Goal: Information Seeking & Learning: Learn about a topic

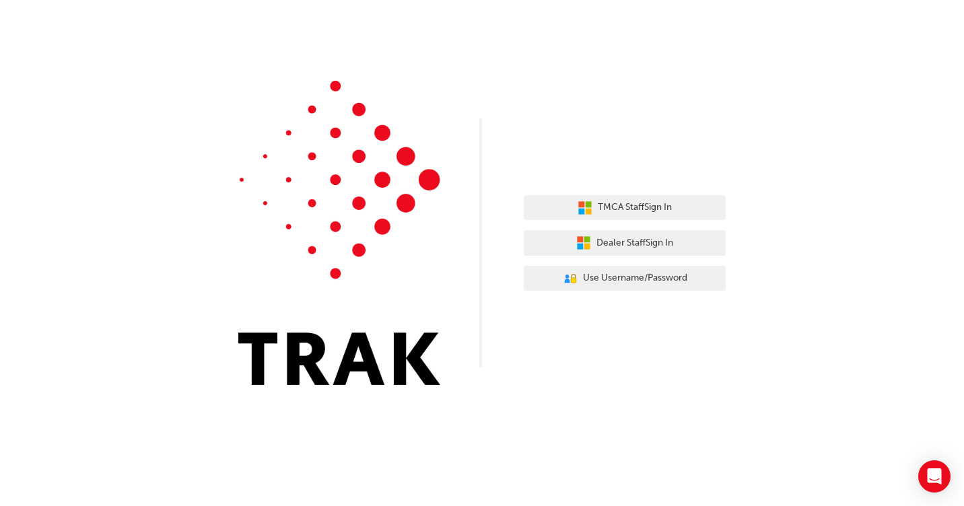
click at [337, 73] on div "TMCA Staff Sign In Dealer Staff Sign In User Authentication Icon - Blue Person,…" at bounding box center [482, 202] width 964 height 405
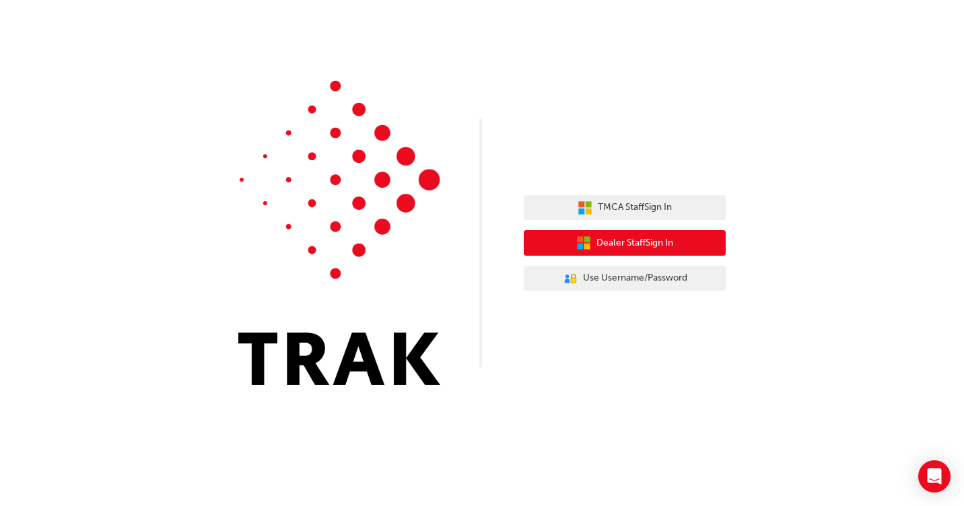
click at [644, 243] on span "Dealer Staff Sign In" at bounding box center [634, 243] width 77 height 15
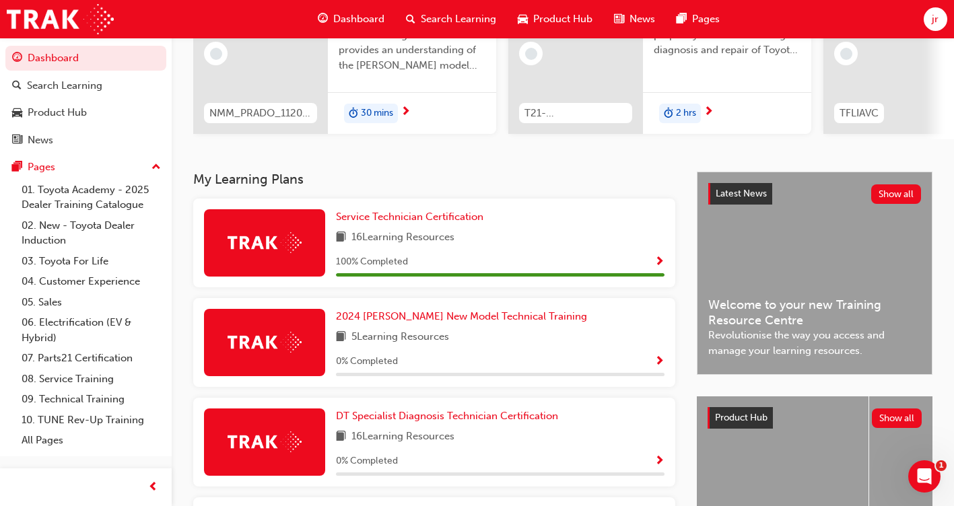
scroll to position [150, 0]
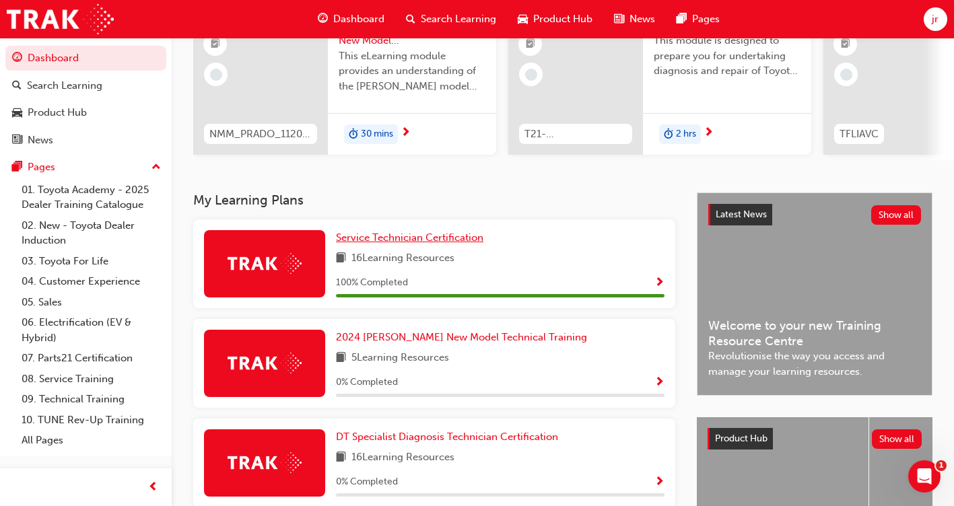
click at [427, 244] on span "Service Technician Certification" at bounding box center [409, 238] width 147 height 12
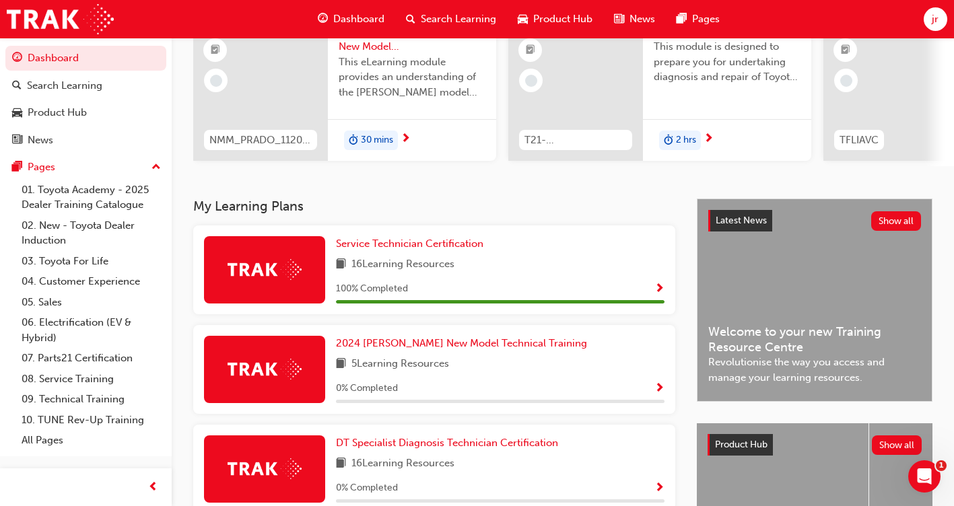
scroll to position [211, 0]
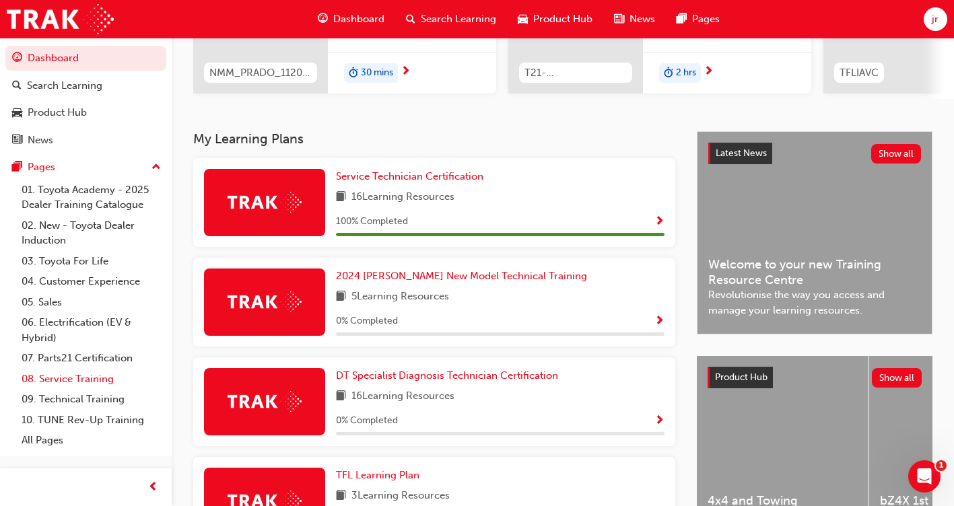
click at [80, 381] on link "08. Service Training" at bounding box center [91, 379] width 150 height 21
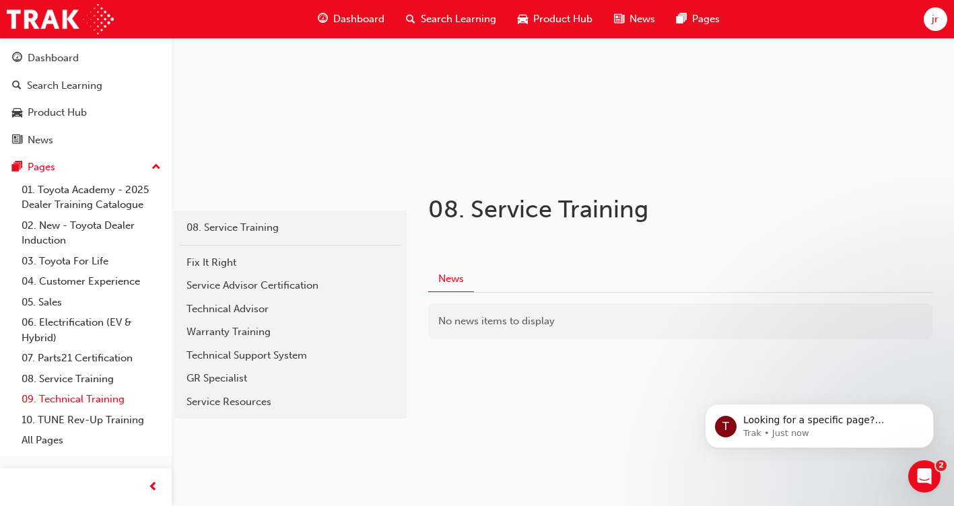
click at [83, 396] on link "09. Technical Training" at bounding box center [91, 399] width 150 height 21
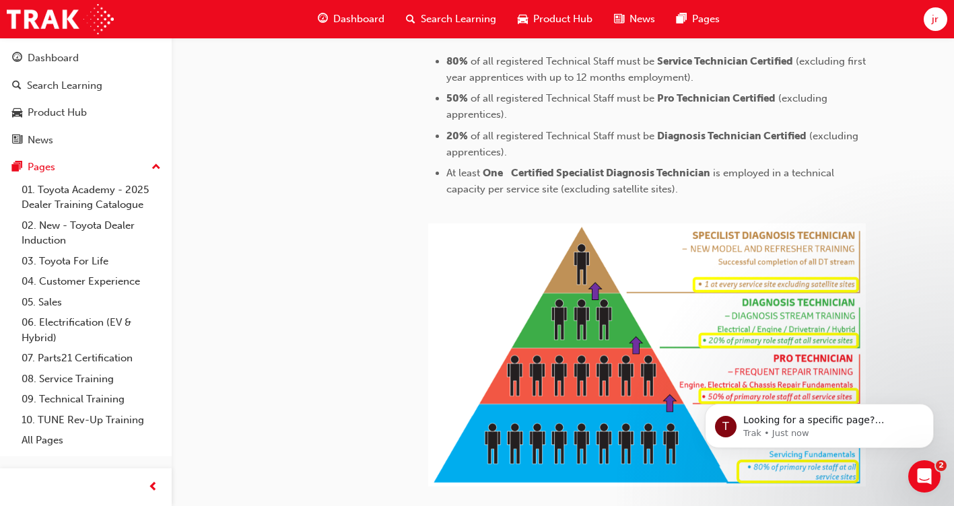
scroll to position [606, 0]
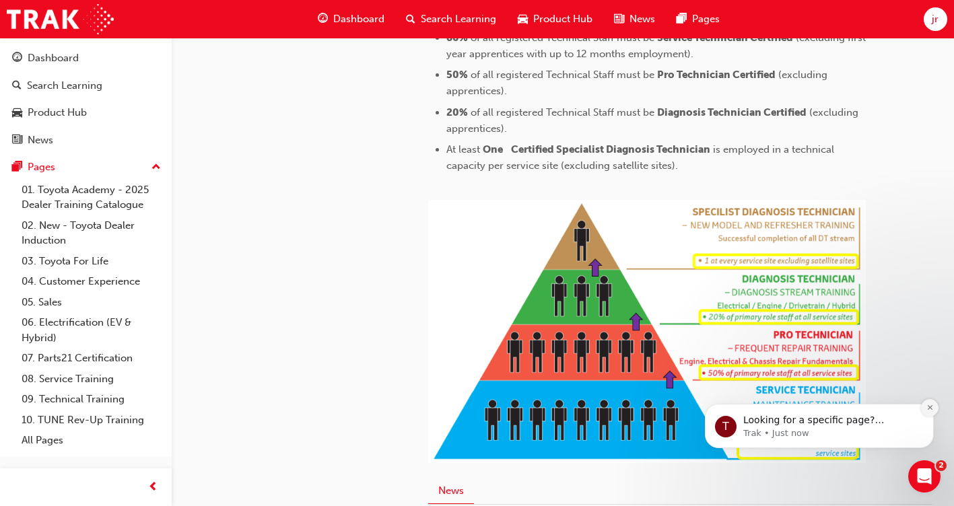
click at [931, 410] on icon "Dismiss notification" at bounding box center [929, 407] width 7 height 7
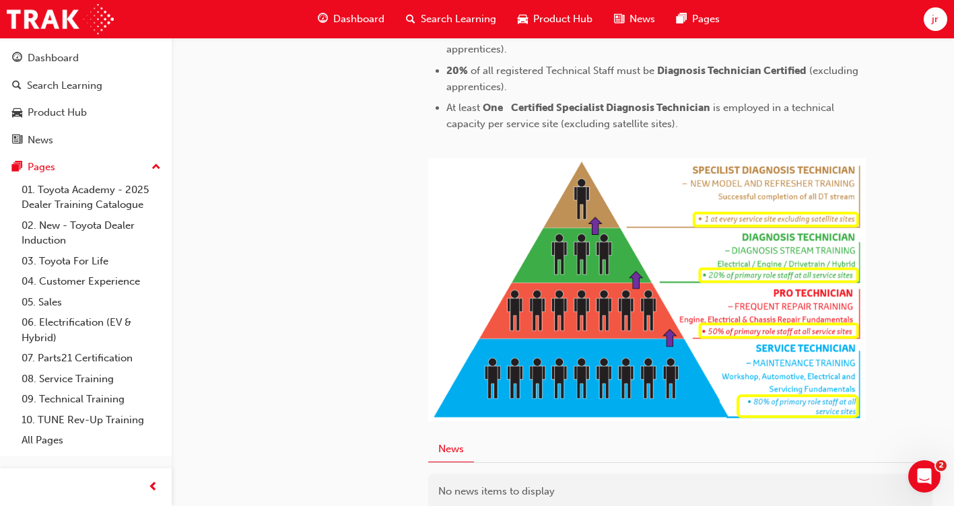
scroll to position [673, 0]
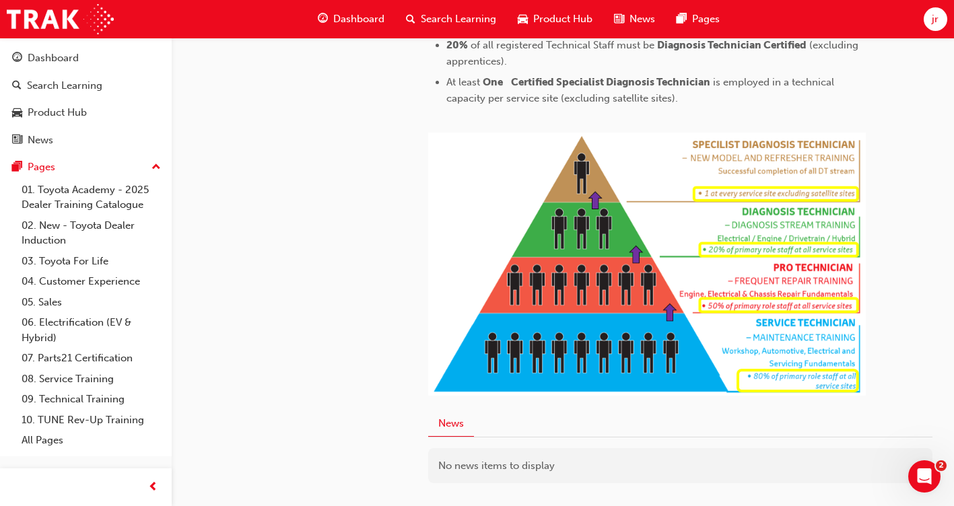
click at [379, 15] on span "Dashboard" at bounding box center [358, 18] width 51 height 15
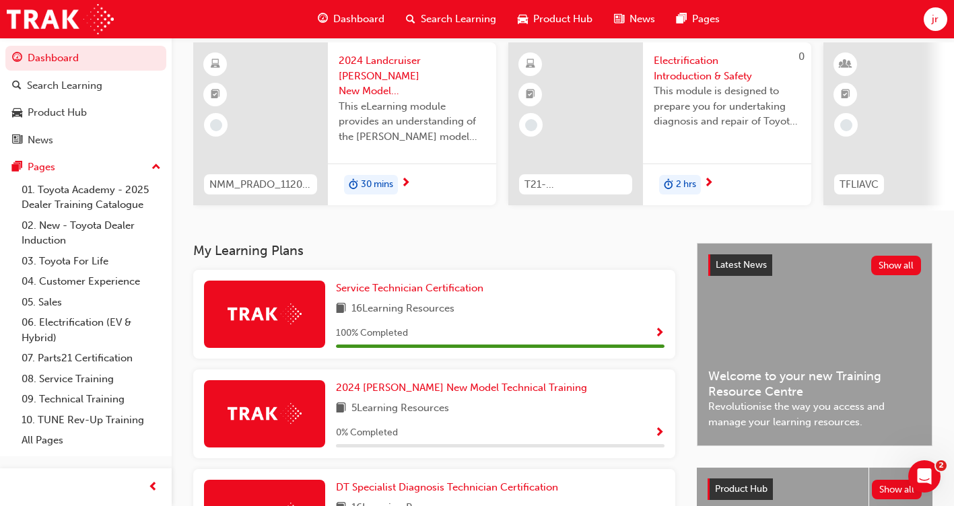
scroll to position [135, 0]
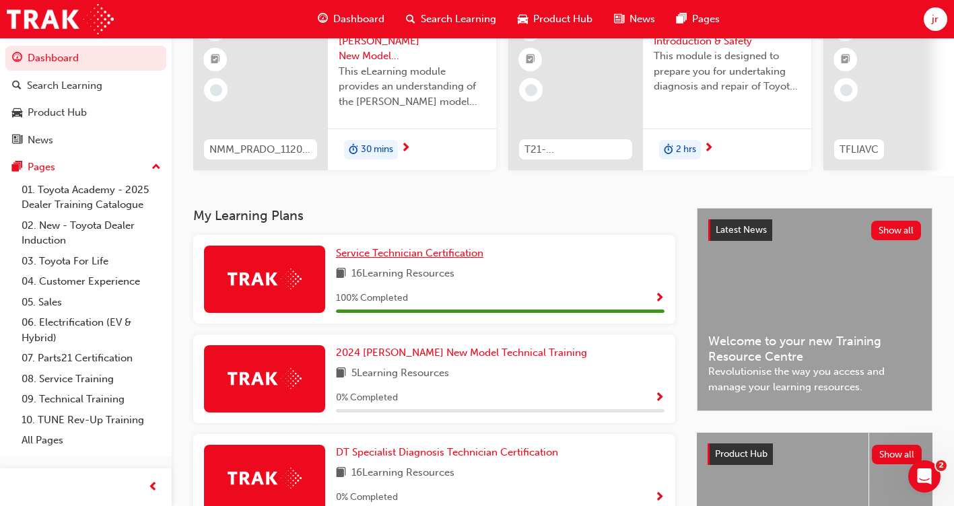
click at [398, 259] on span "Service Technician Certification" at bounding box center [409, 253] width 147 height 12
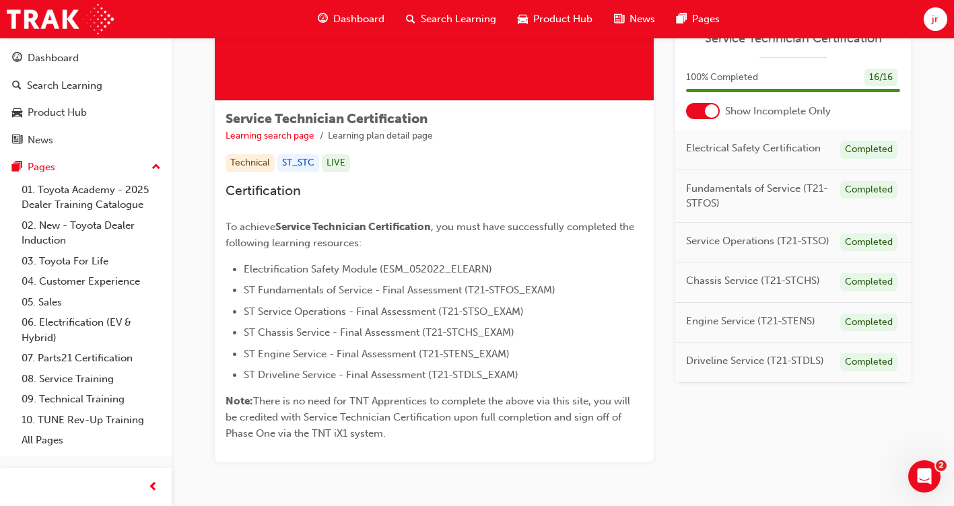
scroll to position [202, 0]
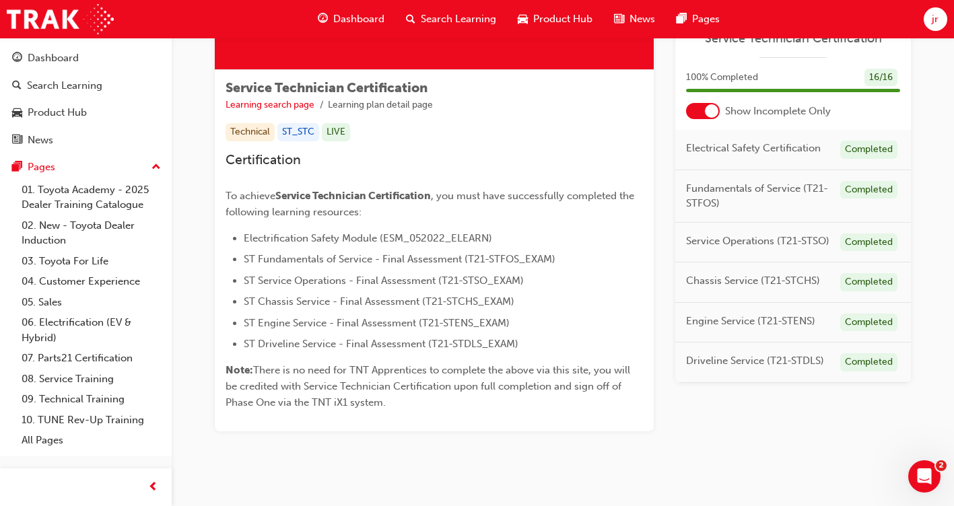
click at [350, 262] on span "ST Fundamentals of Service - Final Assessment (T21-STFOS_EXAM)" at bounding box center [400, 259] width 312 height 12
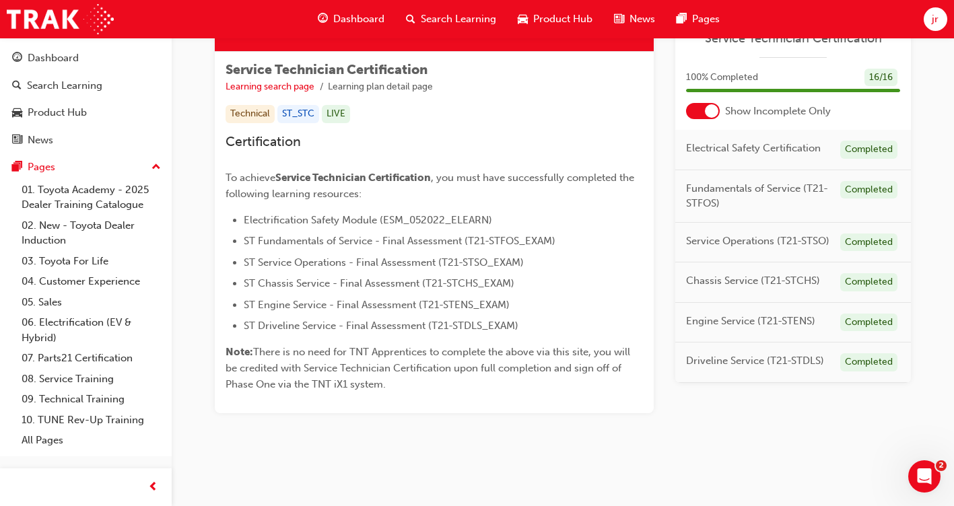
scroll to position [225, 0]
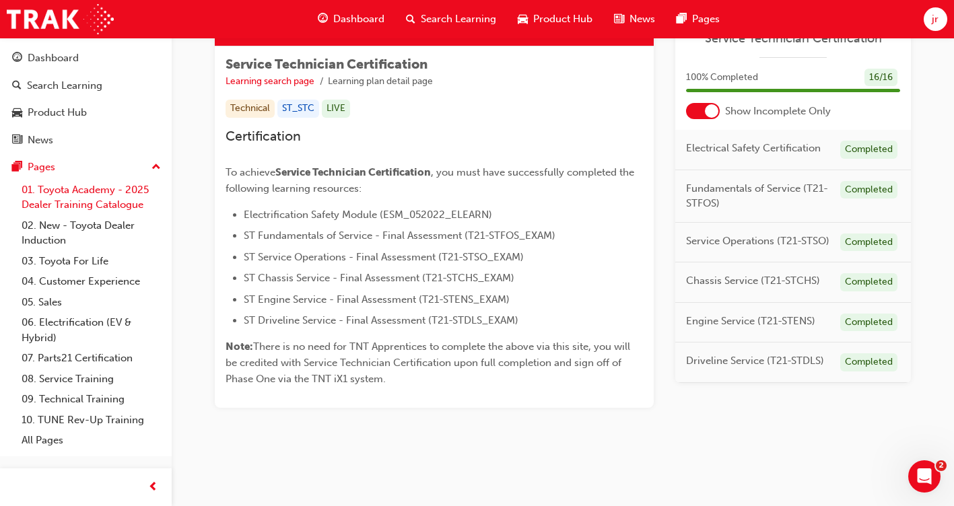
click at [78, 205] on link "01. Toyota Academy - 2025 Dealer Training Catalogue" at bounding box center [91, 198] width 150 height 36
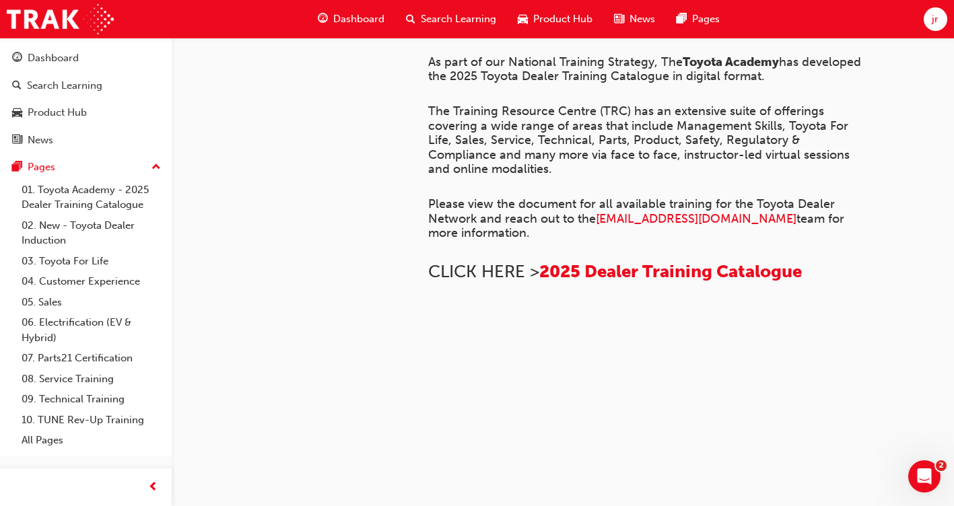
scroll to position [1028, 0]
click at [76, 223] on link "02. New - Toyota Dealer Induction" at bounding box center [91, 233] width 150 height 36
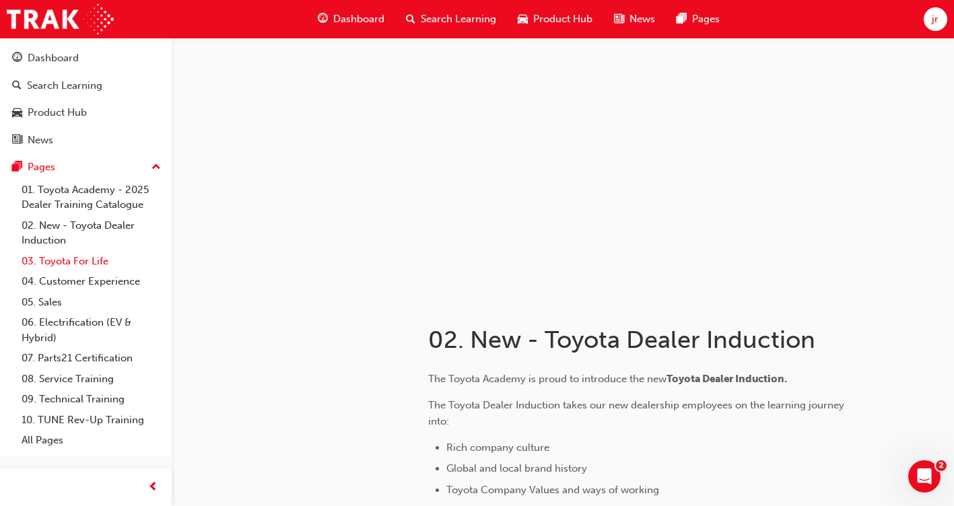
click at [96, 260] on link "03. Toyota For Life" at bounding box center [91, 261] width 150 height 21
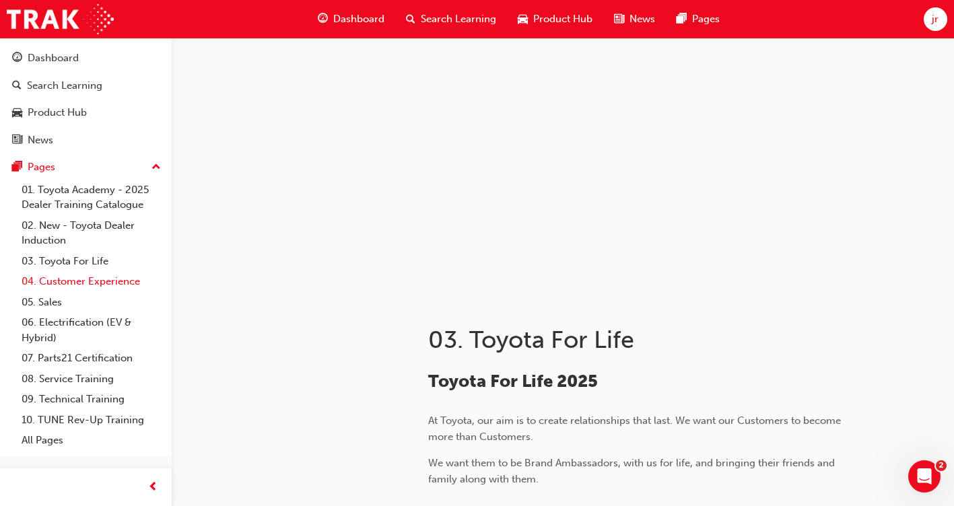
click at [80, 281] on link "04. Customer Experience" at bounding box center [91, 281] width 150 height 21
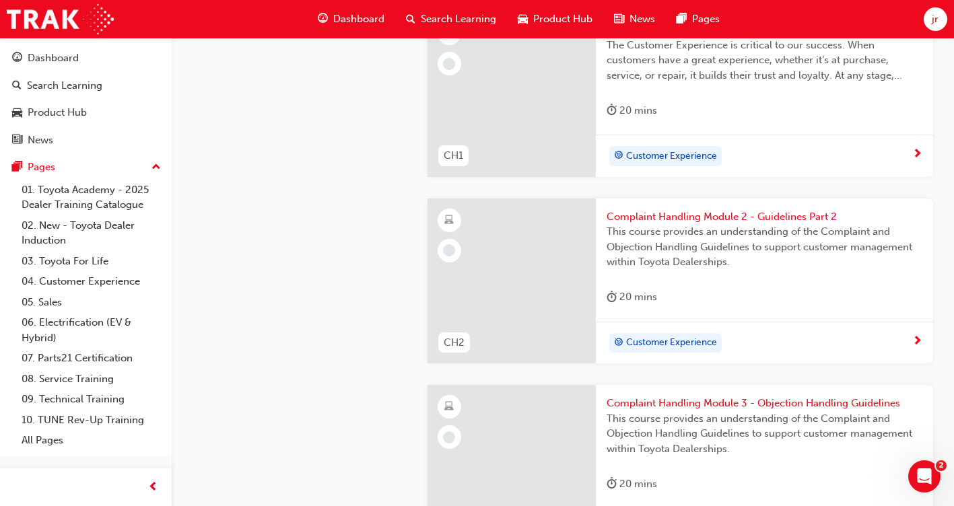
scroll to position [538, 0]
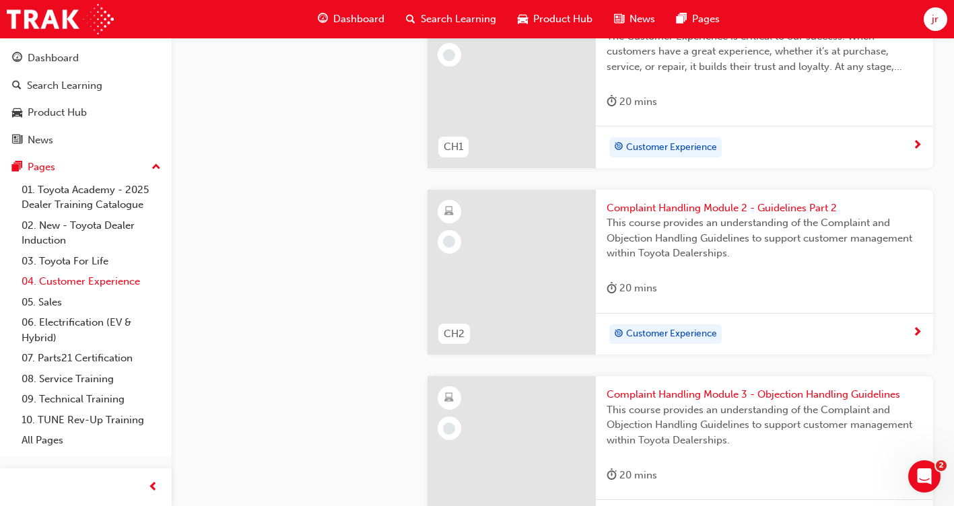
click at [90, 285] on link "04. Customer Experience" at bounding box center [91, 281] width 150 height 21
click at [69, 322] on link "06. Electrification (EV & Hybrid)" at bounding box center [91, 330] width 150 height 36
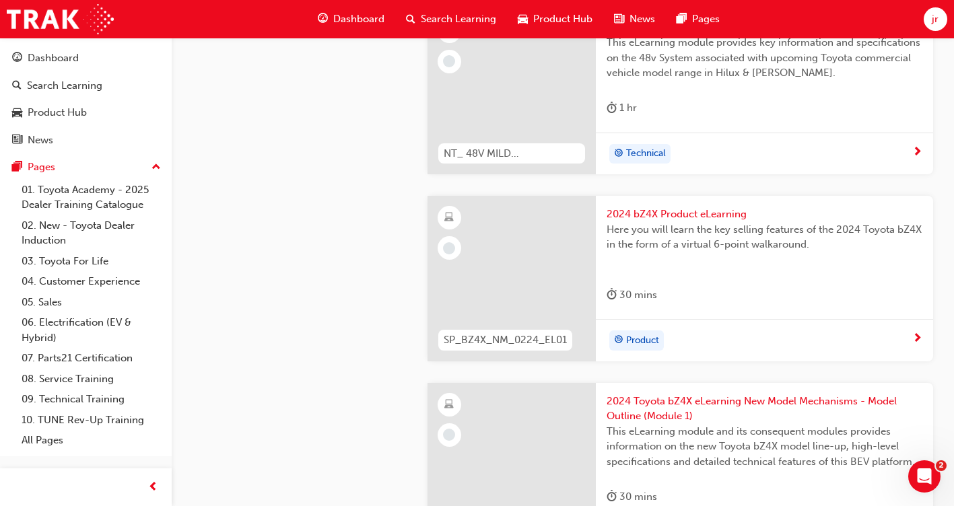
scroll to position [1010, 0]
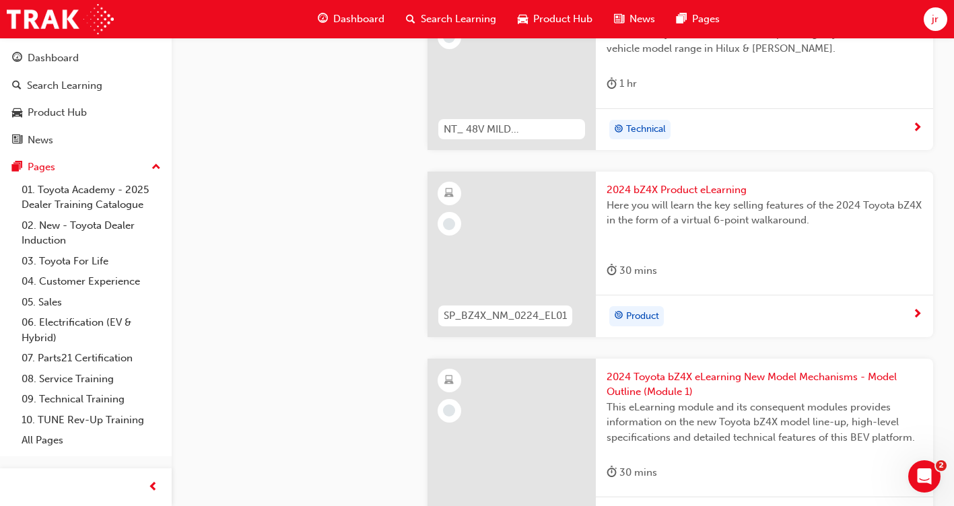
click at [576, 19] on span "Product Hub" at bounding box center [562, 18] width 59 height 15
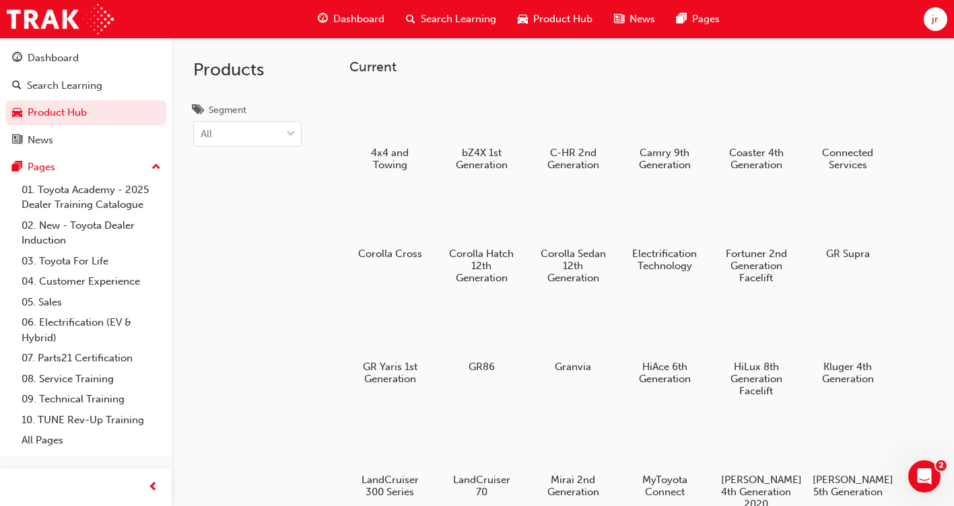
click at [477, 22] on span "Search Learning" at bounding box center [458, 18] width 75 height 15
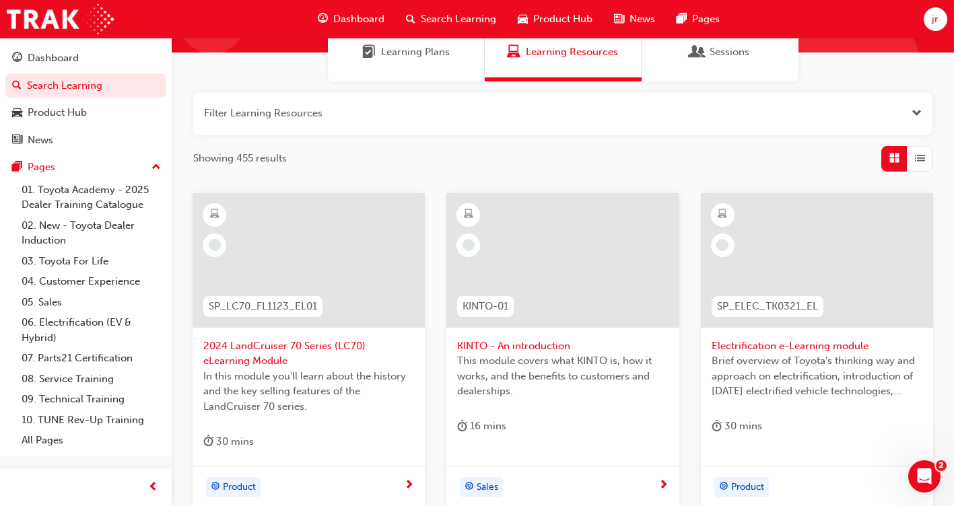
scroll to position [135, 0]
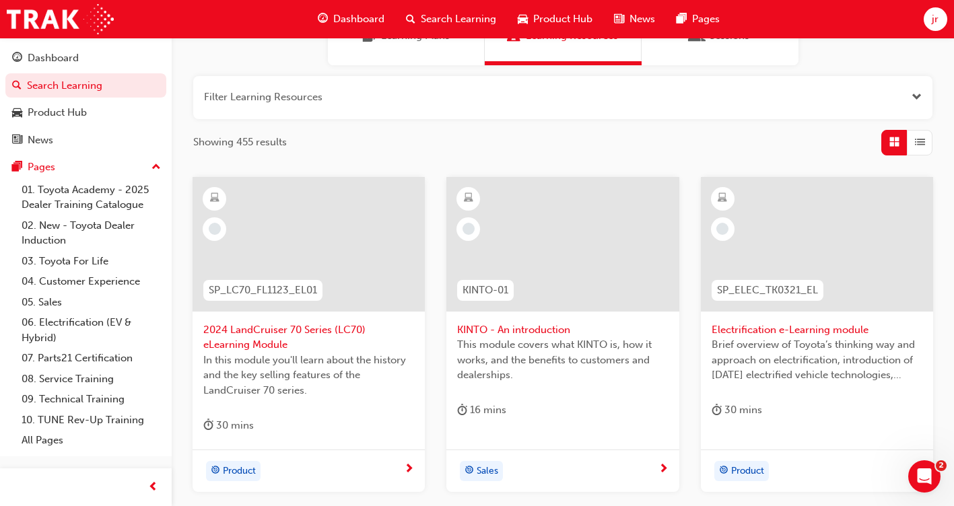
click at [367, 19] on span "Dashboard" at bounding box center [358, 18] width 51 height 15
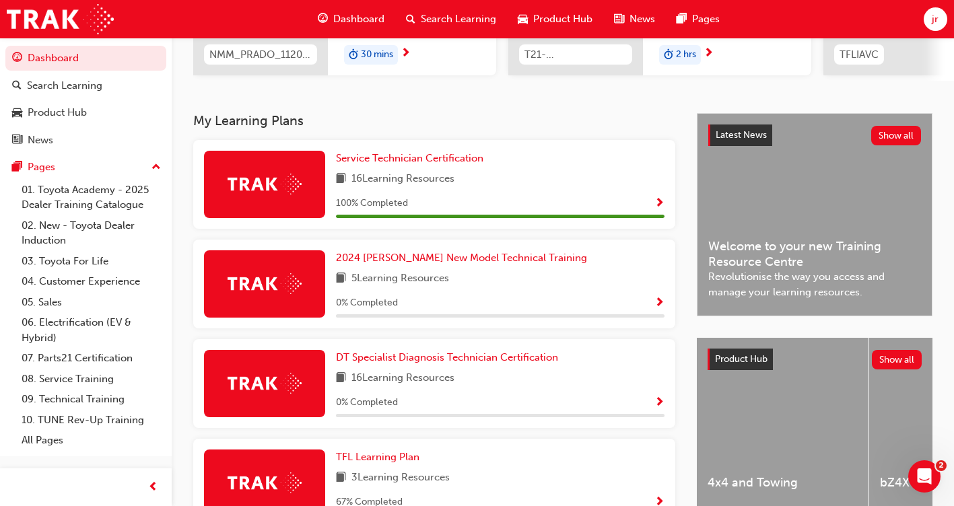
scroll to position [269, 0]
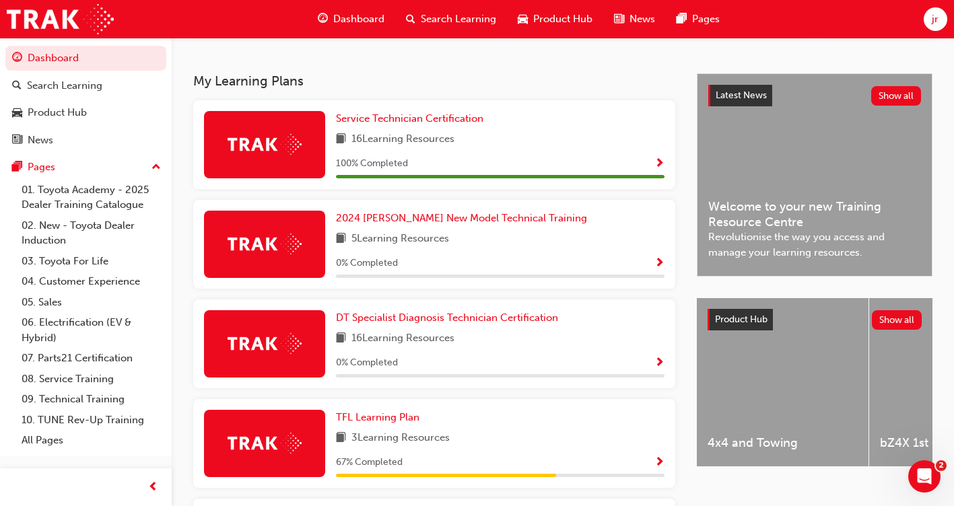
click at [299, 160] on div at bounding box center [264, 144] width 121 height 67
click at [658, 168] on span "Show Progress" at bounding box center [659, 164] width 10 height 12
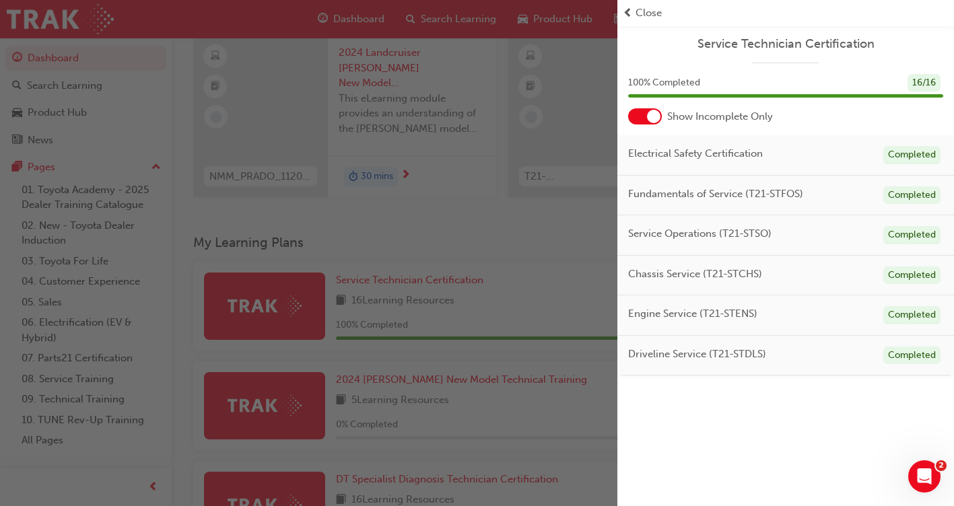
scroll to position [67, 0]
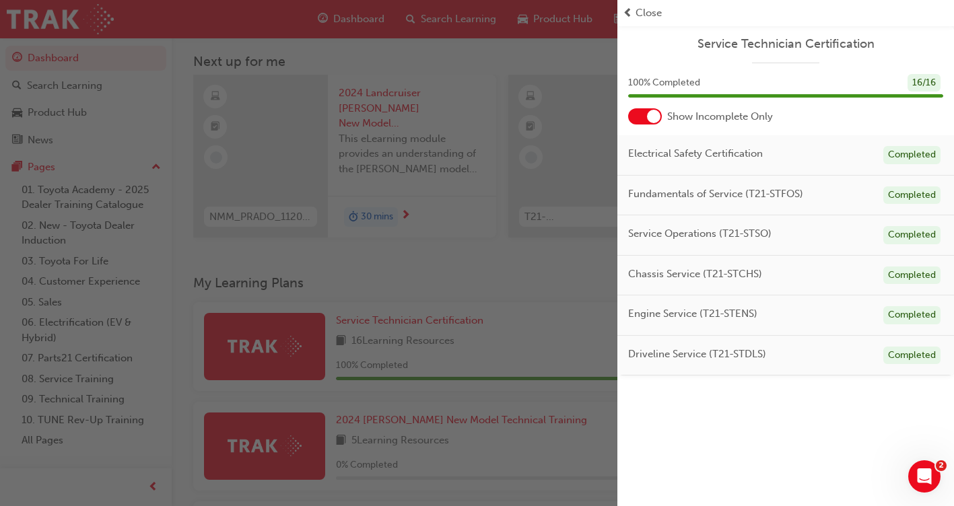
click at [638, 12] on span "Close" at bounding box center [648, 12] width 26 height 15
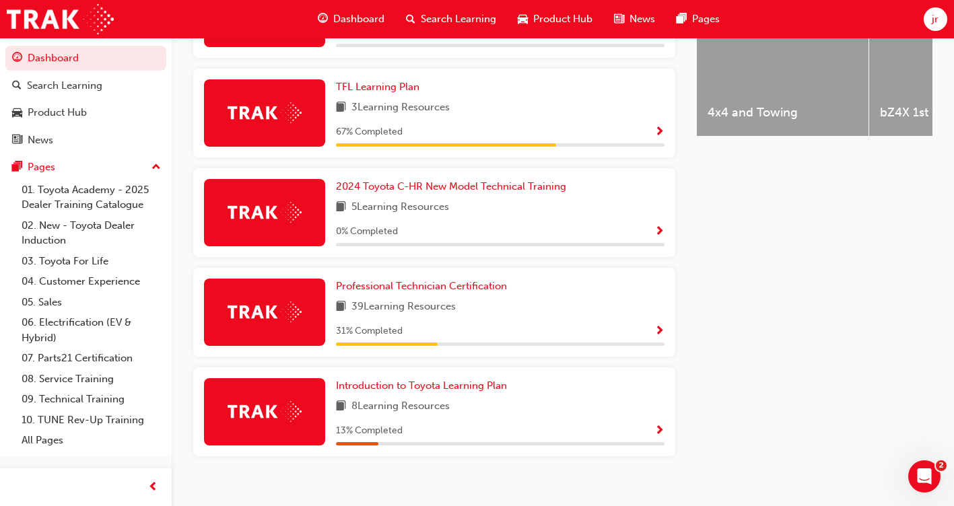
scroll to position [621, 0]
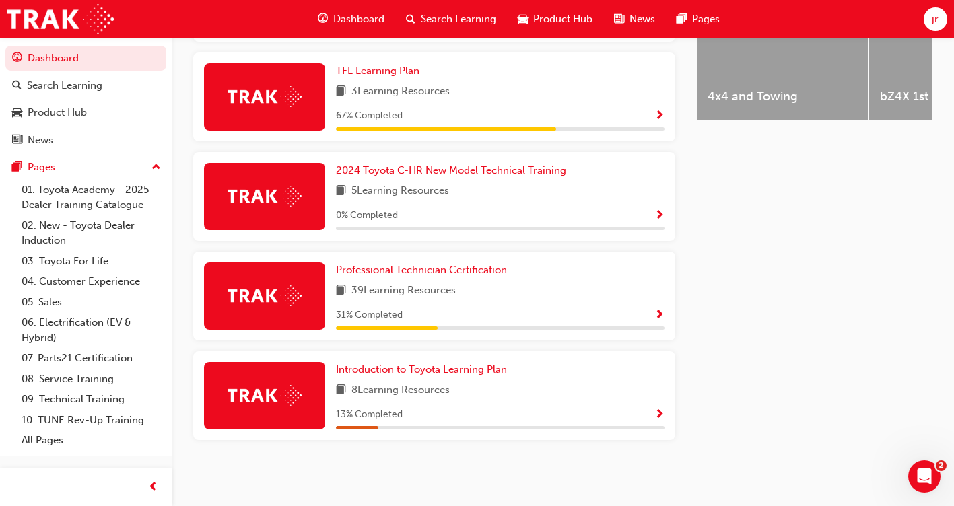
click at [662, 316] on span "Show Progress" at bounding box center [659, 316] width 10 height 12
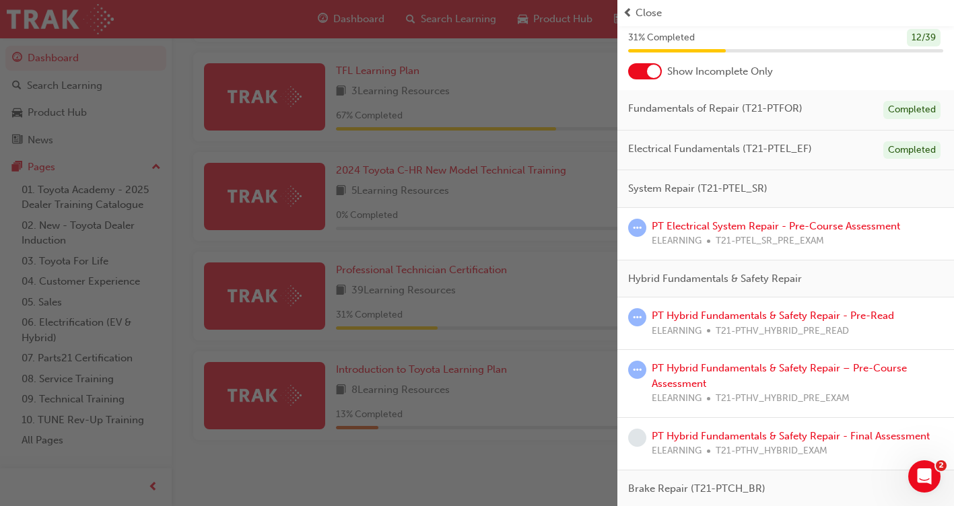
scroll to position [67, 0]
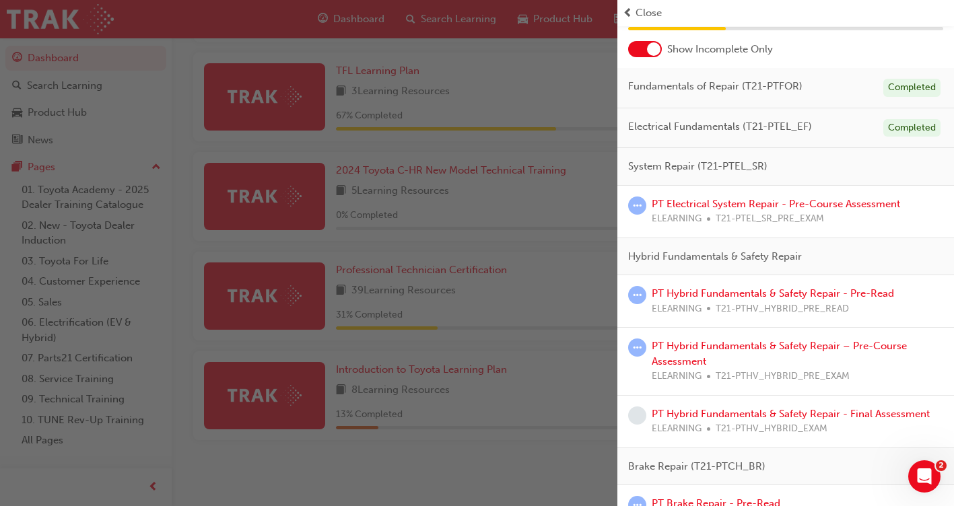
click at [562, 248] on div "button" at bounding box center [308, 253] width 617 height 506
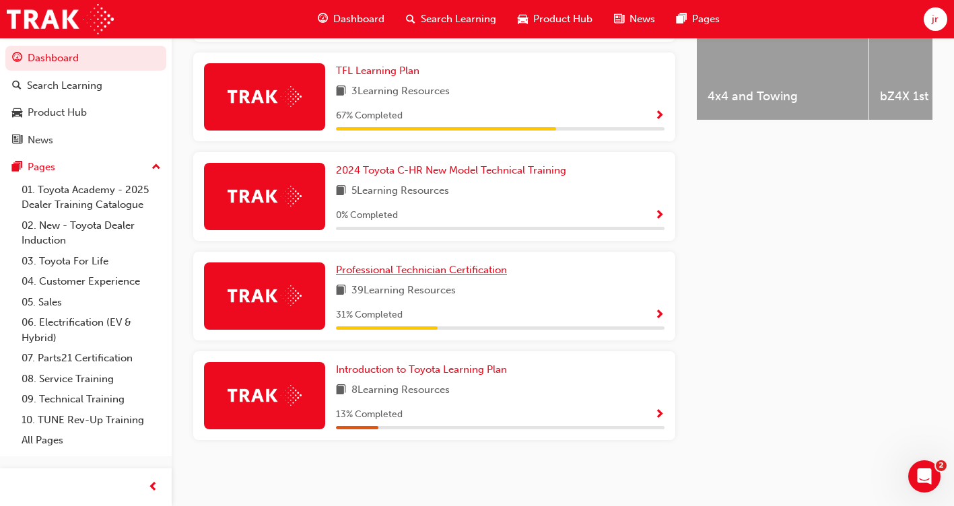
click at [404, 269] on span "Professional Technician Certification" at bounding box center [421, 270] width 171 height 12
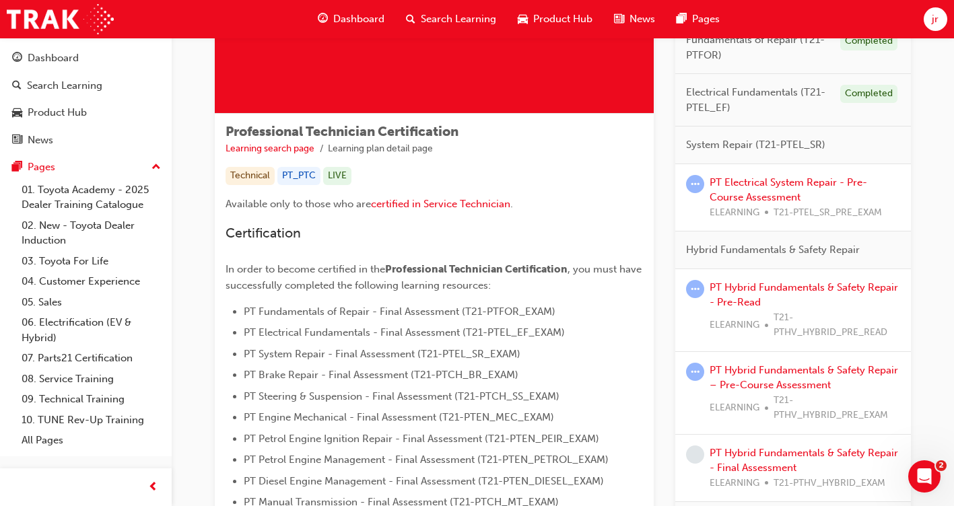
scroll to position [135, 0]
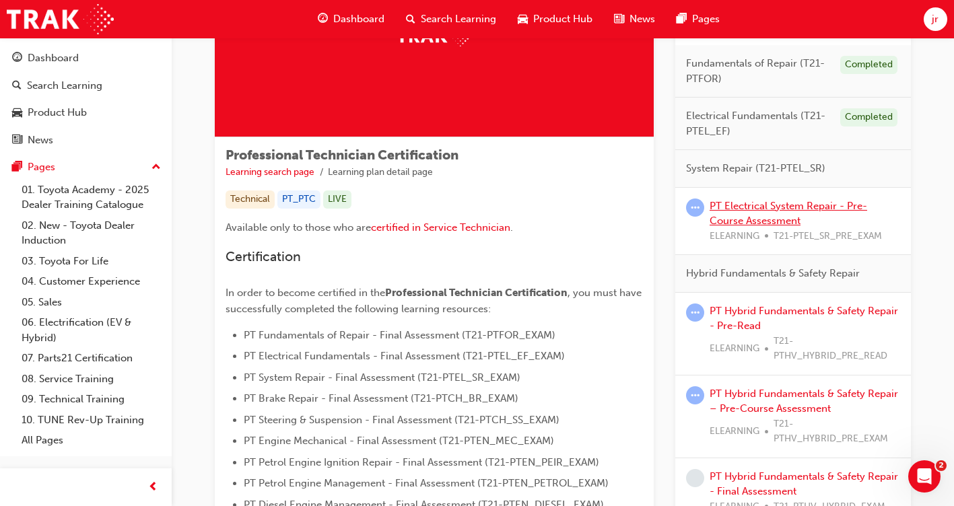
click at [742, 211] on link "PT Electrical System Repair - Pre-Course Assessment" at bounding box center [787, 214] width 157 height 28
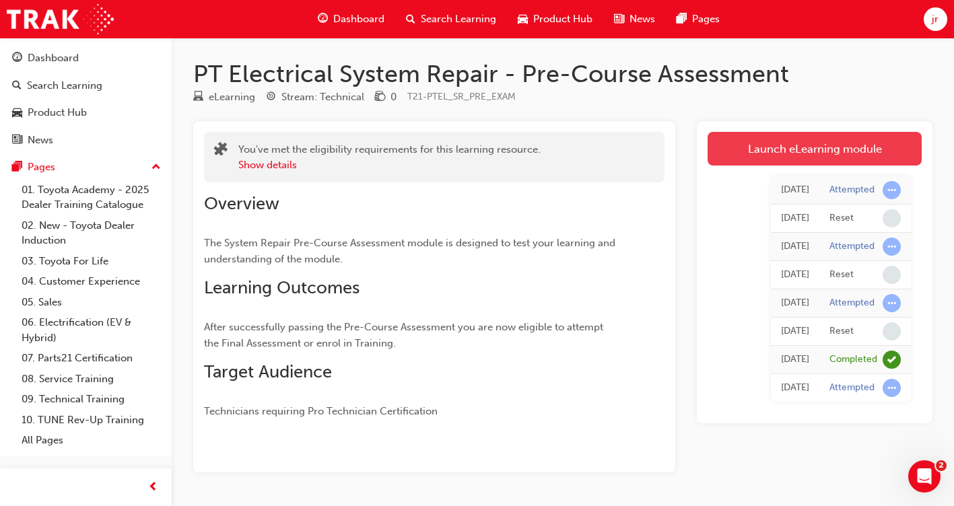
click at [773, 153] on link "Launch eLearning module" at bounding box center [814, 149] width 214 height 34
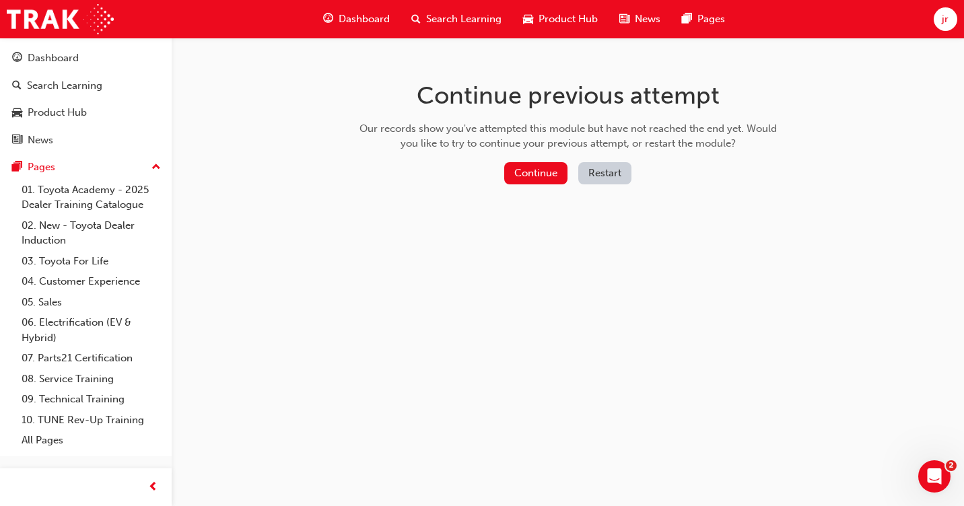
click at [614, 176] on button "Restart" at bounding box center [604, 173] width 53 height 22
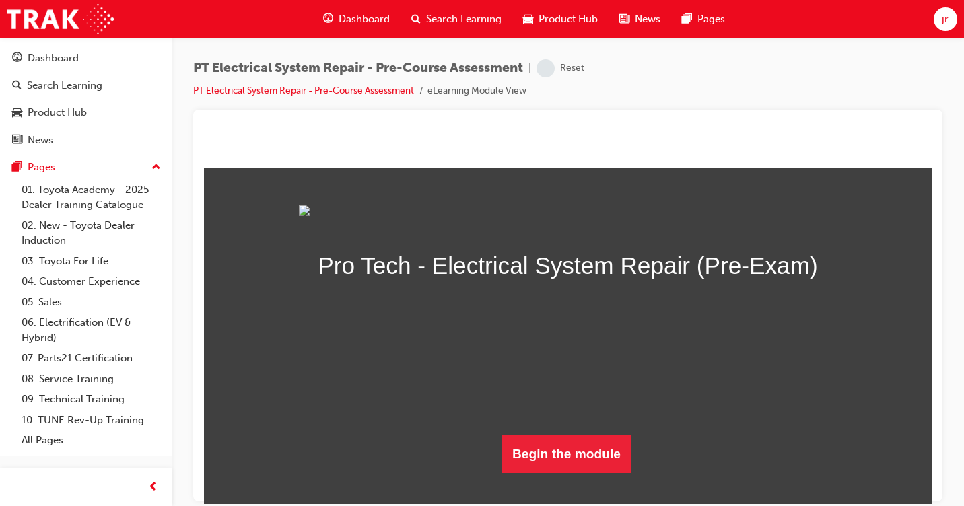
scroll to position [117, 0]
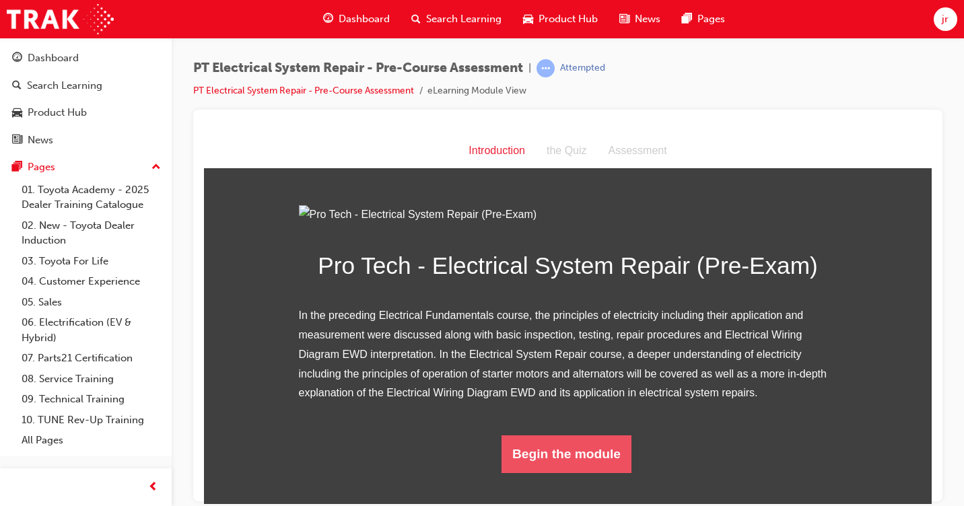
click at [594, 472] on button "Begin the module" at bounding box center [566, 454] width 130 height 38
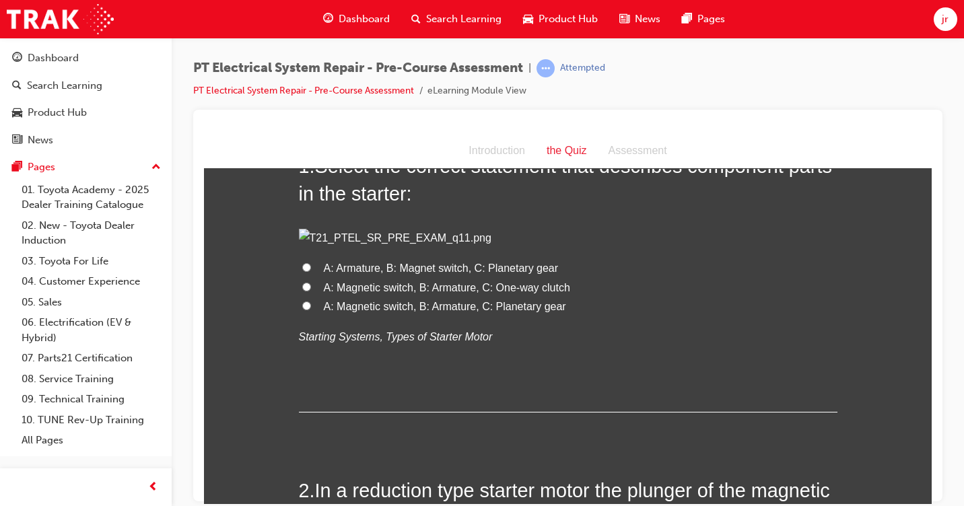
scroll to position [135, 0]
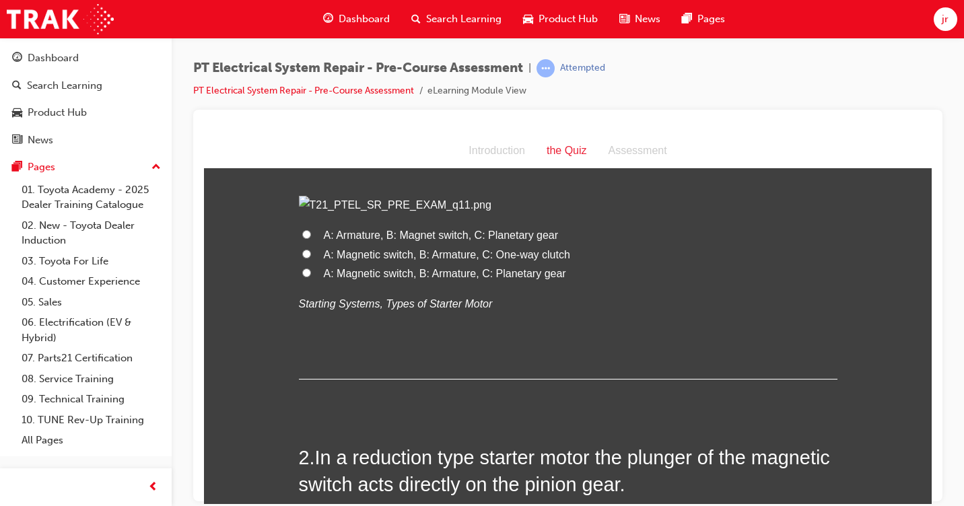
click at [299, 264] on label "A: Magnetic switch, B: Armature, C: One-way clutch" at bounding box center [568, 255] width 538 height 20
click at [302, 258] on input "A: Magnetic switch, B: Armature, C: One-way clutch" at bounding box center [306, 253] width 9 height 9
radio input "true"
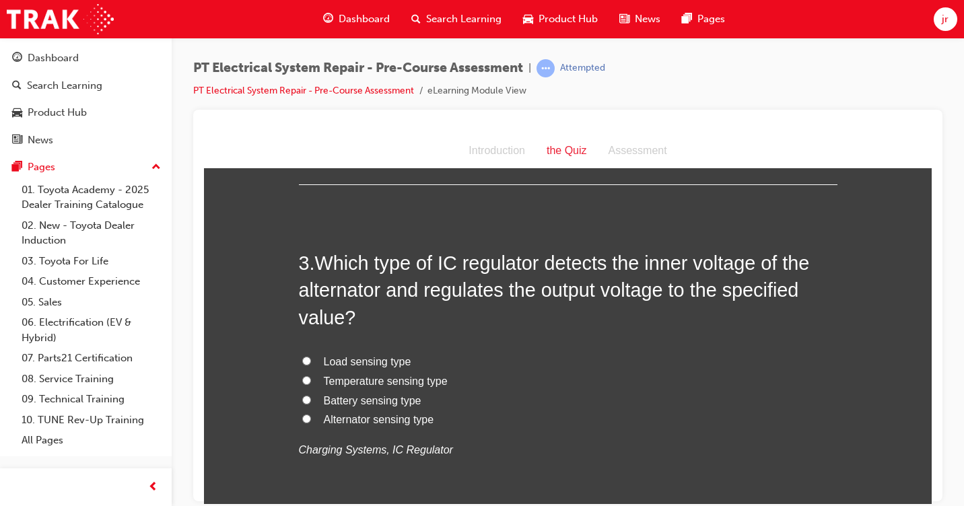
scroll to position [606, 0]
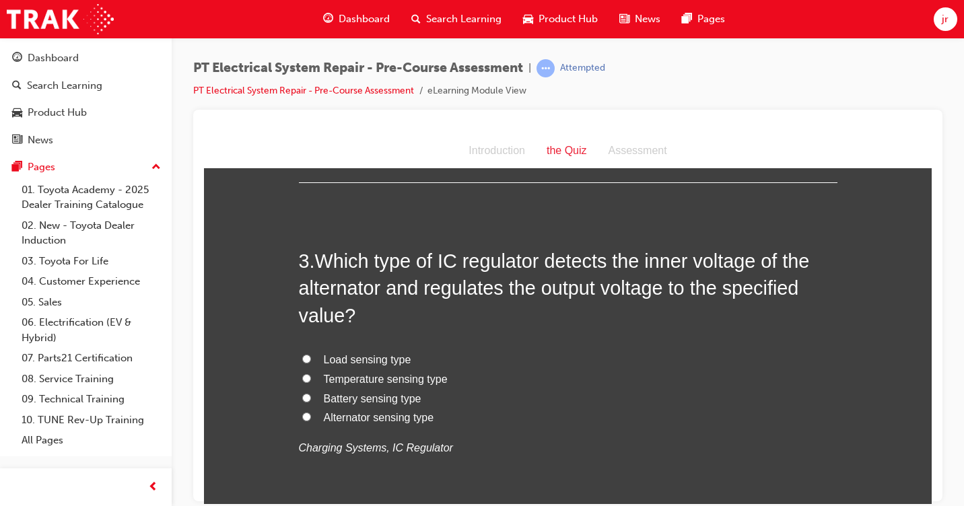
click at [302, 61] on input "TRUE" at bounding box center [306, 56] width 9 height 9
radio input "true"
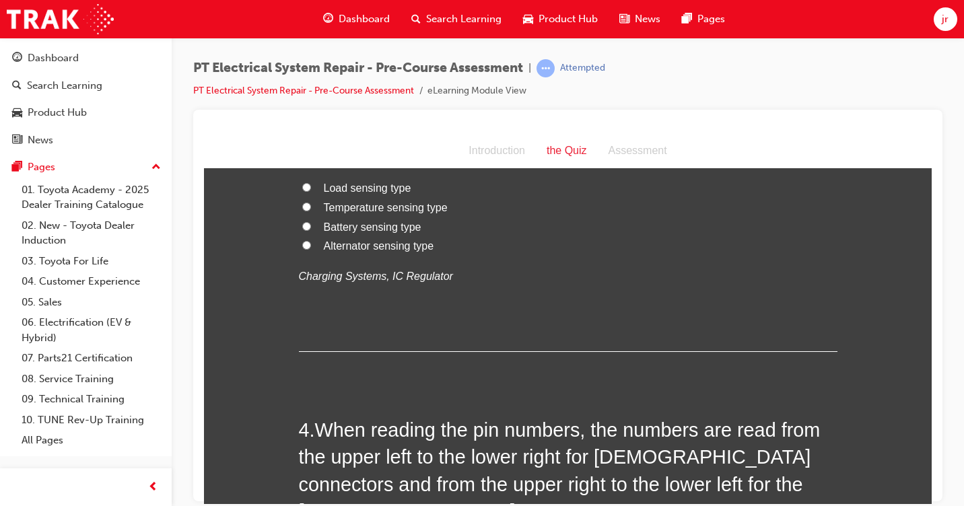
scroll to position [808, 0]
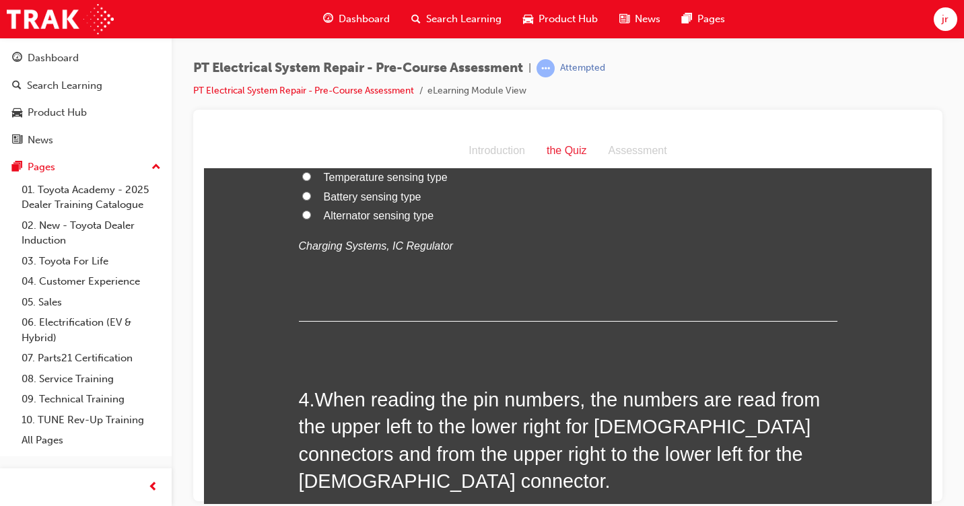
click at [308, 168] on label "Load sensing type" at bounding box center [568, 158] width 538 height 20
click at [308, 161] on input "Load sensing type" at bounding box center [306, 156] width 9 height 9
radio input "true"
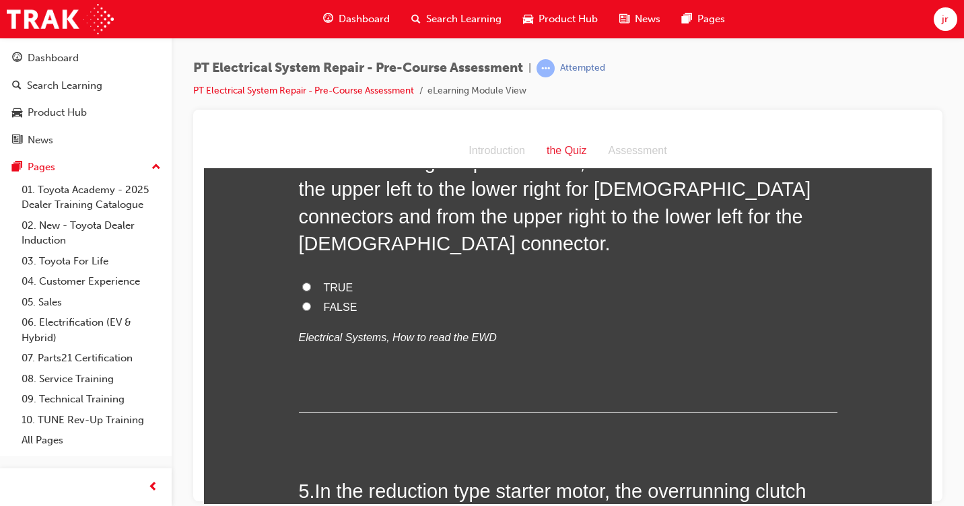
scroll to position [1144, 0]
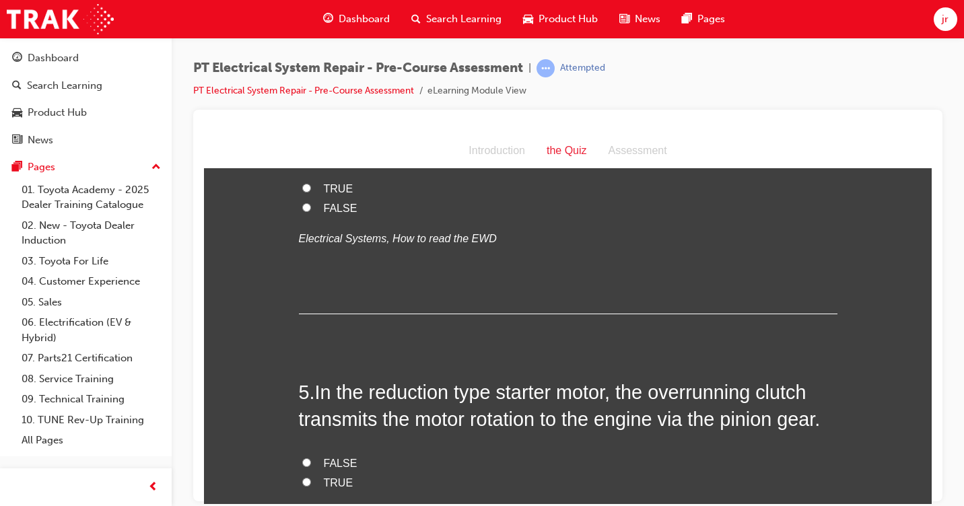
click at [302, 192] on input "TRUE" at bounding box center [306, 187] width 9 height 9
radio input "true"
click at [304, 211] on input "FALSE" at bounding box center [306, 207] width 9 height 9
radio input "true"
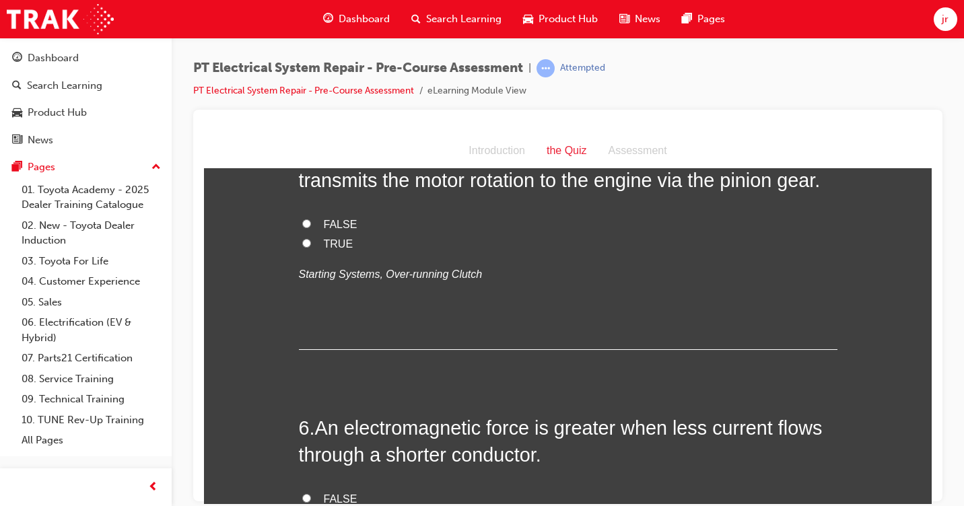
scroll to position [1413, 0]
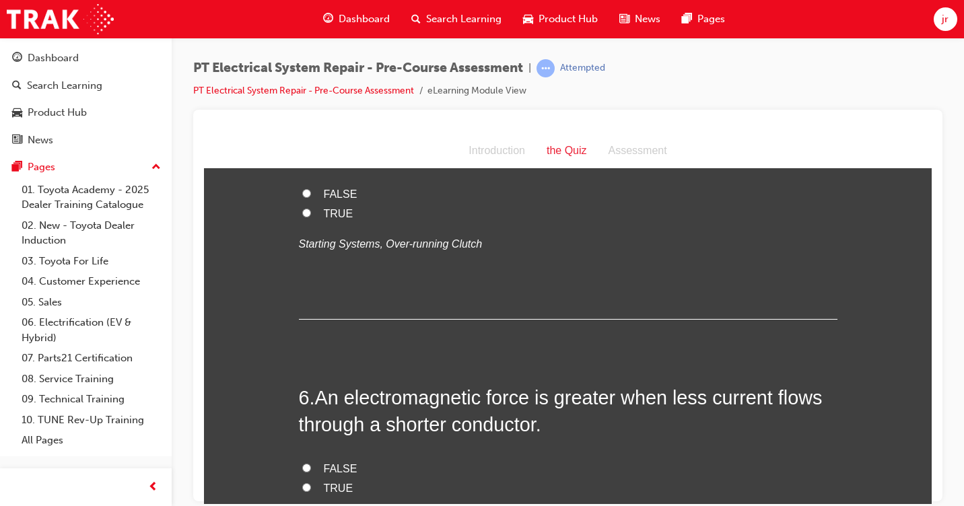
click at [302, 217] on input "TRUE" at bounding box center [306, 212] width 9 height 9
radio input "true"
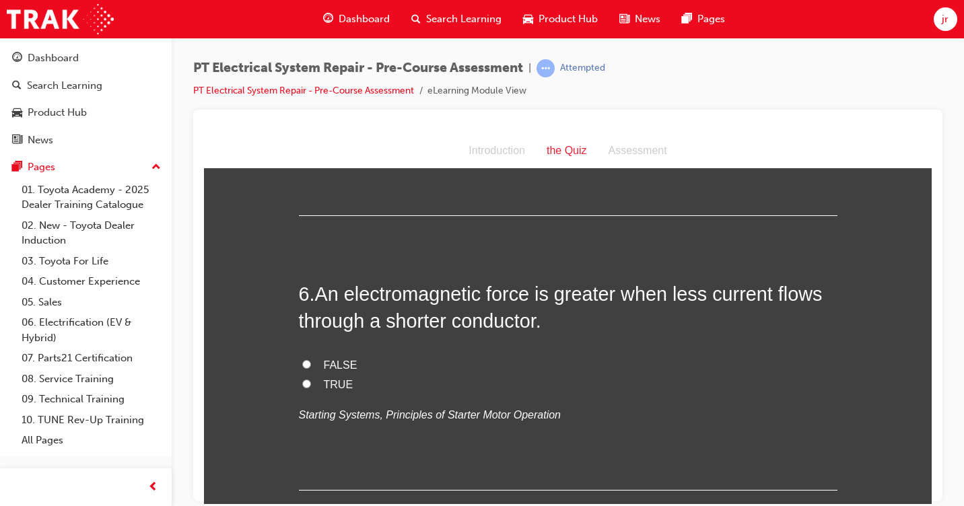
scroll to position [1615, 0]
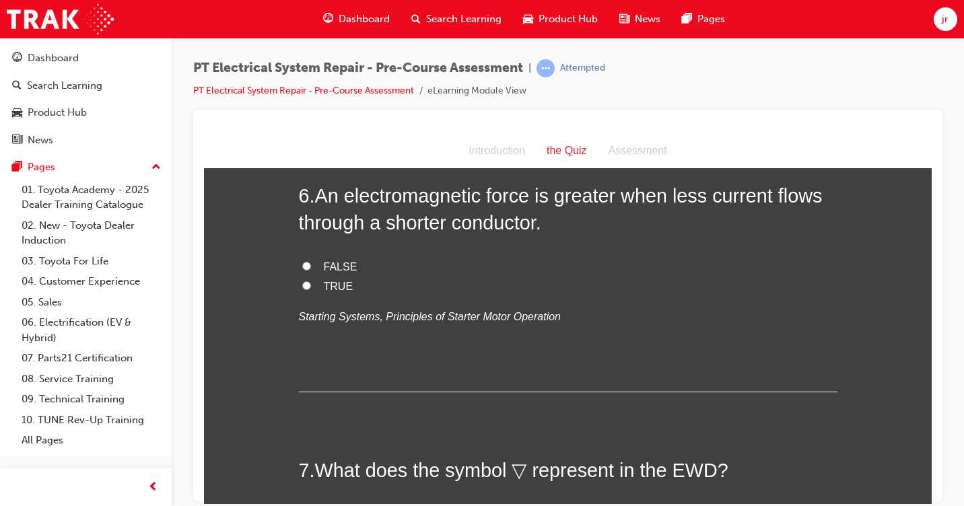
click at [304, 289] on input "TRUE" at bounding box center [306, 285] width 9 height 9
radio input "true"
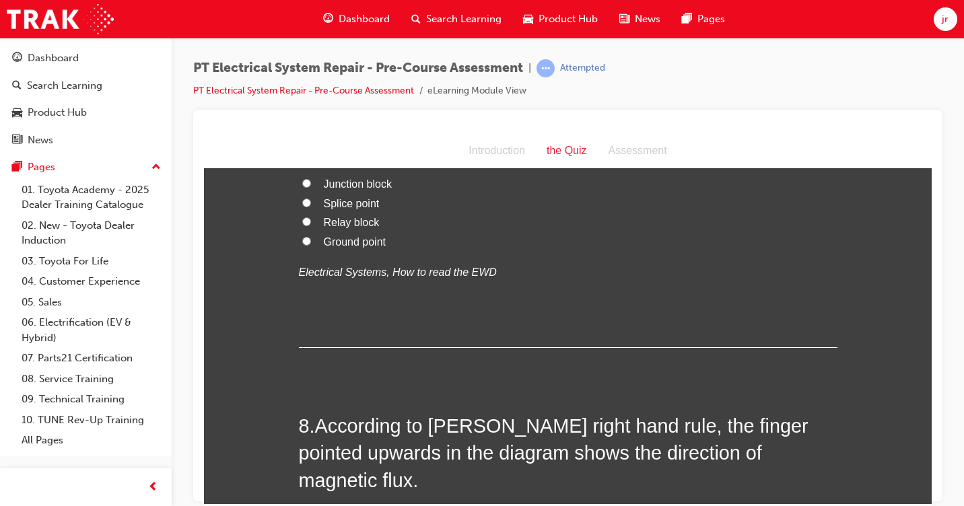
scroll to position [1952, 0]
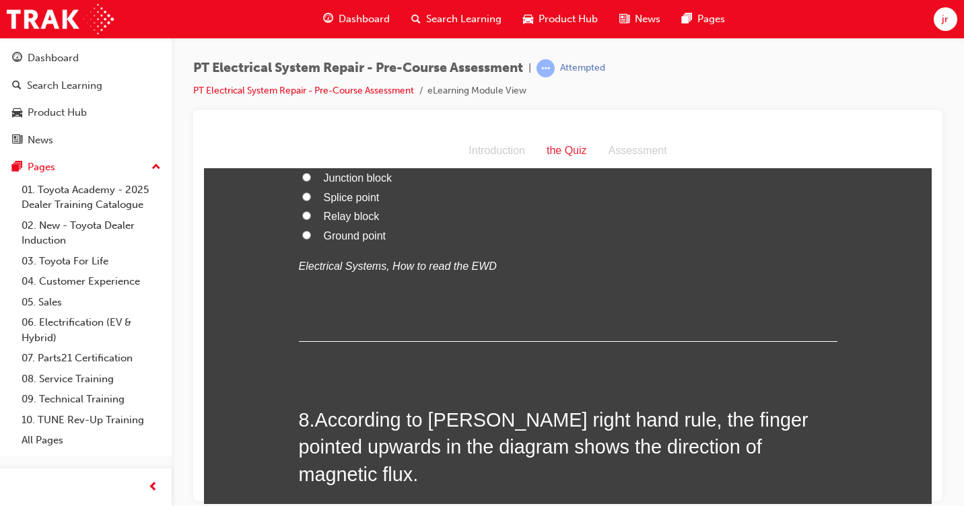
click at [302, 239] on input "Ground point" at bounding box center [306, 234] width 9 height 9
radio input "true"
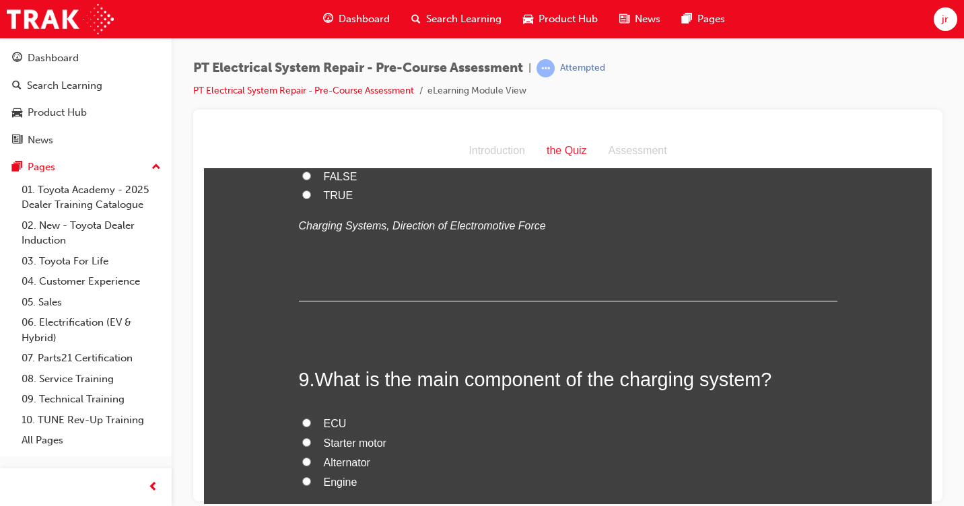
scroll to position [2356, 0]
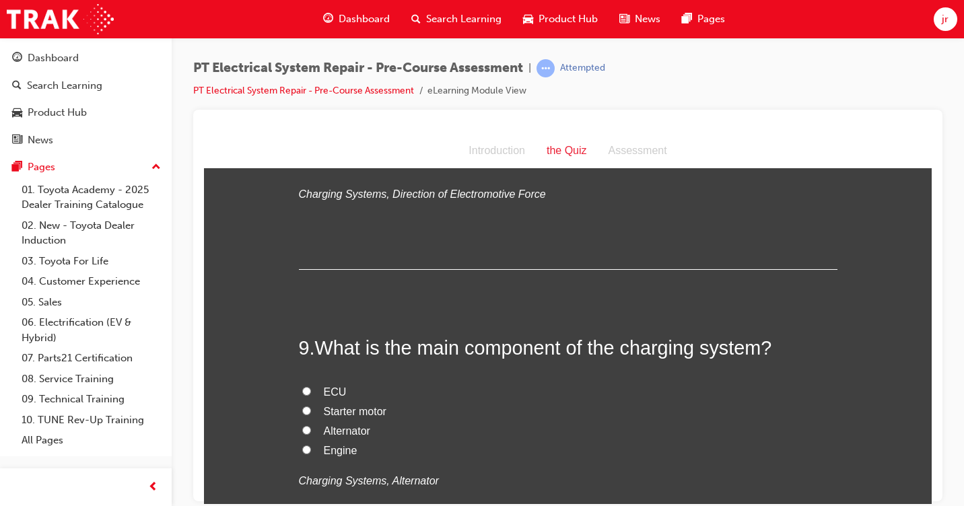
click at [302, 167] on input "TRUE" at bounding box center [306, 162] width 9 height 9
radio input "true"
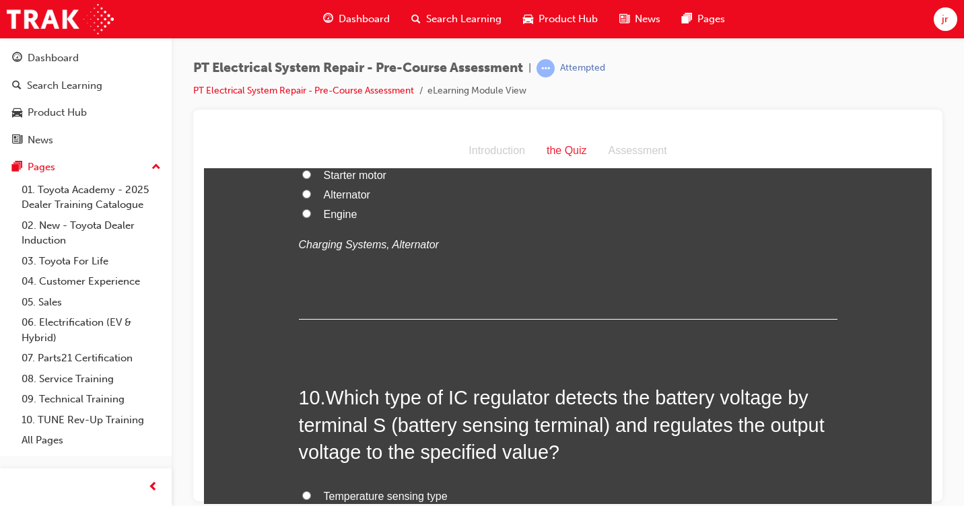
scroll to position [2625, 0]
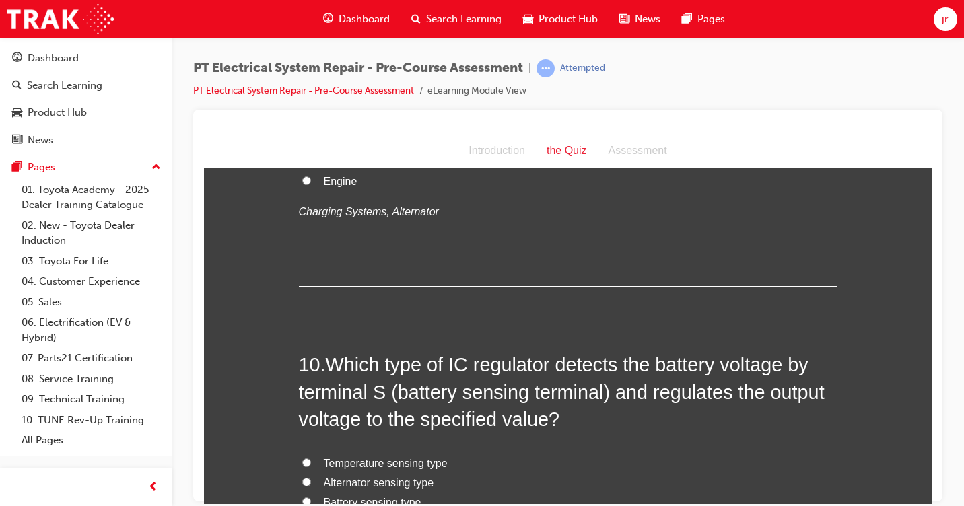
click at [304, 165] on input "Alternator" at bounding box center [306, 160] width 9 height 9
radio input "true"
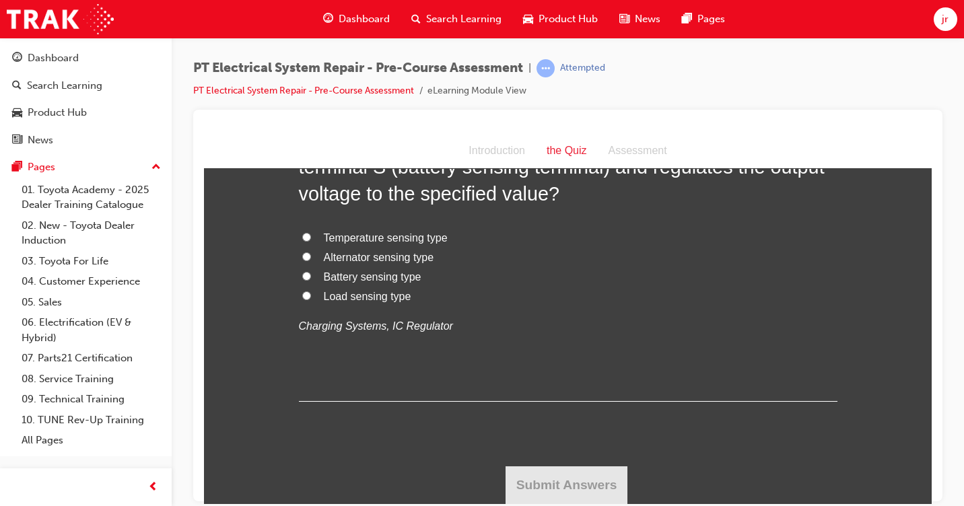
scroll to position [2961, 0]
click at [301, 248] on label "Temperature sensing type" at bounding box center [568, 238] width 538 height 20
click at [302, 241] on input "Temperature sensing type" at bounding box center [306, 236] width 9 height 9
radio input "true"
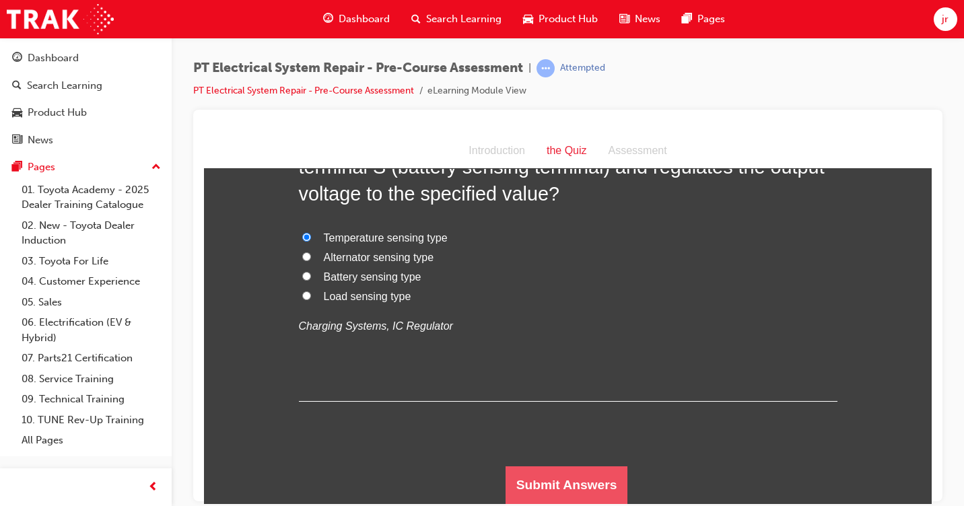
click at [546, 475] on button "Submit Answers" at bounding box center [566, 485] width 122 height 38
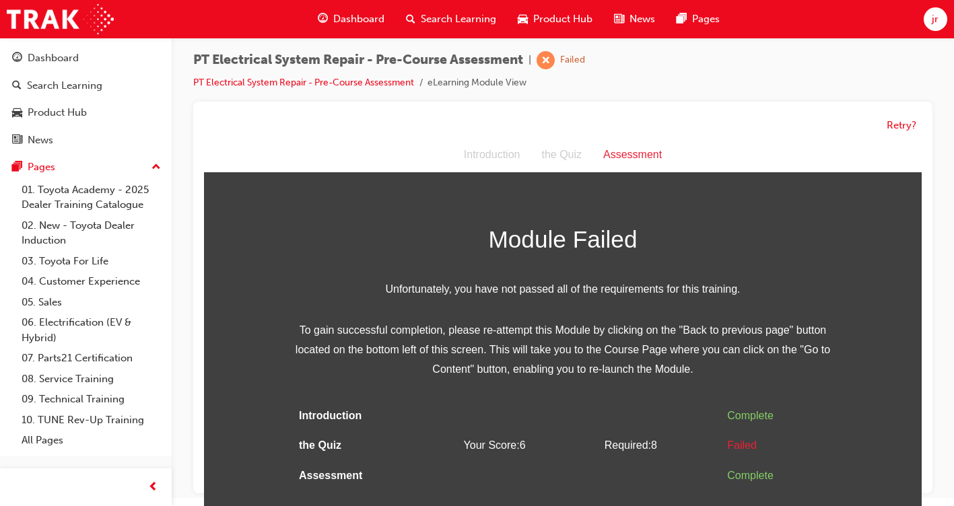
scroll to position [10, 0]
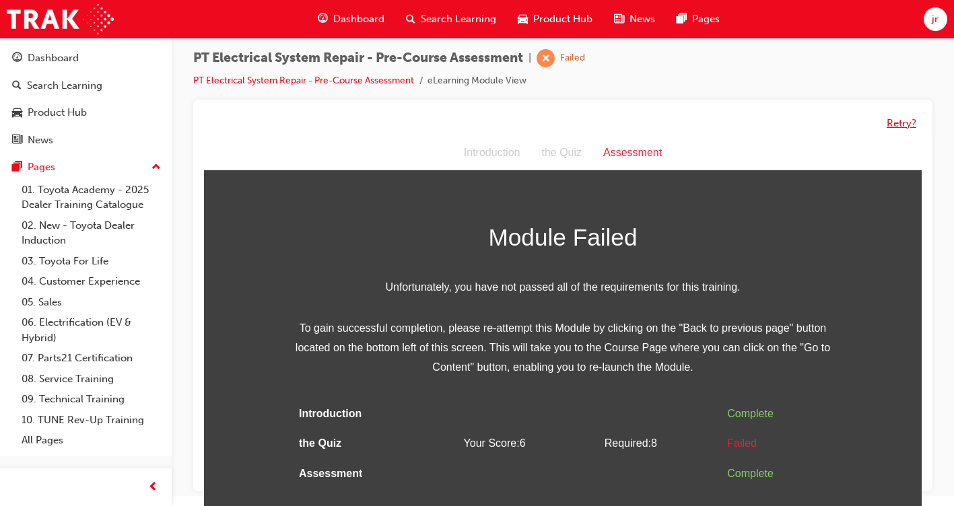
click at [901, 125] on button "Retry?" at bounding box center [901, 123] width 30 height 15
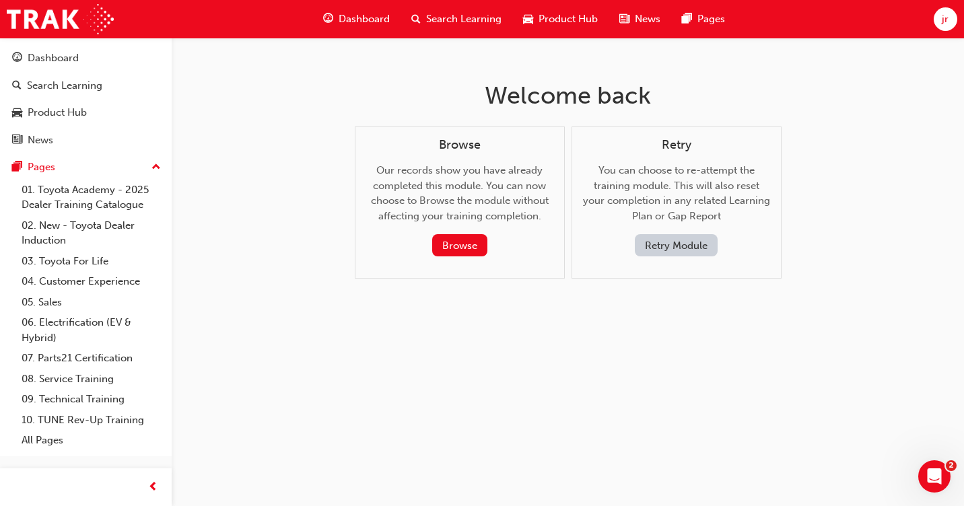
click at [672, 246] on button "Retry Module" at bounding box center [676, 245] width 83 height 22
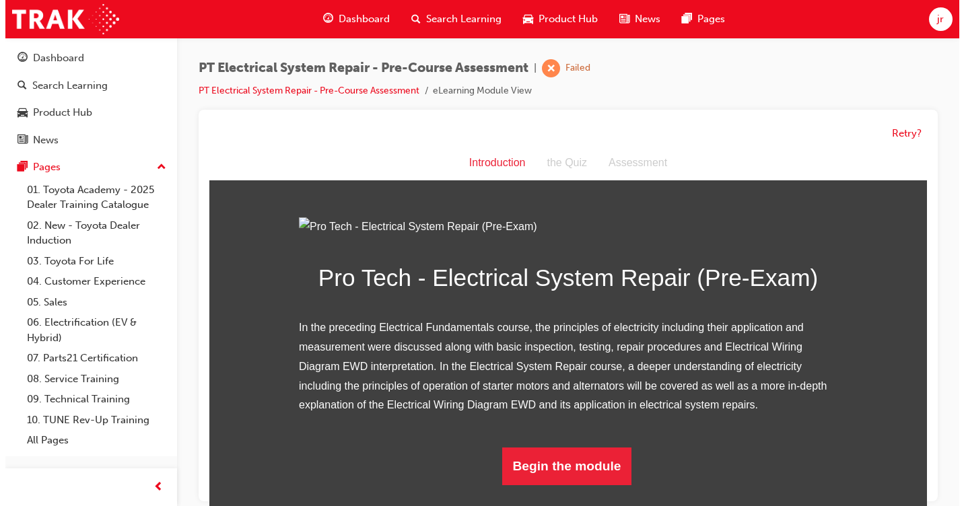
scroll to position [117, 0]
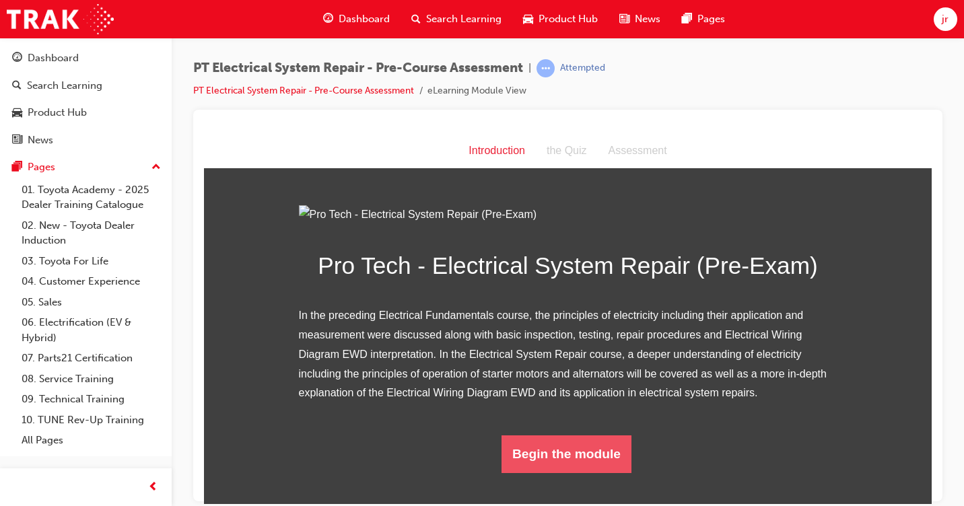
click at [587, 472] on button "Begin the module" at bounding box center [566, 454] width 130 height 38
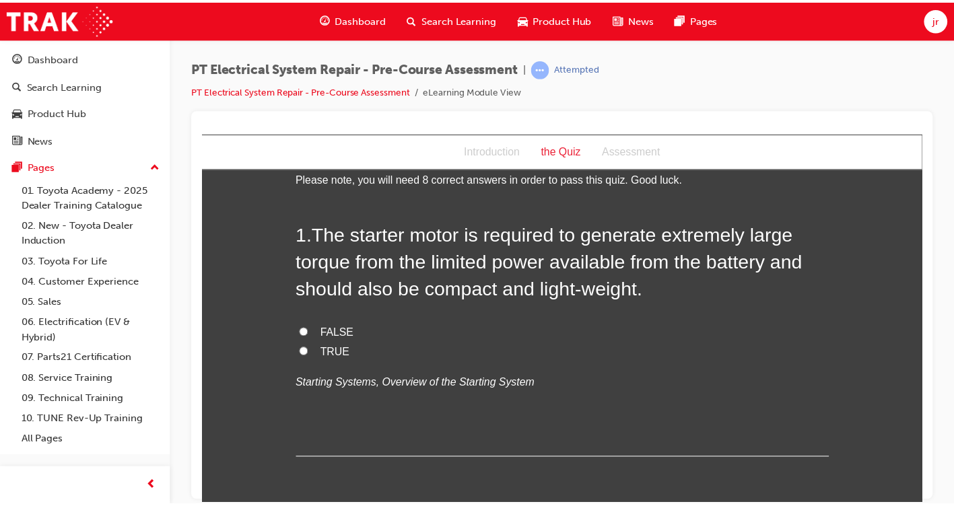
scroll to position [0, 0]
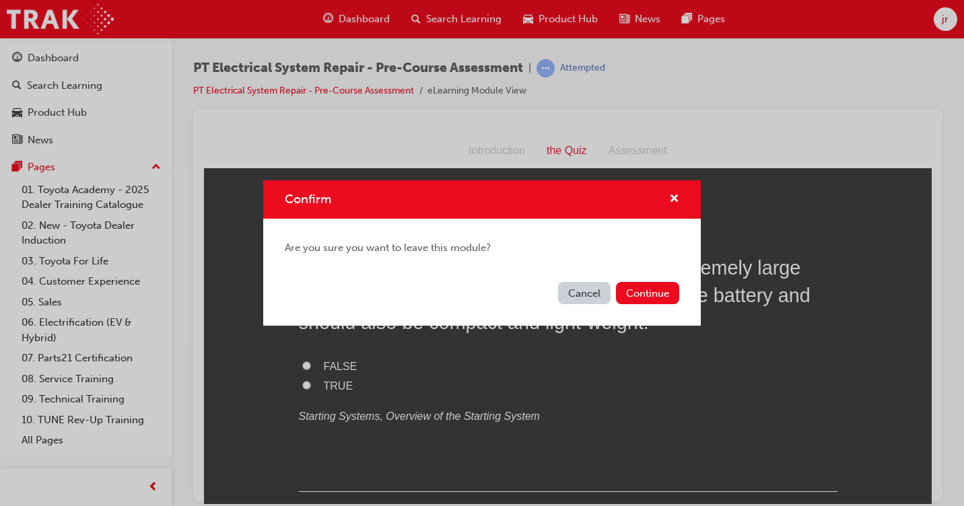
click at [600, 291] on button "Cancel" at bounding box center [584, 293] width 52 height 22
click at [627, 292] on button "Continue" at bounding box center [647, 293] width 63 height 22
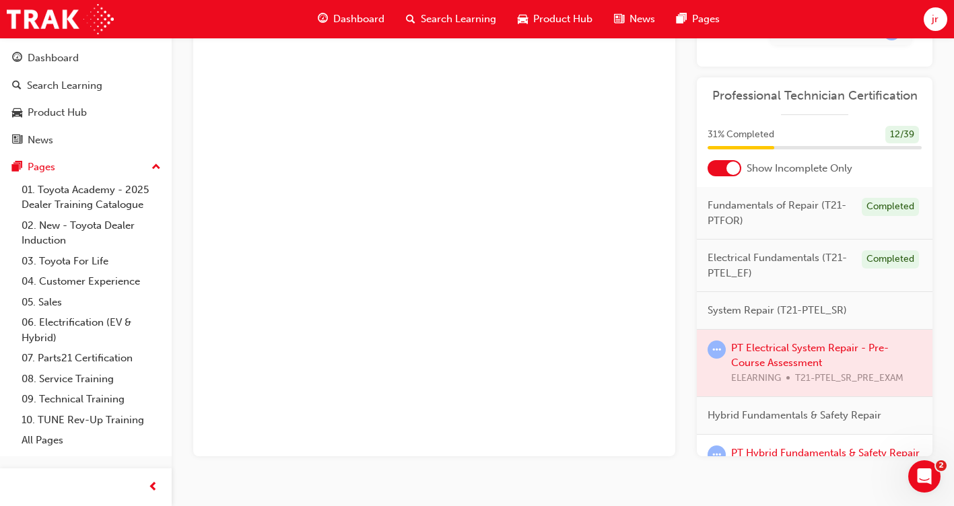
scroll to position [525, 0]
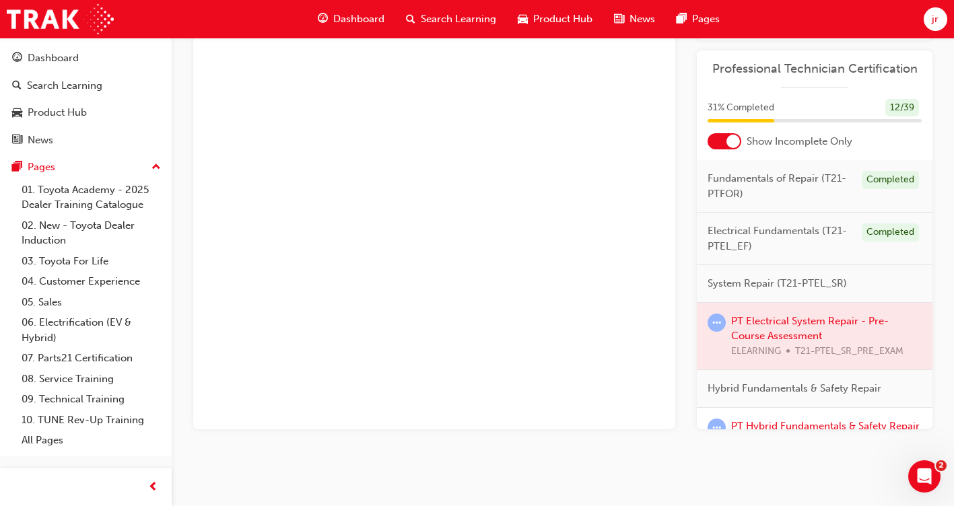
click at [780, 327] on div at bounding box center [815, 336] width 236 height 67
click at [780, 337] on div at bounding box center [815, 336] width 236 height 67
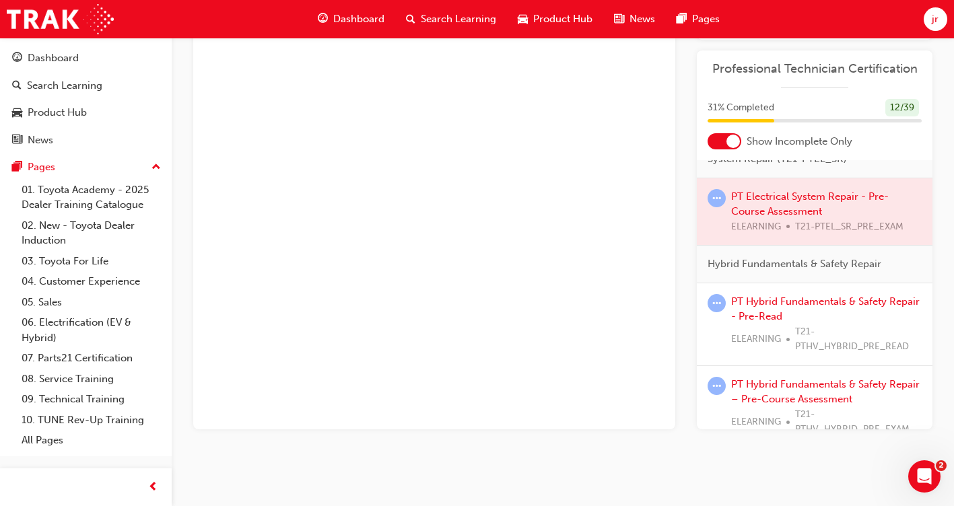
scroll to position [135, 0]
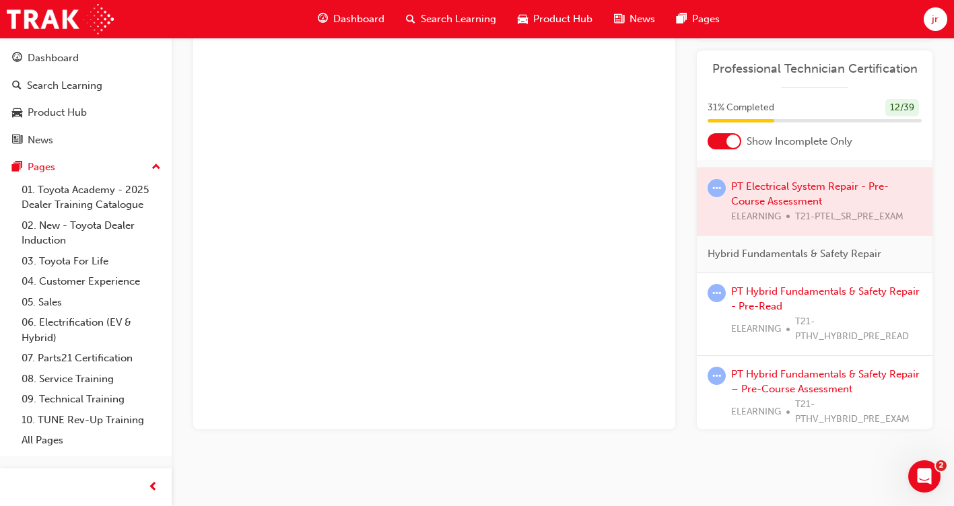
click at [784, 258] on span "Hybrid Fundamentals & Safety Repair" at bounding box center [794, 253] width 174 height 15
click at [783, 254] on span "Hybrid Fundamentals & Safety Repair" at bounding box center [794, 253] width 174 height 15
click at [778, 196] on div at bounding box center [815, 201] width 236 height 67
click at [773, 285] on link "PT Hybrid Fundamentals & Safety Repair - Pre-Read" at bounding box center [825, 299] width 188 height 28
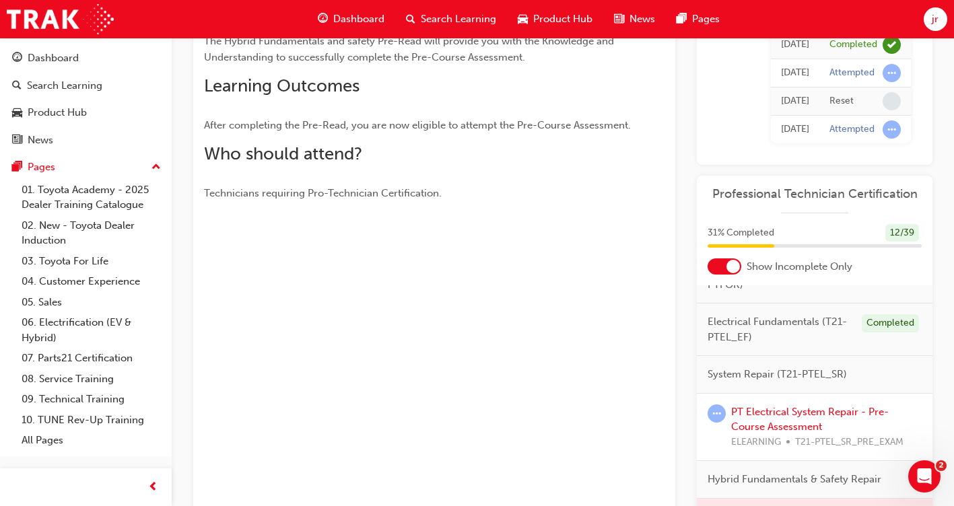
scroll to position [67, 0]
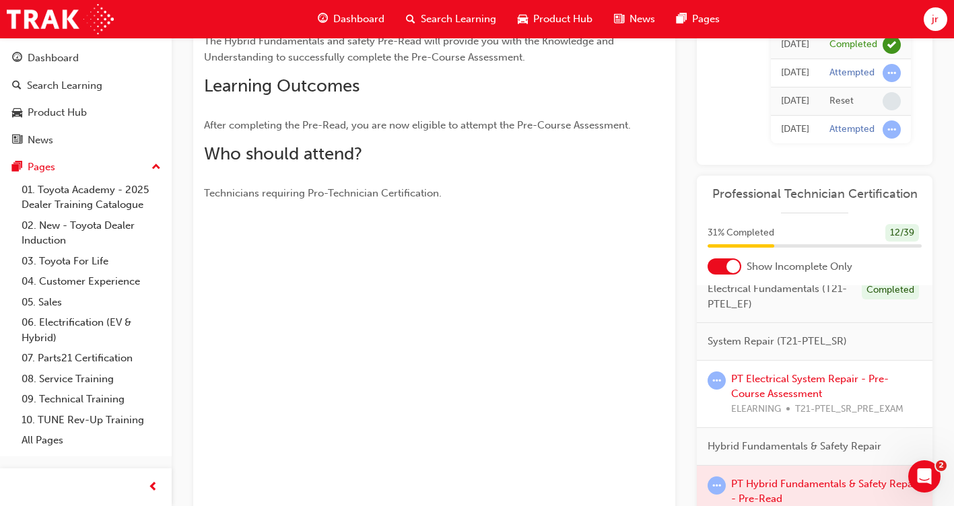
click at [794, 386] on div "PT Electrical System Repair - Pre-Course Assessment ELEARNING T21-PTEL_SR_PRE_E…" at bounding box center [826, 395] width 190 height 46
click at [754, 382] on link "PT Electrical System Repair - Pre-Course Assessment" at bounding box center [809, 387] width 157 height 28
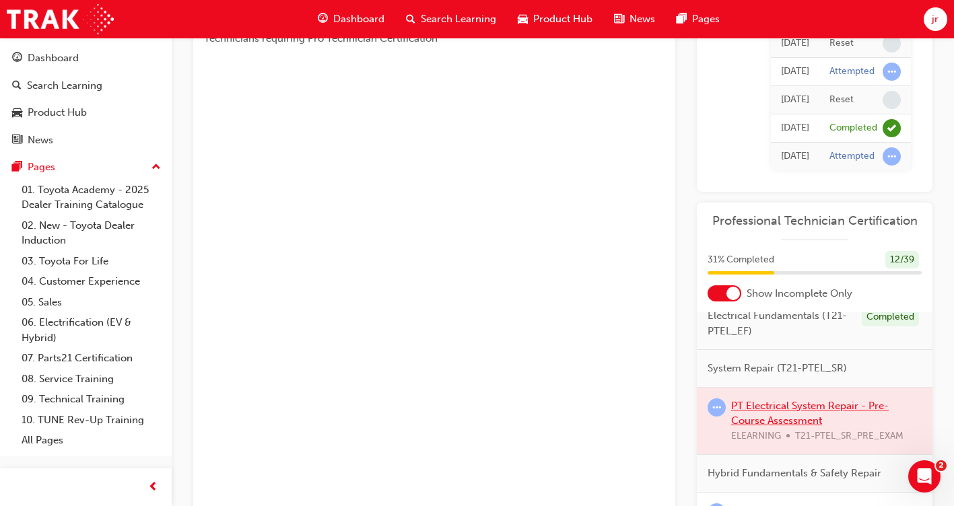
scroll to position [404, 0]
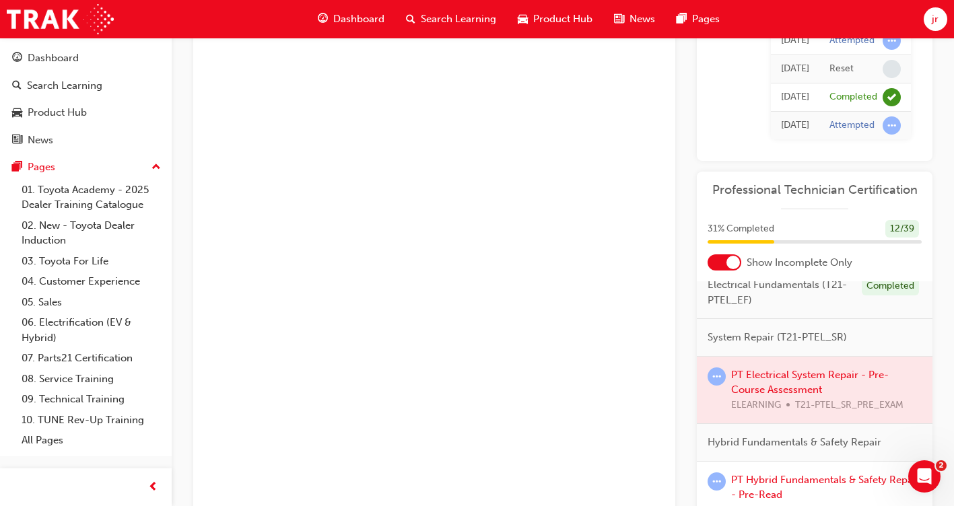
drag, startPoint x: 786, startPoint y: 380, endPoint x: 791, endPoint y: 376, distance: 7.2
click at [788, 378] on div at bounding box center [815, 390] width 236 height 67
click at [793, 374] on div at bounding box center [815, 390] width 236 height 67
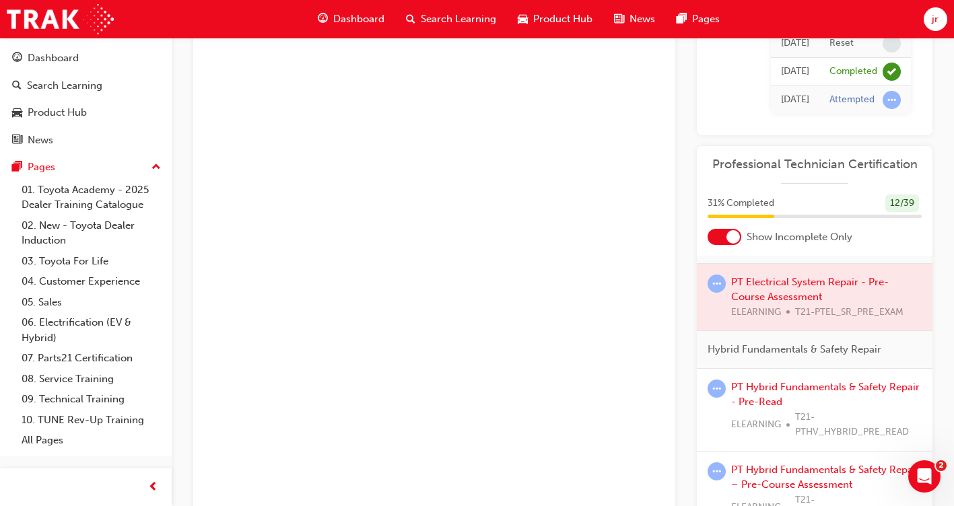
scroll to position [471, 0]
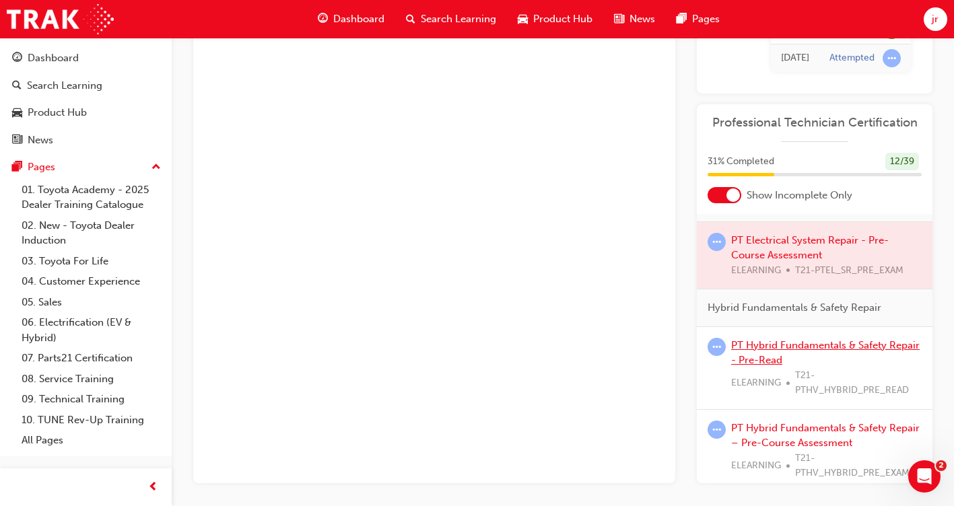
click at [803, 354] on link "PT Hybrid Fundamentals & Safety Repair - Pre-Read" at bounding box center [825, 353] width 188 height 28
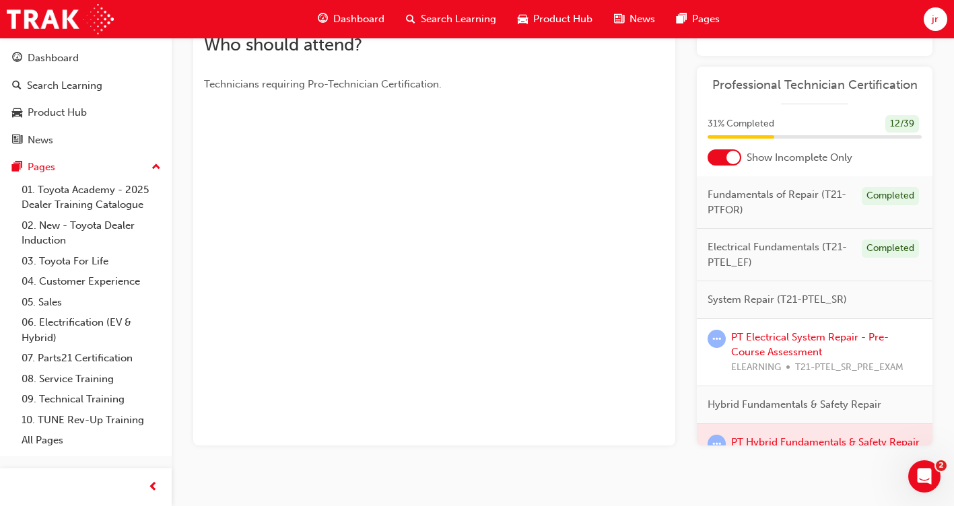
scroll to position [327, 0]
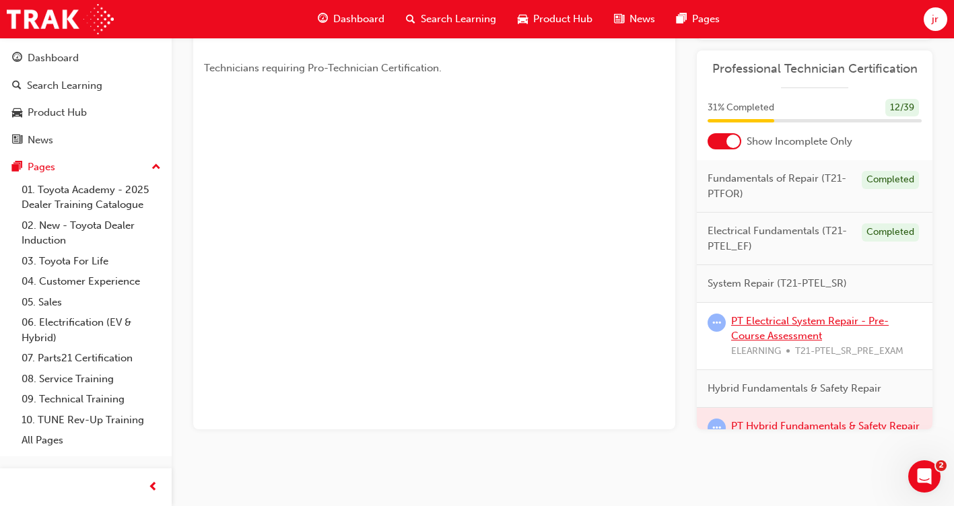
click at [783, 320] on link "PT Electrical System Repair - Pre-Course Assessment" at bounding box center [809, 329] width 157 height 28
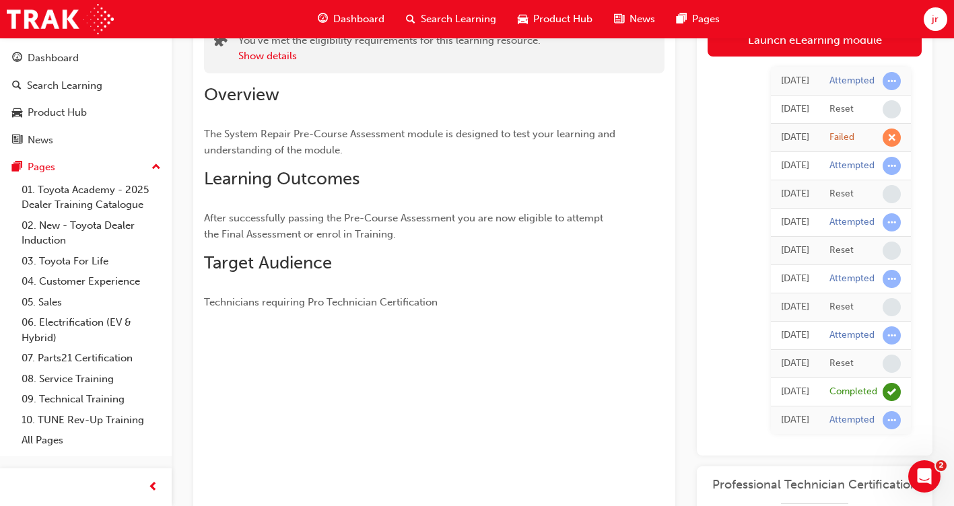
scroll to position [58, 0]
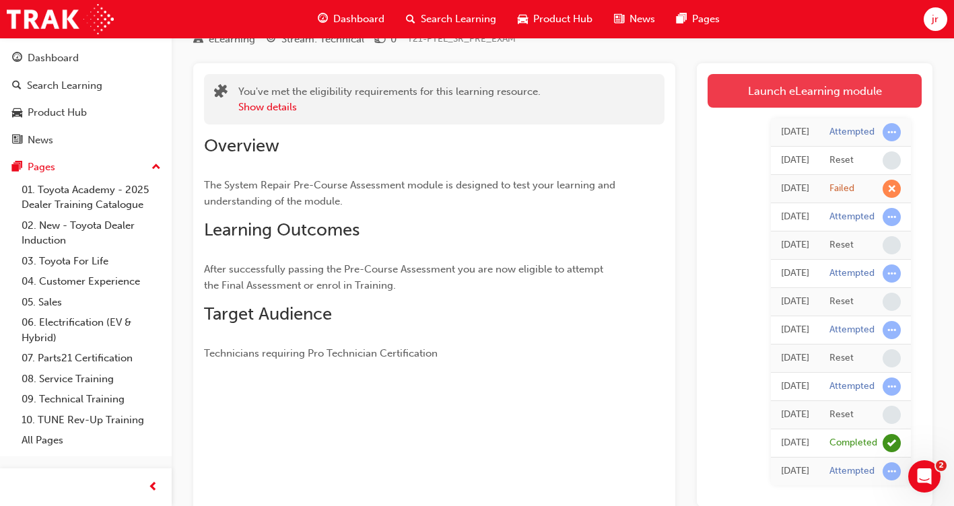
click at [771, 100] on link "Launch eLearning module" at bounding box center [814, 91] width 214 height 34
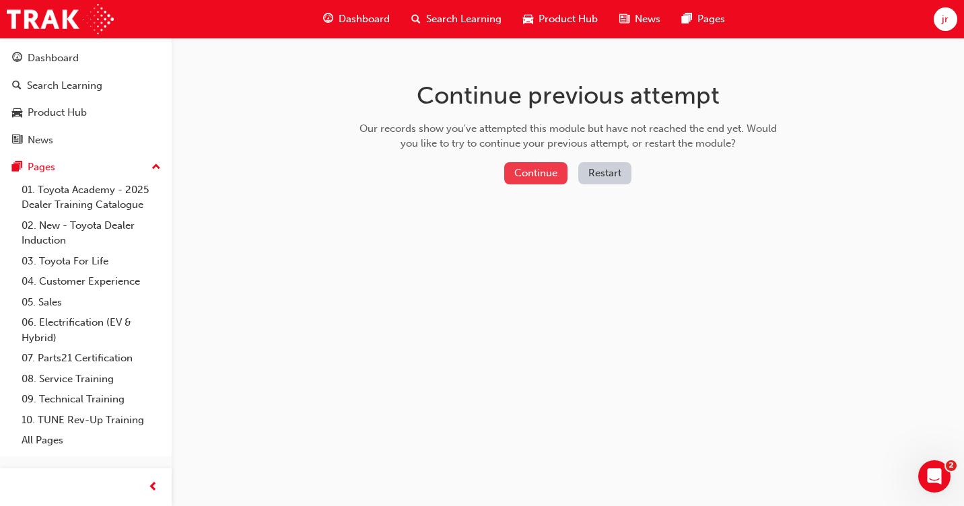
click at [555, 176] on button "Continue" at bounding box center [535, 173] width 63 height 22
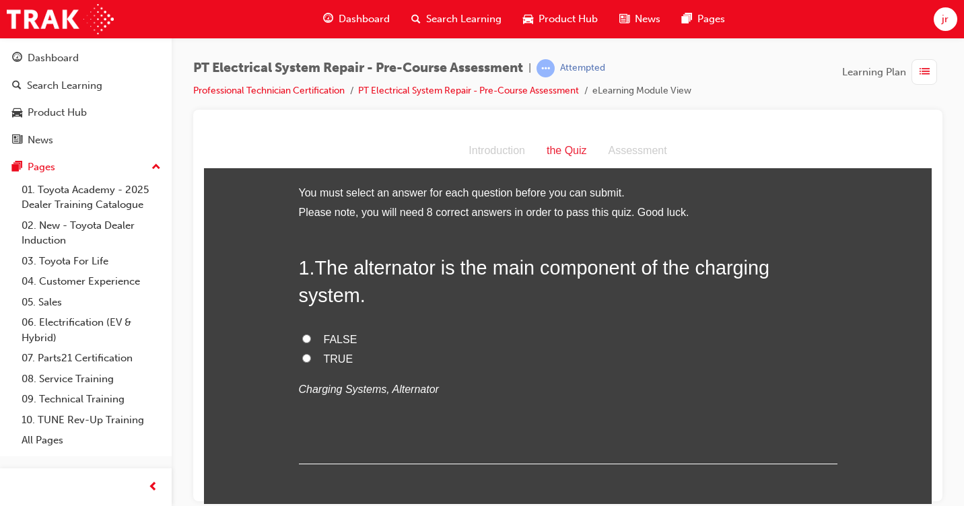
click at [302, 356] on input "TRUE" at bounding box center [306, 357] width 9 height 9
radio input "true"
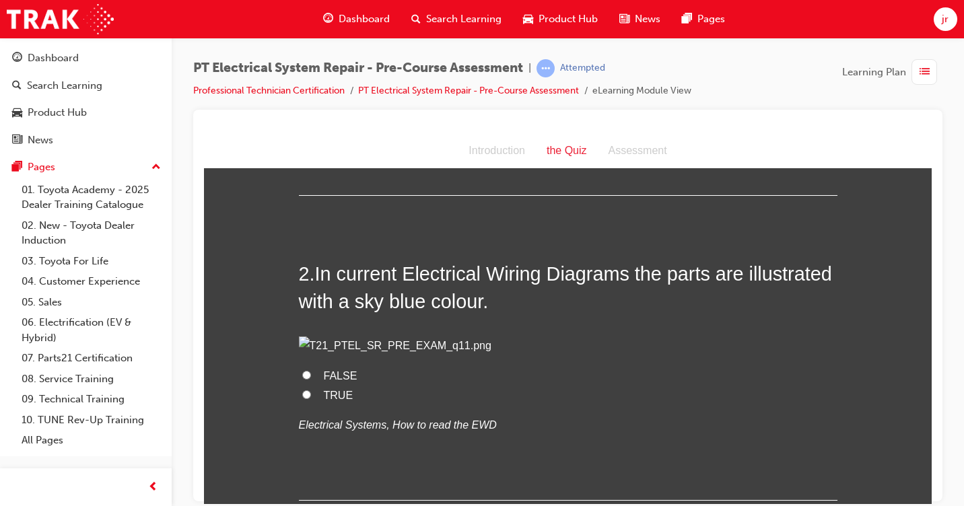
scroll to position [269, 0]
drag, startPoint x: 301, startPoint y: 459, endPoint x: 322, endPoint y: 447, distance: 24.1
click at [302, 378] on input "FALSE" at bounding box center [306, 373] width 9 height 9
radio input "true"
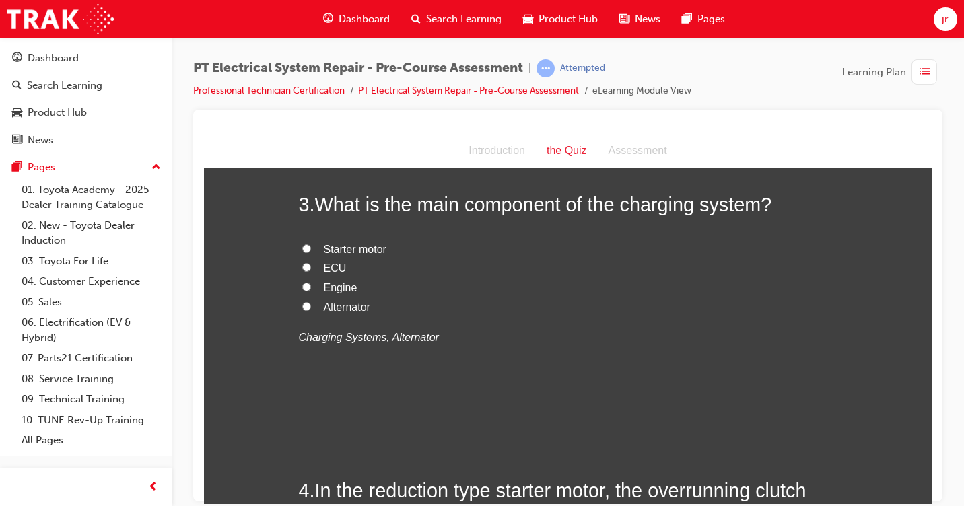
scroll to position [673, 0]
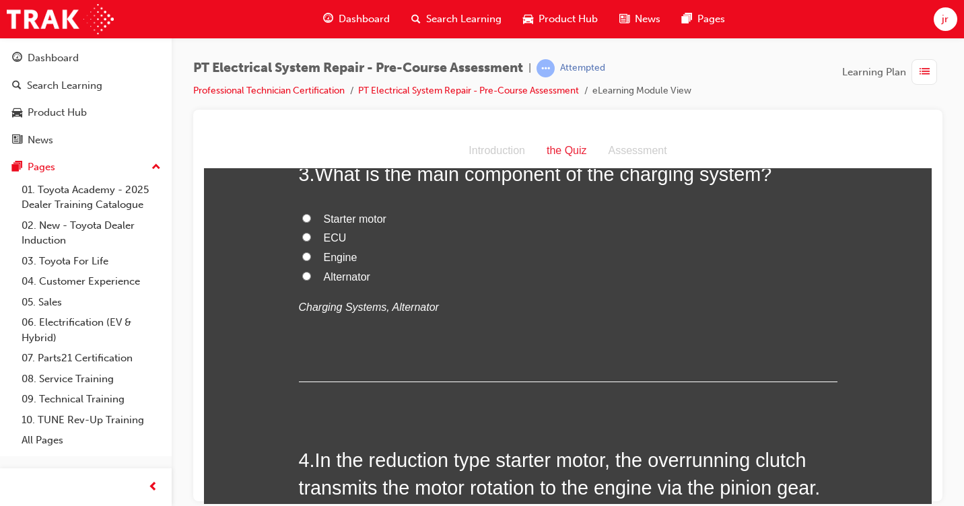
click at [302, 280] on input "Alternator" at bounding box center [306, 275] width 9 height 9
radio input "true"
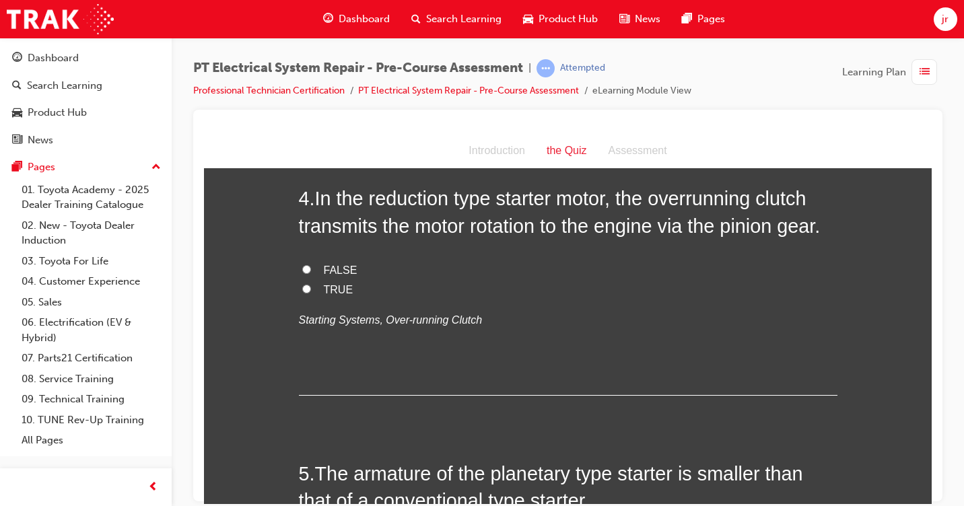
scroll to position [942, 0]
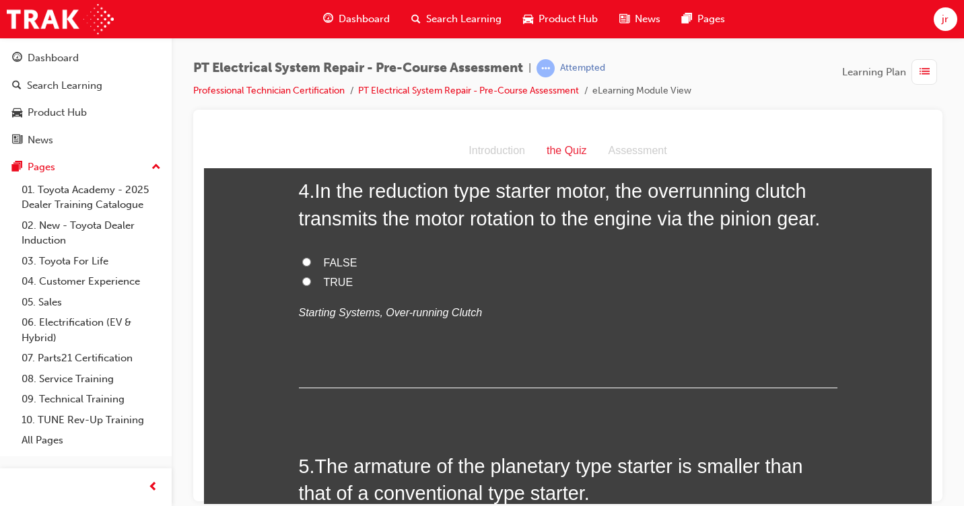
click at [304, 285] on input "TRUE" at bounding box center [306, 281] width 9 height 9
radio input "true"
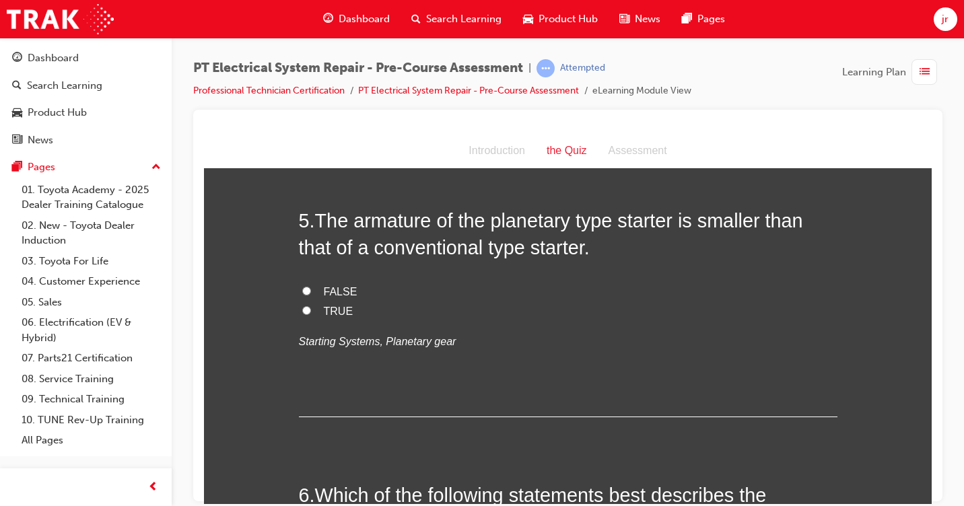
scroll to position [1211, 0]
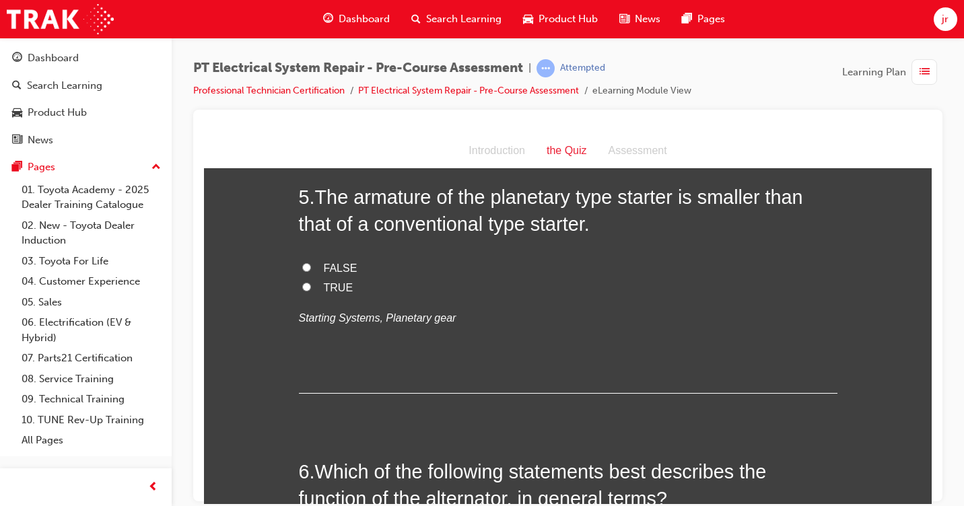
click at [302, 291] on input "TRUE" at bounding box center [306, 286] width 9 height 9
radio input "true"
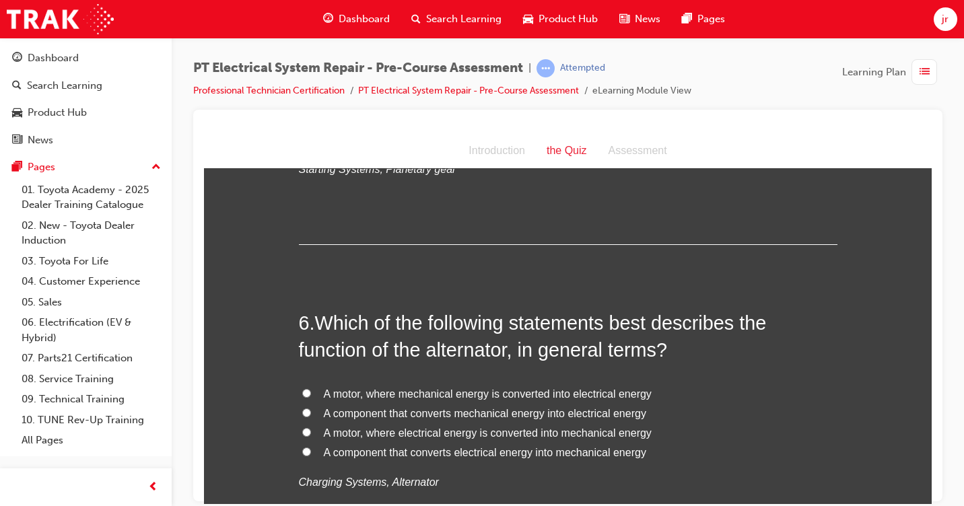
scroll to position [1413, 0]
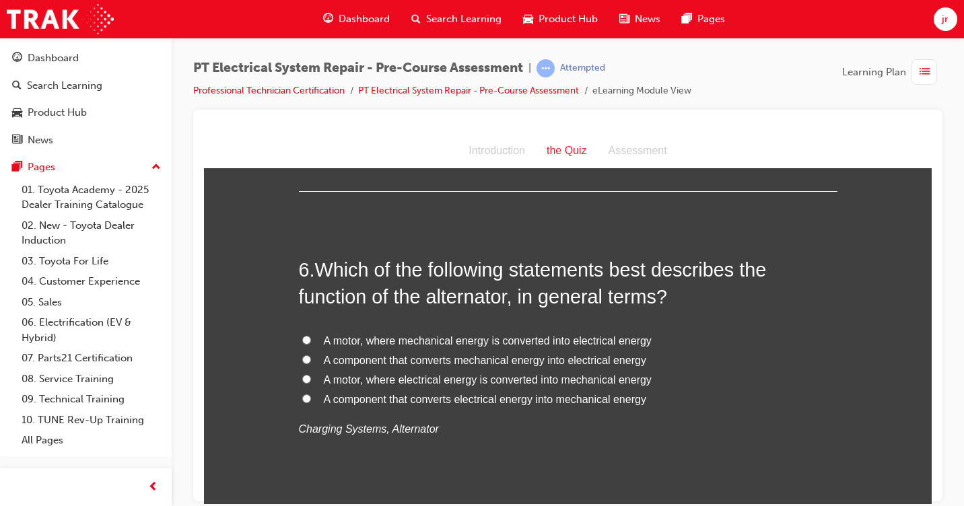
click at [376, 365] on span "A component that converts mechanical energy into electrical energy" at bounding box center [485, 359] width 322 height 11
click at [311, 363] on input "A component that converts mechanical energy into electrical energy" at bounding box center [306, 359] width 9 height 9
radio input "true"
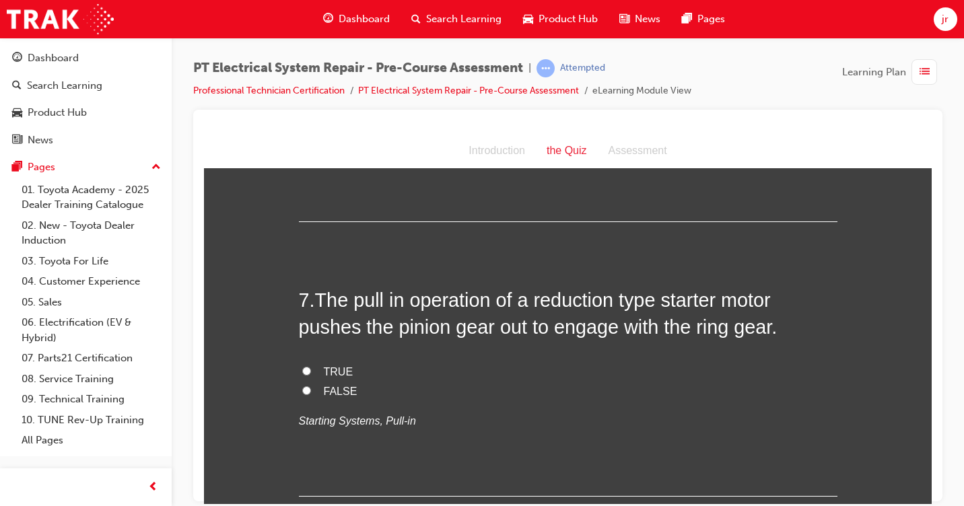
scroll to position [1750, 0]
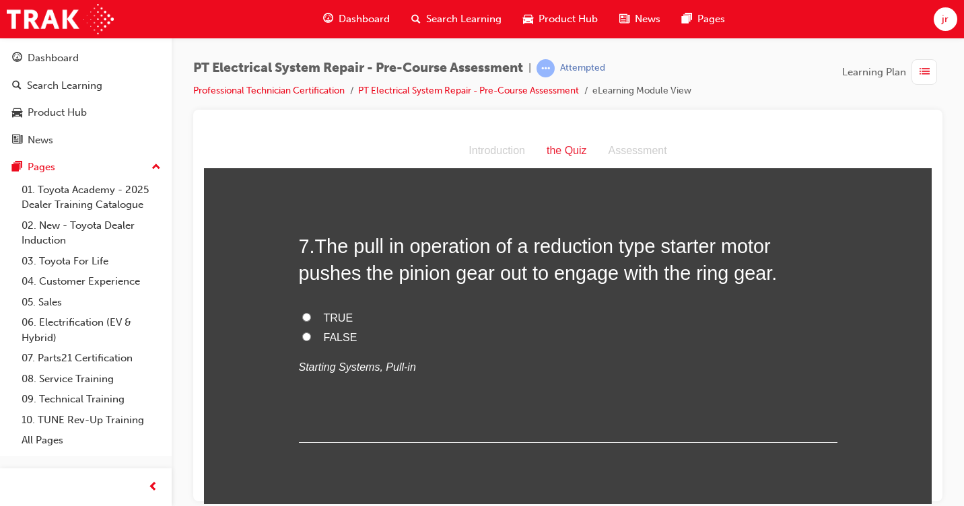
click at [329, 323] on span "TRUE" at bounding box center [339, 317] width 30 height 11
click at [311, 321] on input "TRUE" at bounding box center [306, 316] width 9 height 9
radio input "true"
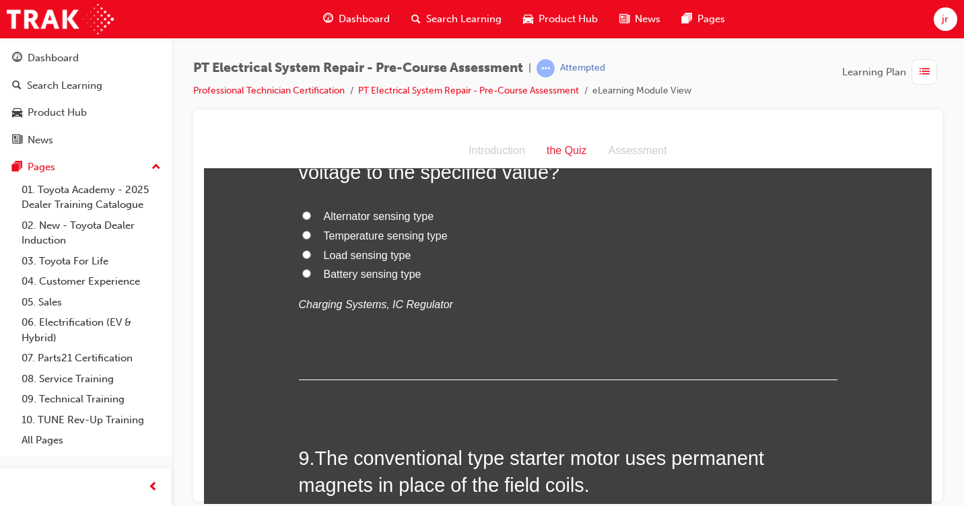
scroll to position [2154, 0]
click at [340, 221] on span "Alternator sensing type" at bounding box center [379, 214] width 110 height 11
click at [311, 219] on input "Alternator sensing type" at bounding box center [306, 214] width 9 height 9
radio input "true"
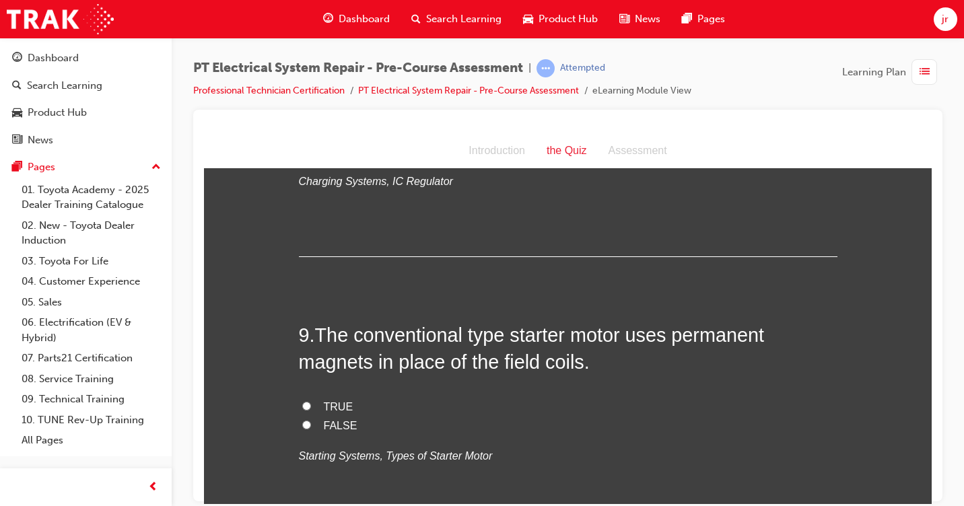
scroll to position [2356, 0]
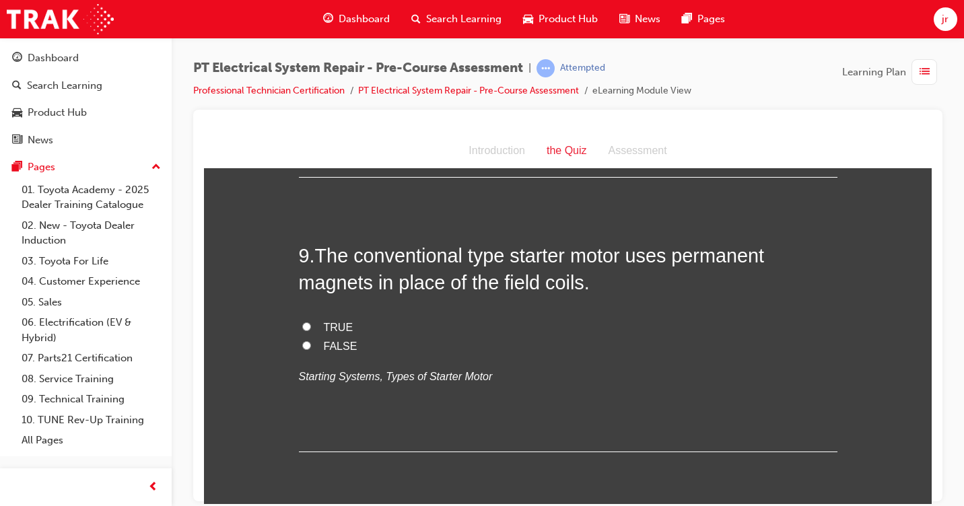
click at [302, 349] on input "FALSE" at bounding box center [306, 345] width 9 height 9
radio input "true"
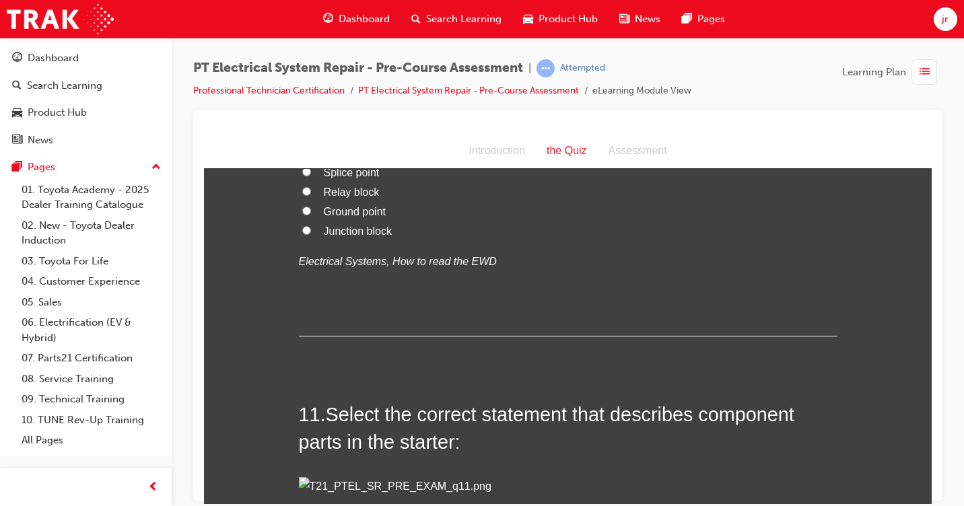
scroll to position [2759, 0]
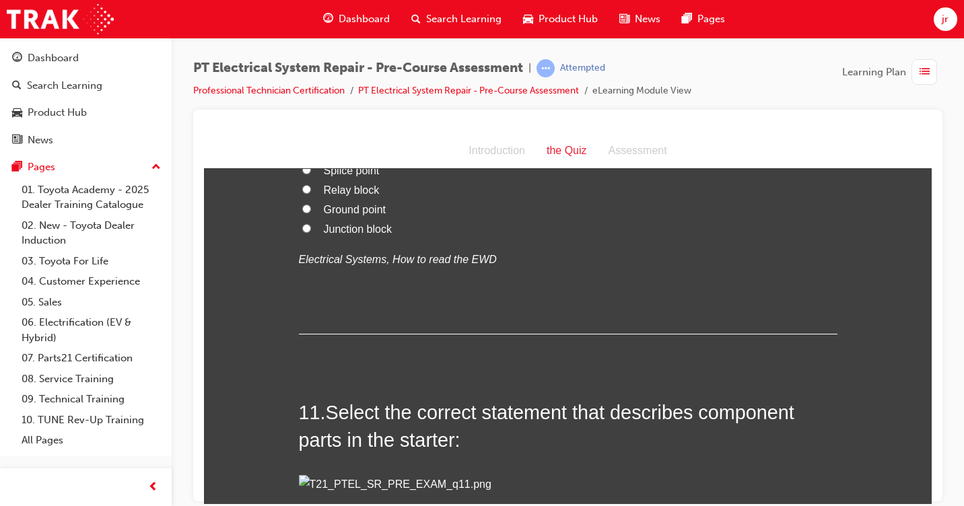
click at [302, 213] on input "Ground point" at bounding box center [306, 208] width 9 height 9
radio input "true"
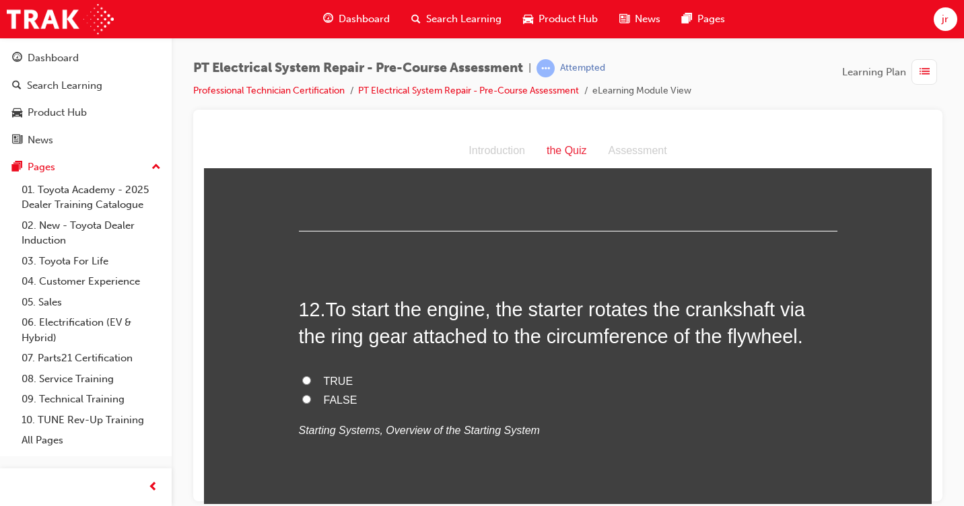
scroll to position [3163, 0]
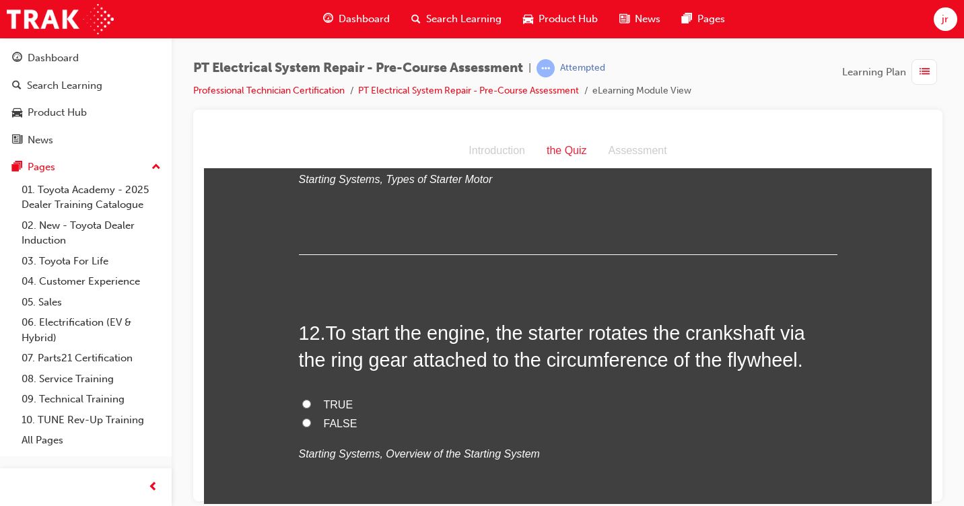
click at [503, 154] on span "A: Magnetic switch, B: Armature, C: One-way clutch" at bounding box center [447, 148] width 246 height 11
click at [311, 152] on input "A: Magnetic switch, B: Armature, C: One-way clutch" at bounding box center [306, 147] width 9 height 9
radio input "true"
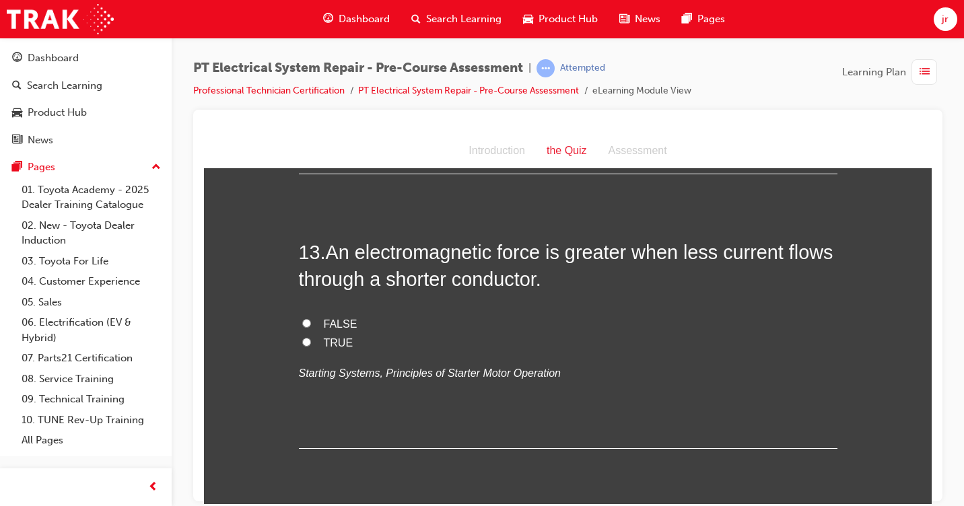
scroll to position [3500, 0]
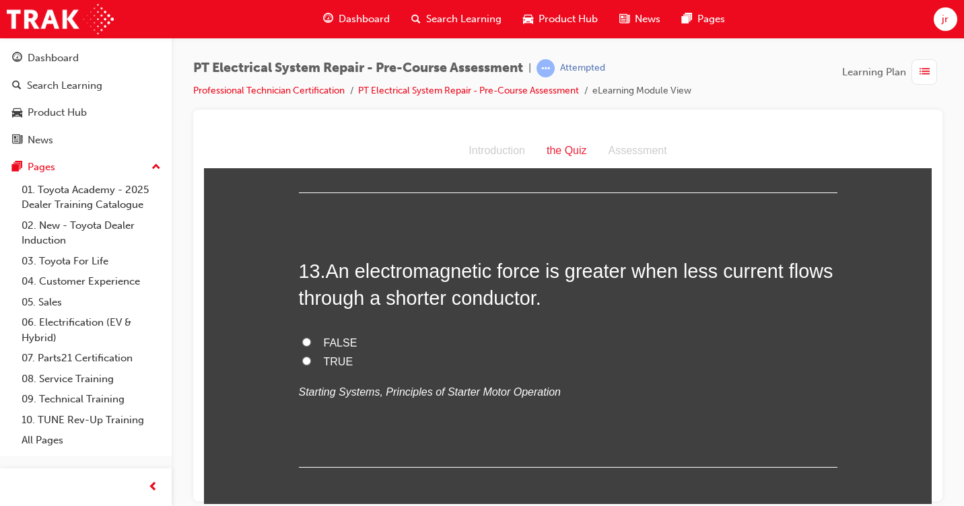
click at [302, 71] on input "TRUE" at bounding box center [306, 67] width 9 height 9
radio input "true"
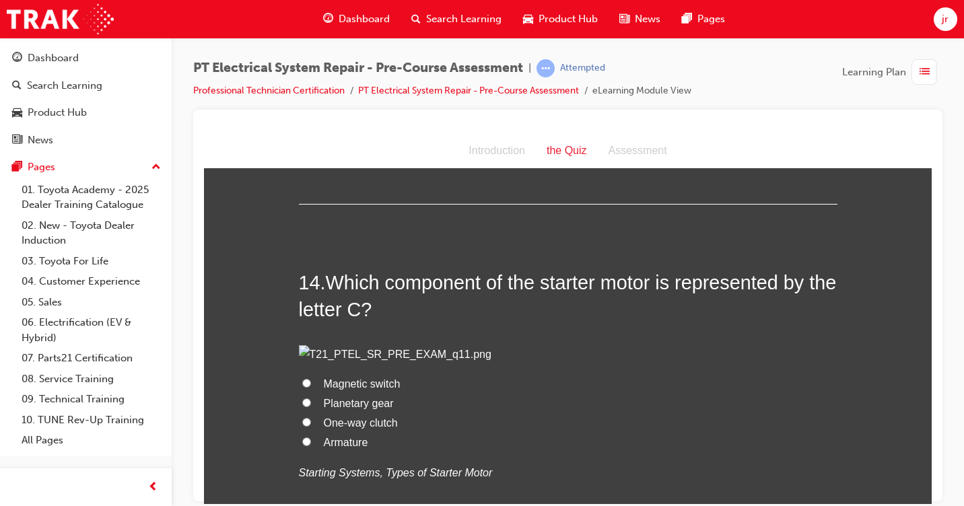
scroll to position [3769, 0]
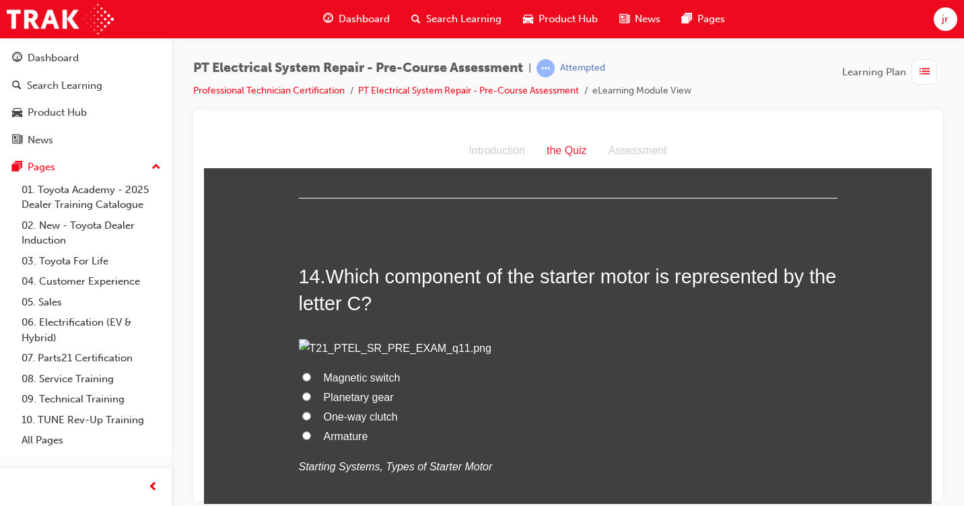
click at [299, 83] on label "FALSE" at bounding box center [568, 74] width 538 height 20
click at [302, 77] on input "FALSE" at bounding box center [306, 72] width 9 height 9
radio input "true"
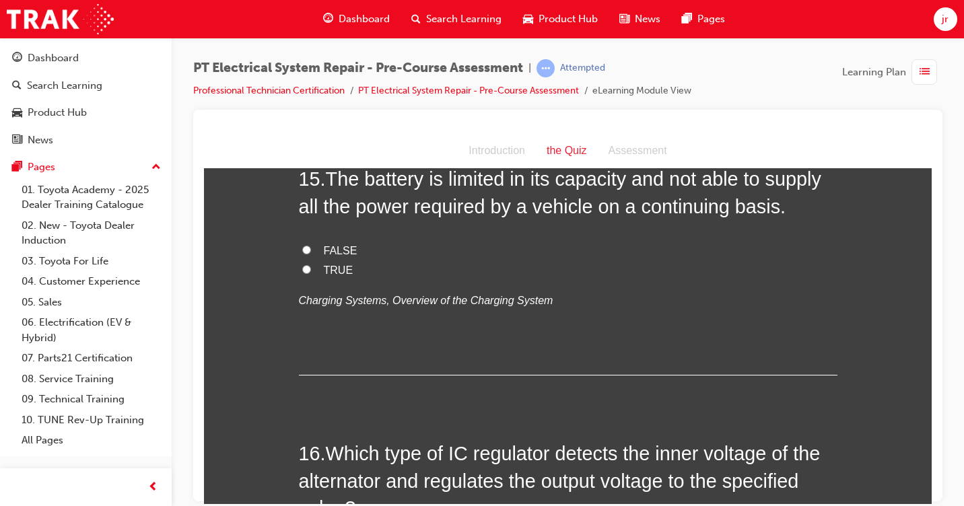
scroll to position [4240, 0]
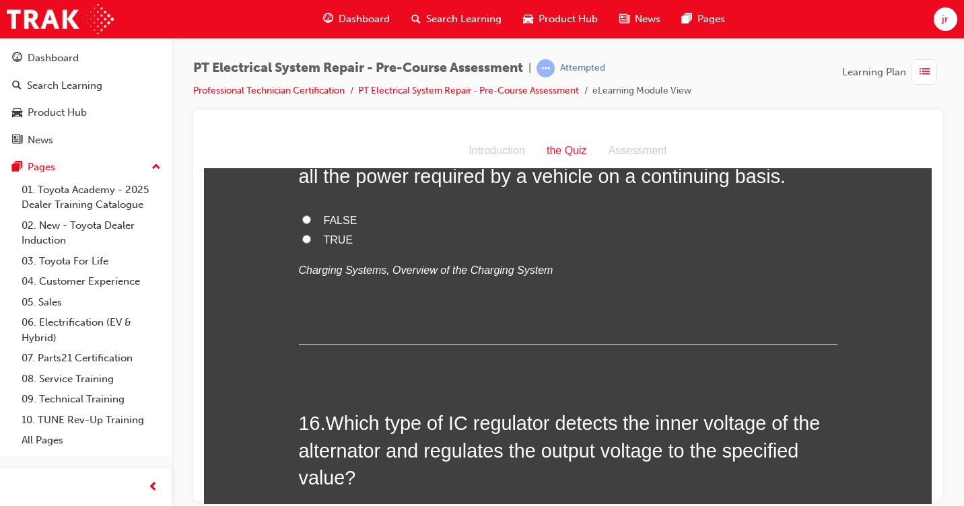
radio input "true"
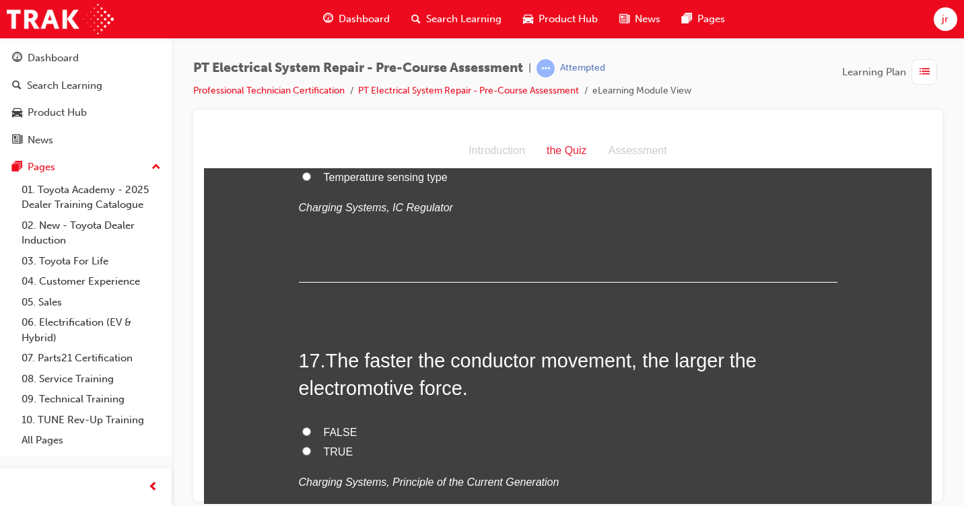
scroll to position [4644, 0]
radio input "true"
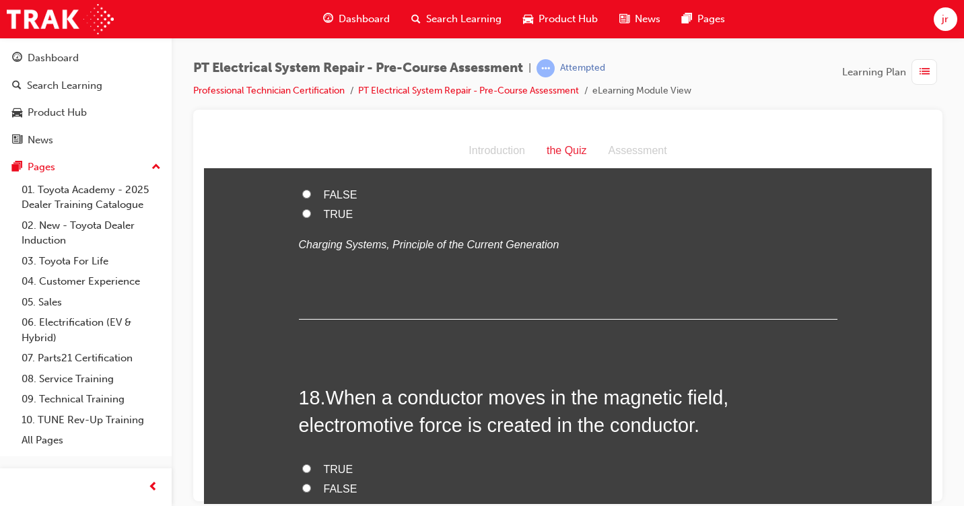
scroll to position [4913, 0]
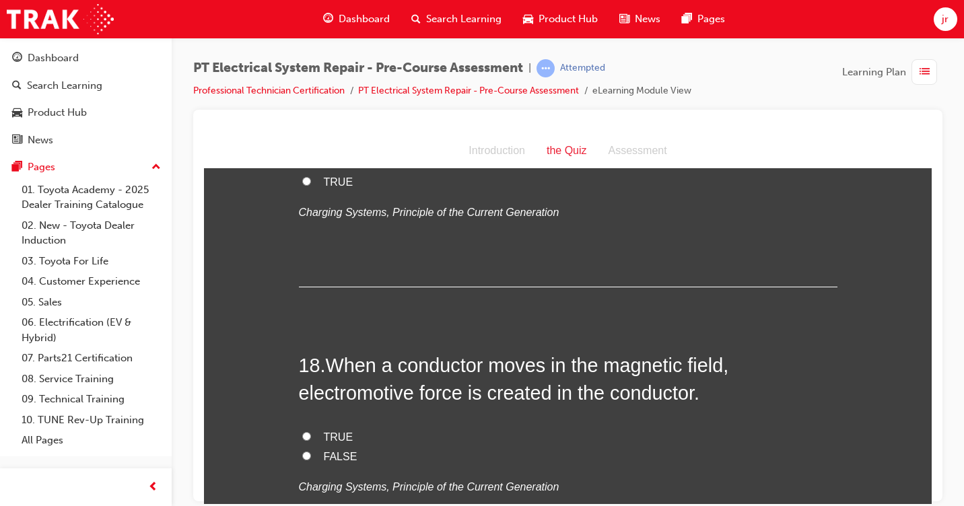
radio input "true"
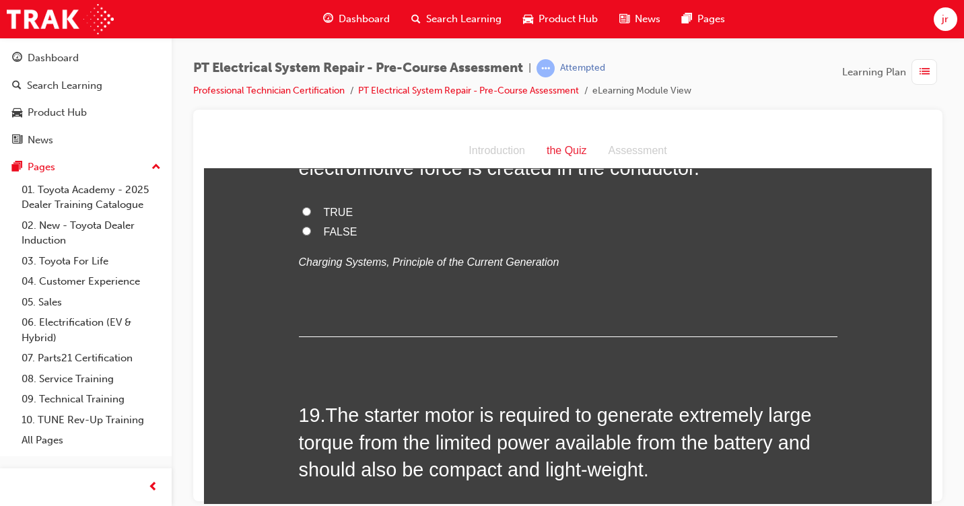
scroll to position [5250, 0]
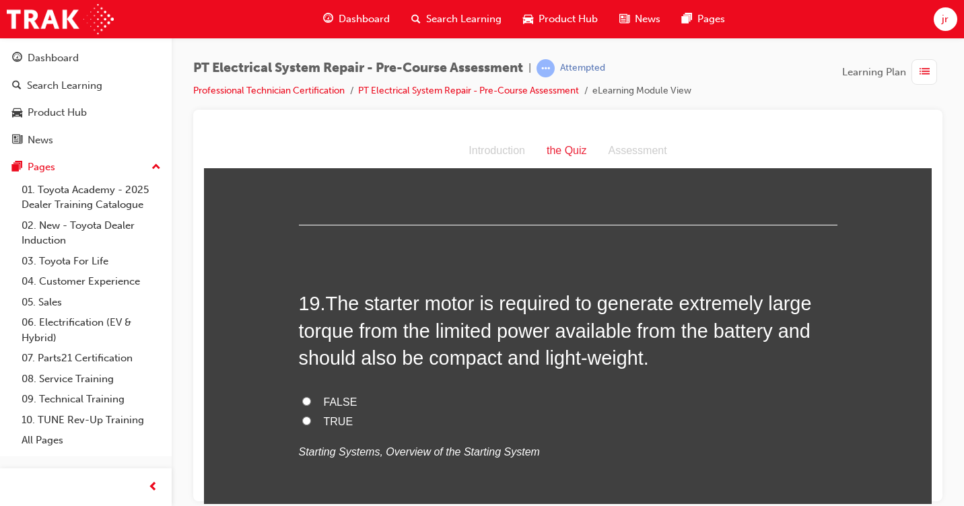
radio input "true"
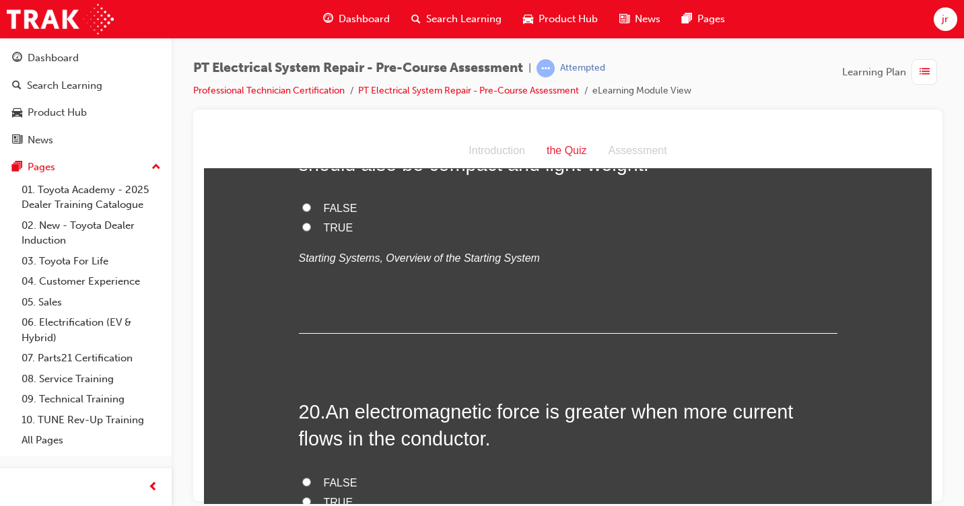
scroll to position [5452, 0]
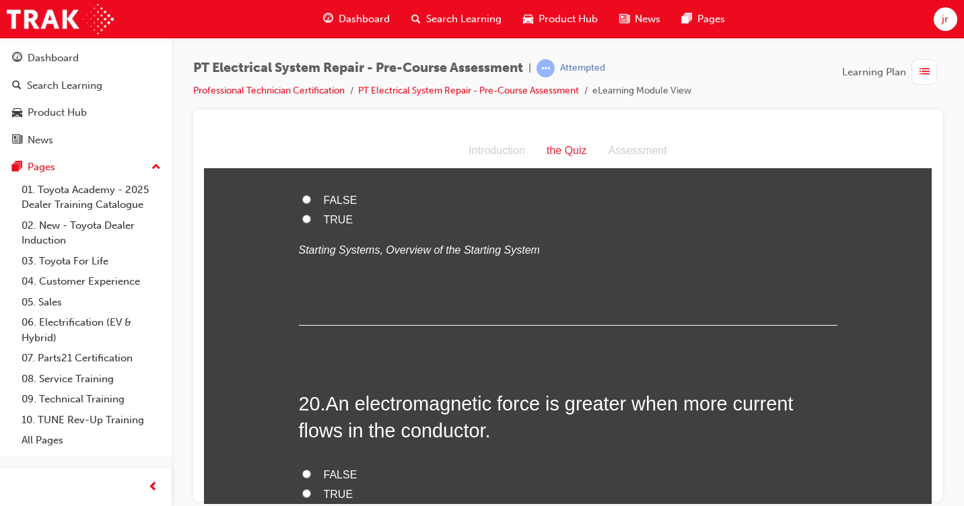
radio input "true"
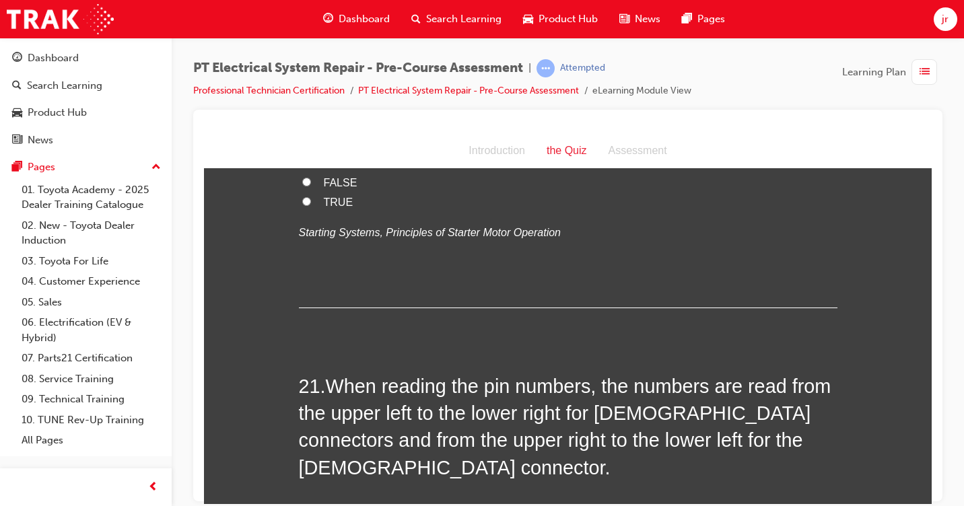
scroll to position [5788, 0]
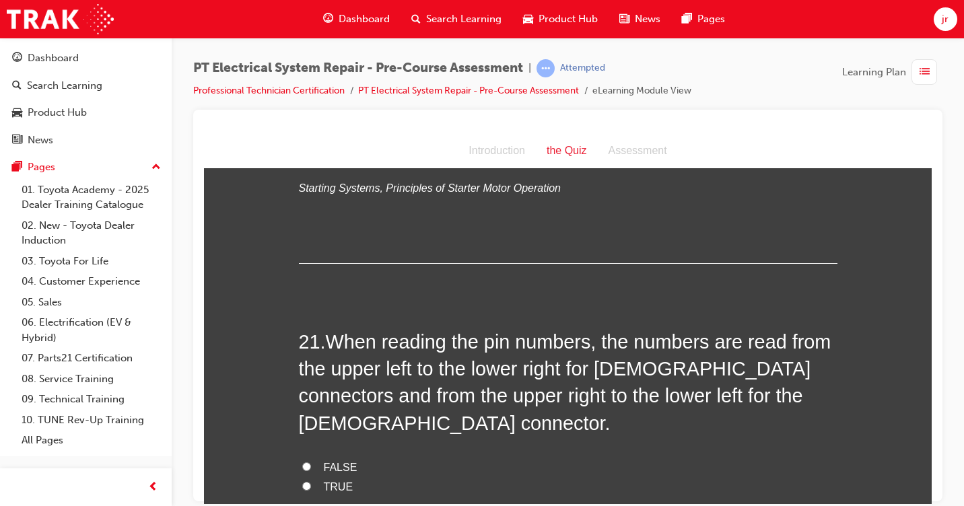
radio input "true"
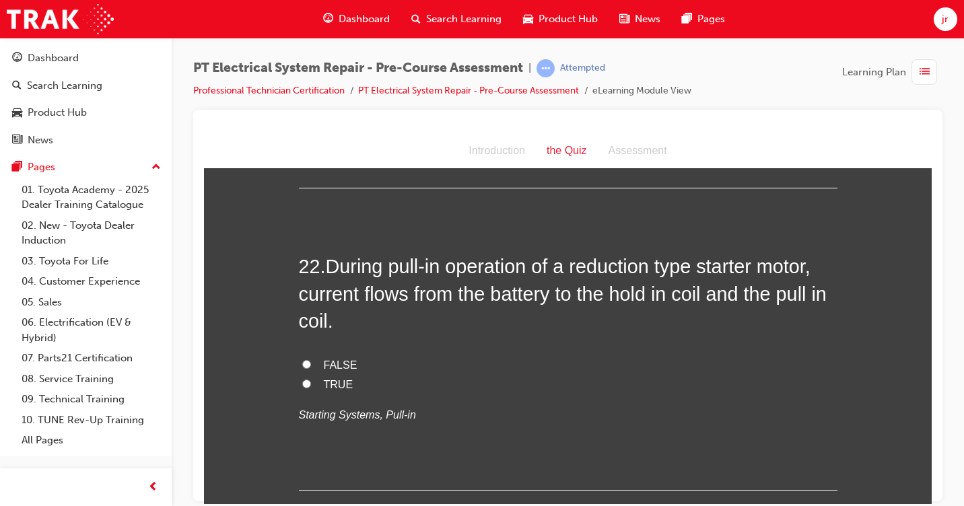
scroll to position [6125, 0]
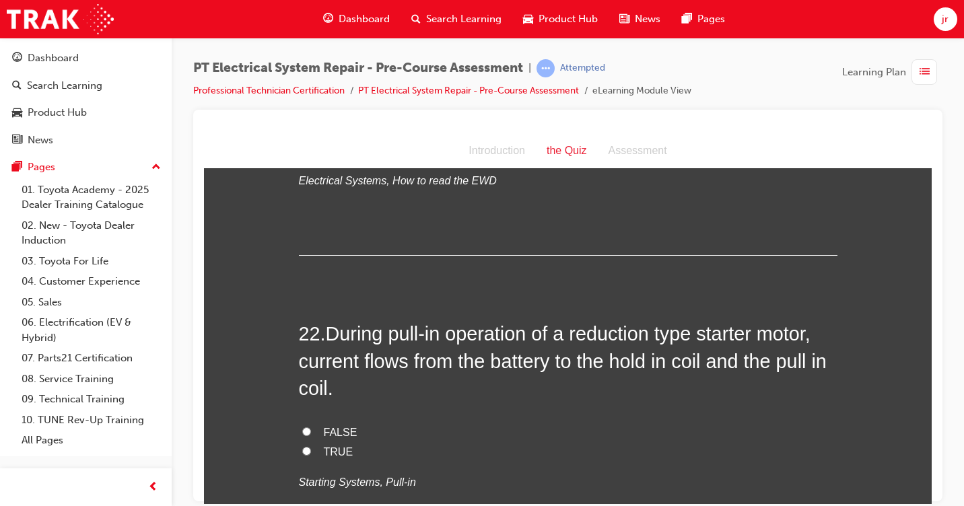
radio input "true"
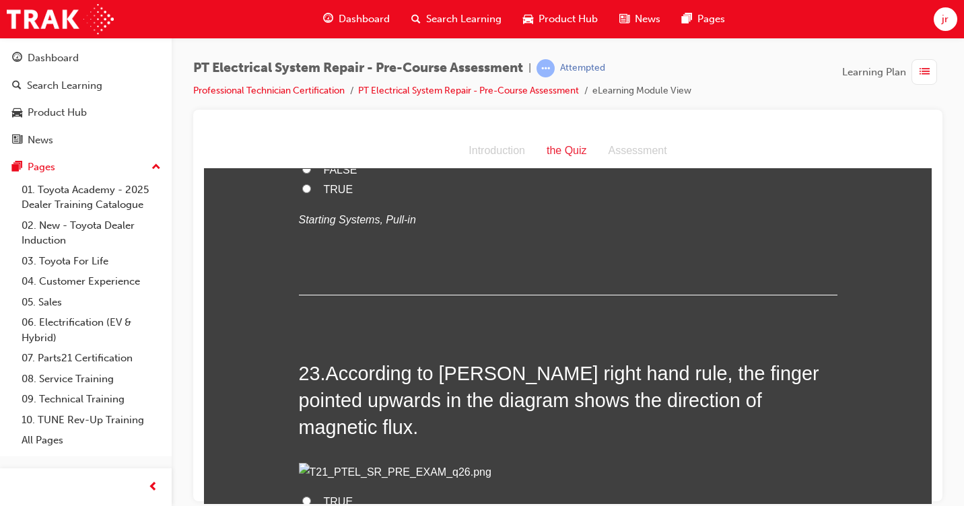
scroll to position [6394, 0]
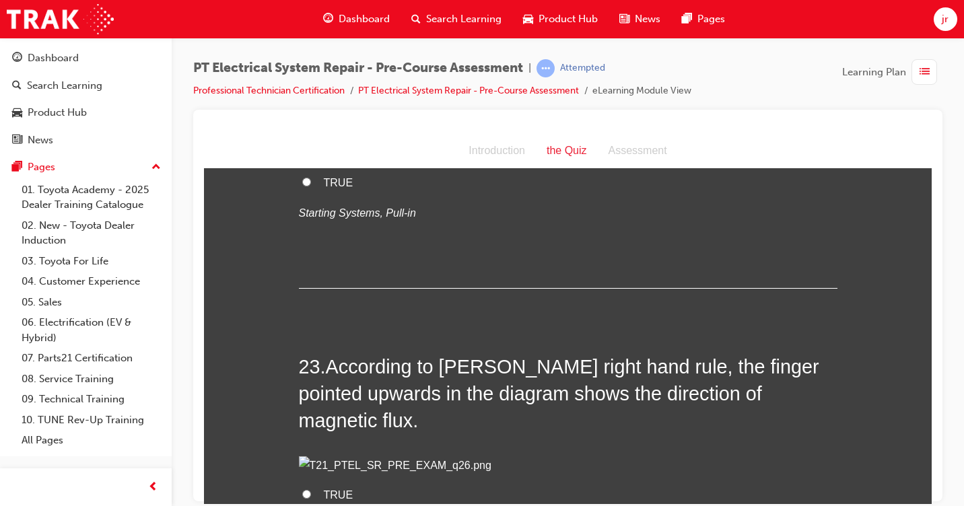
radio input "true"
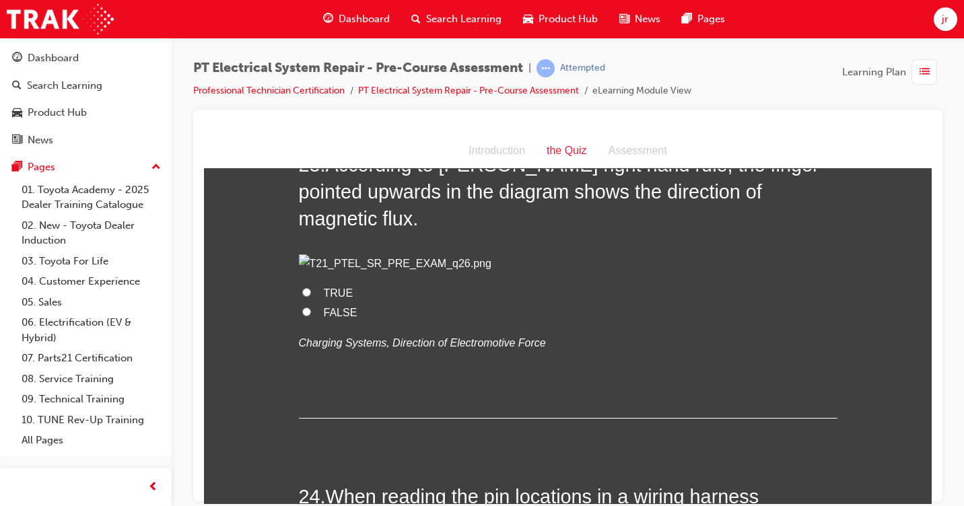
scroll to position [6663, 0]
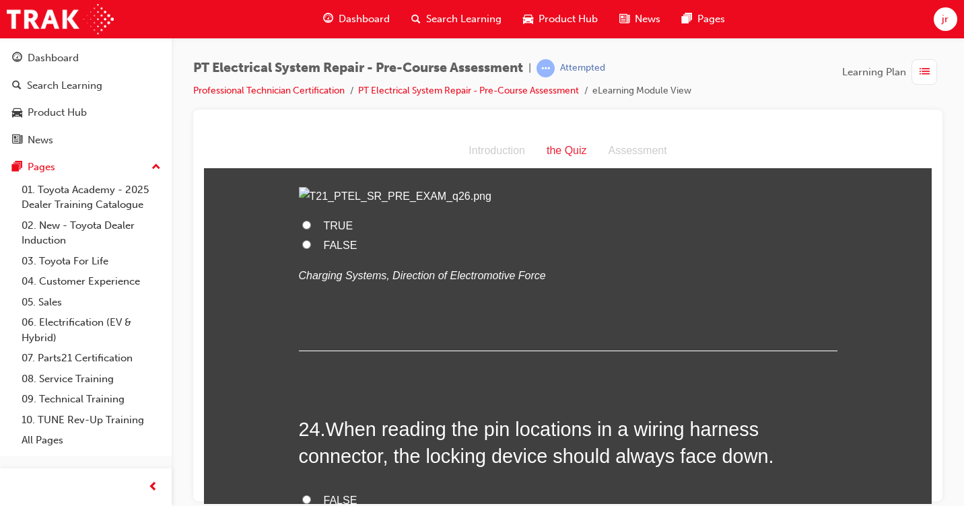
radio input "true"
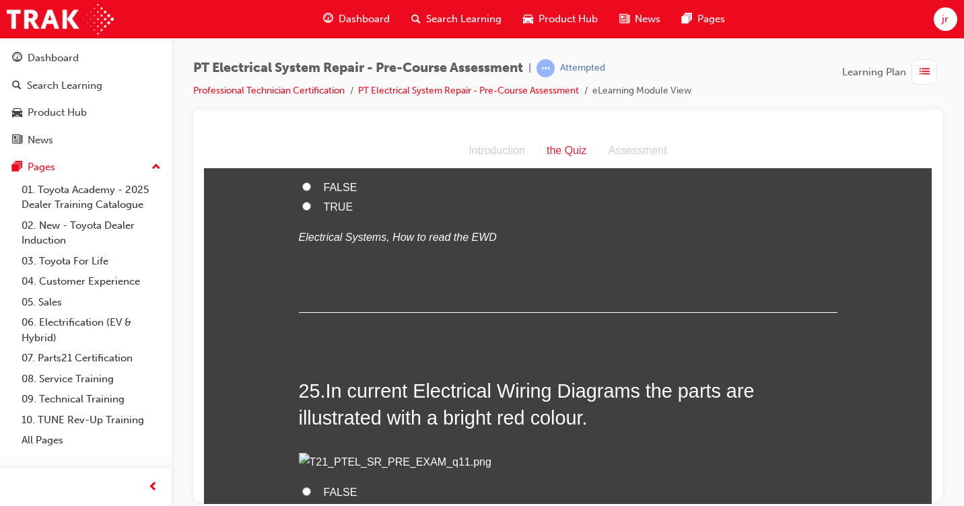
scroll to position [6999, 0]
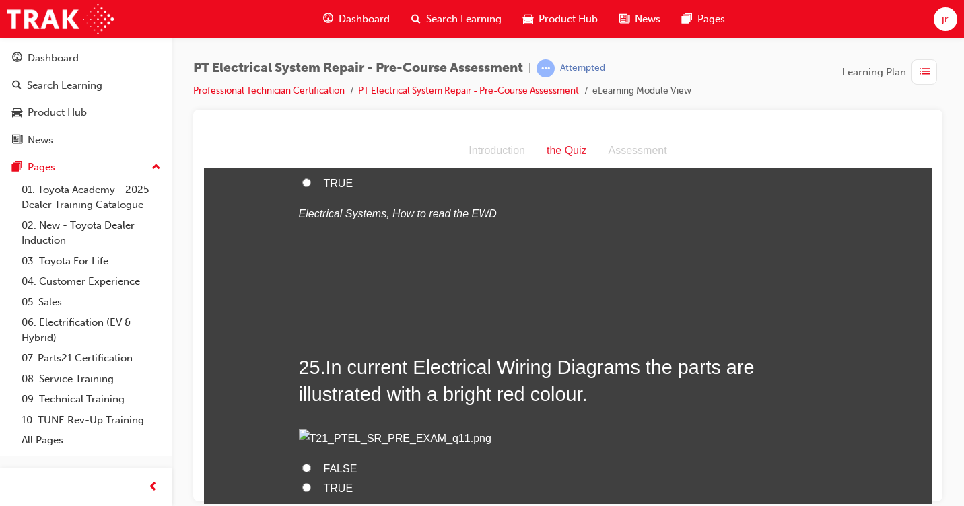
radio input "true"
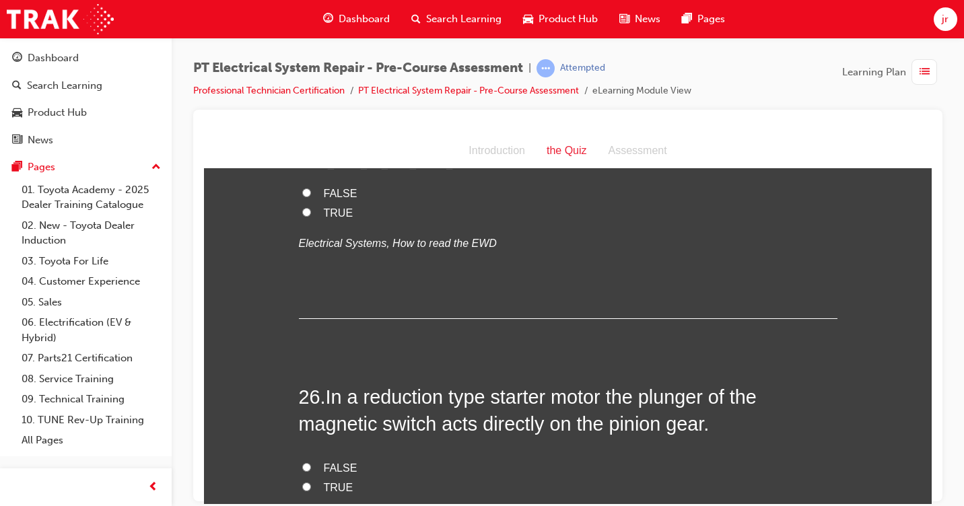
scroll to position [7336, 0]
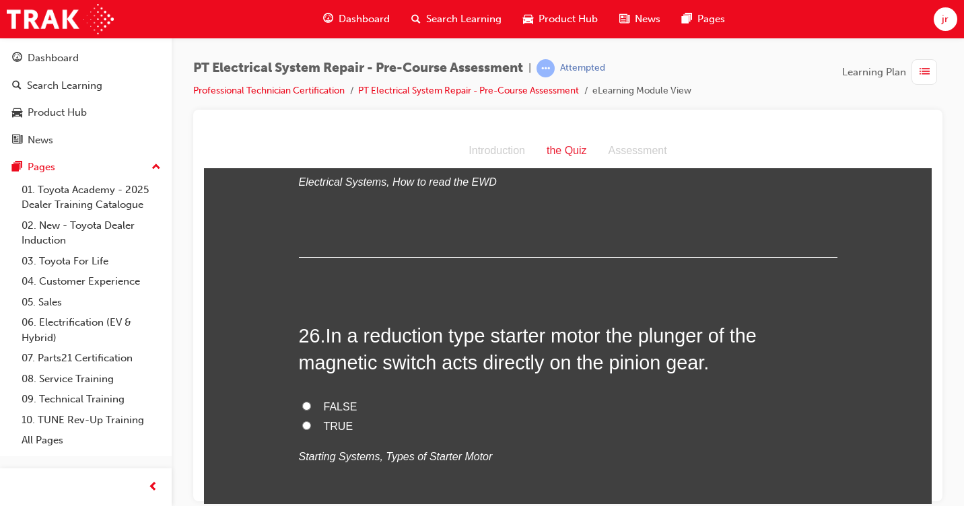
radio input "true"
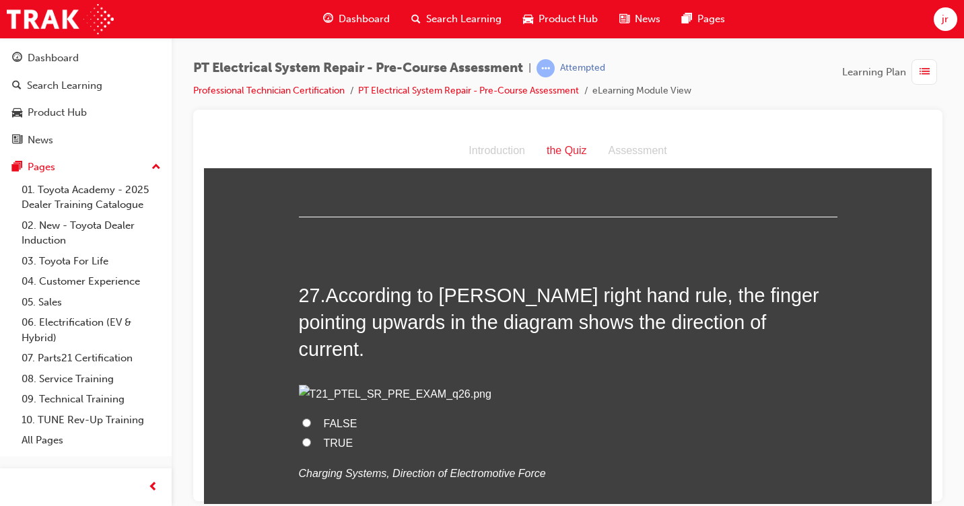
scroll to position [7673, 0]
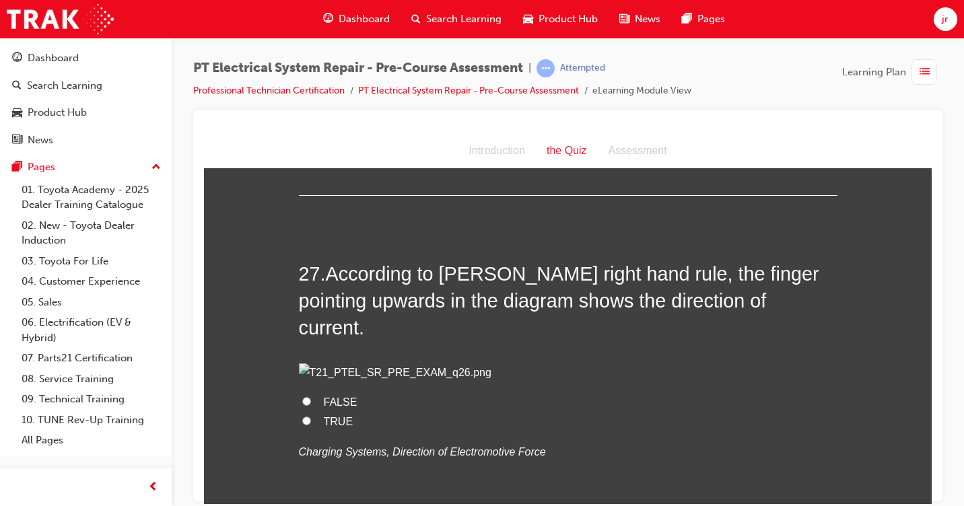
radio input "true"
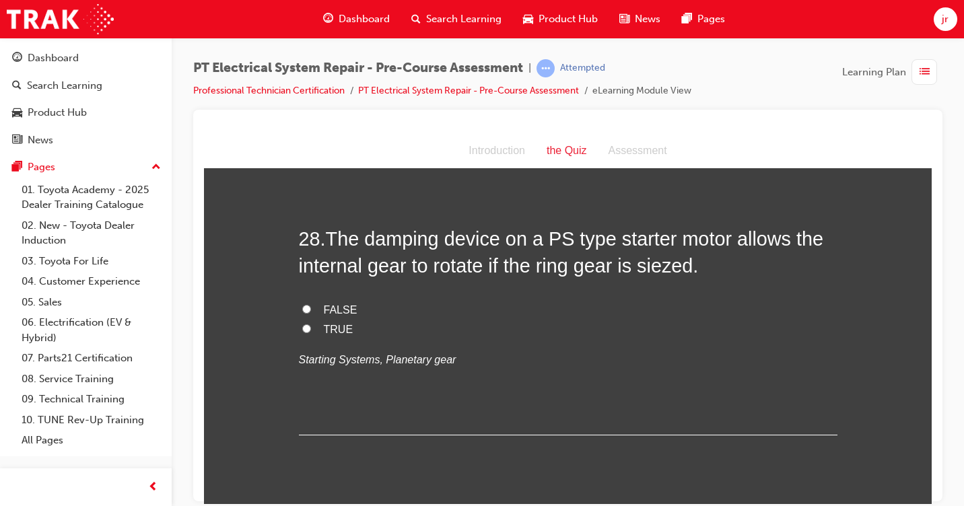
scroll to position [8009, 0]
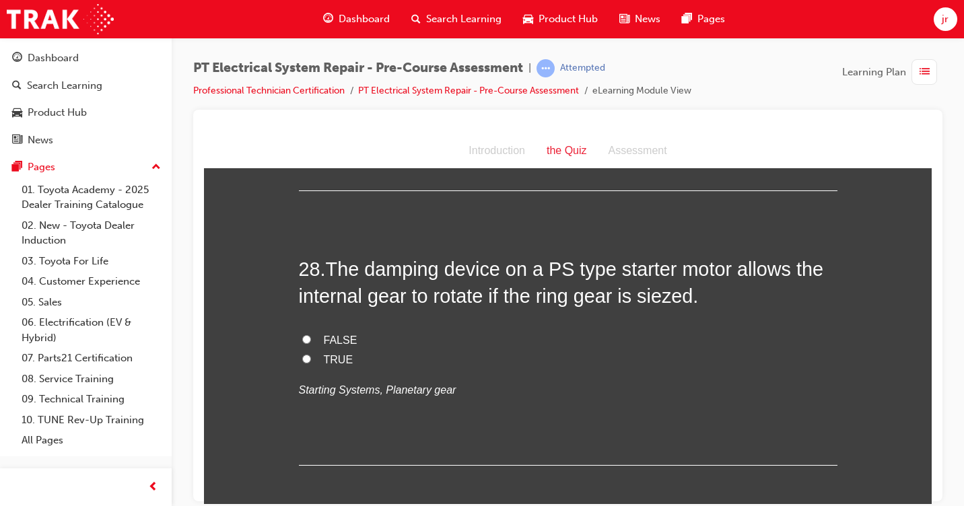
radio input "true"
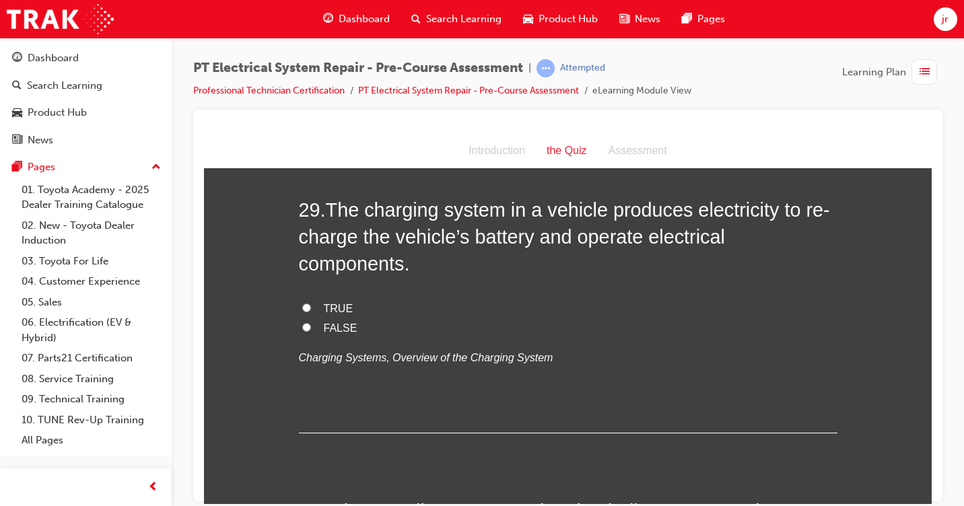
scroll to position [8346, 0]
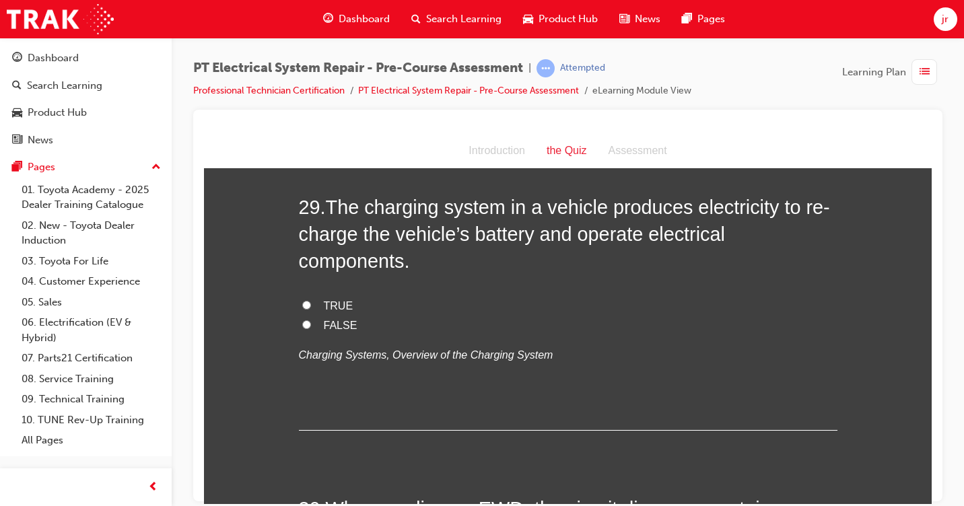
radio input "true"
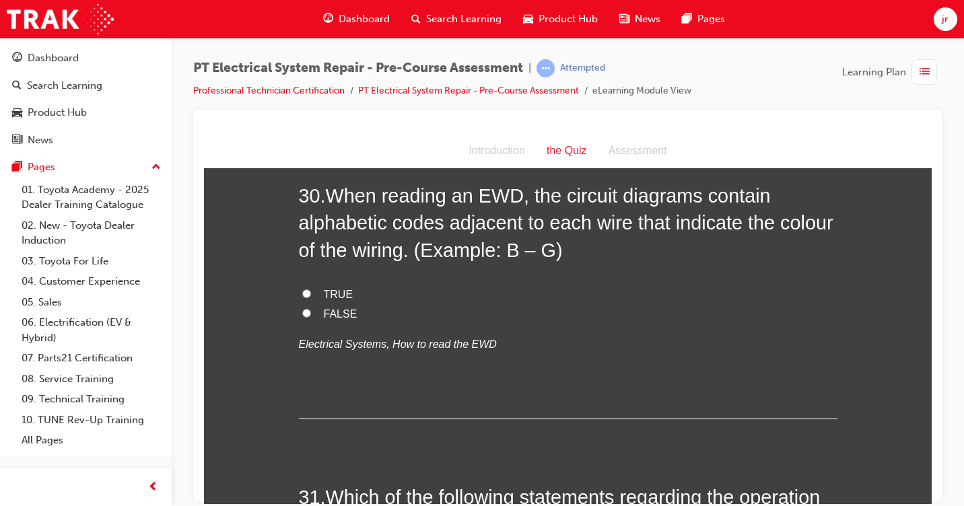
scroll to position [8682, 0]
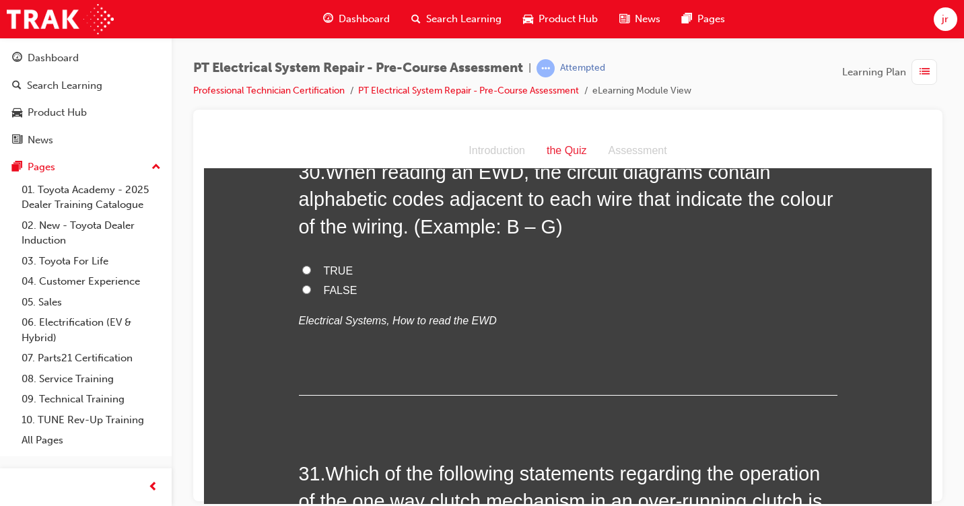
radio input "true"
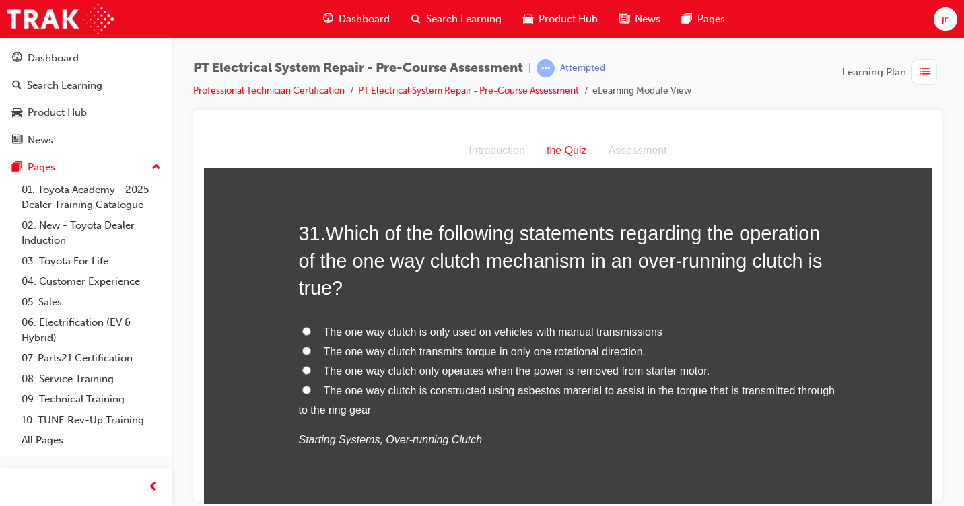
scroll to position [8951, 0]
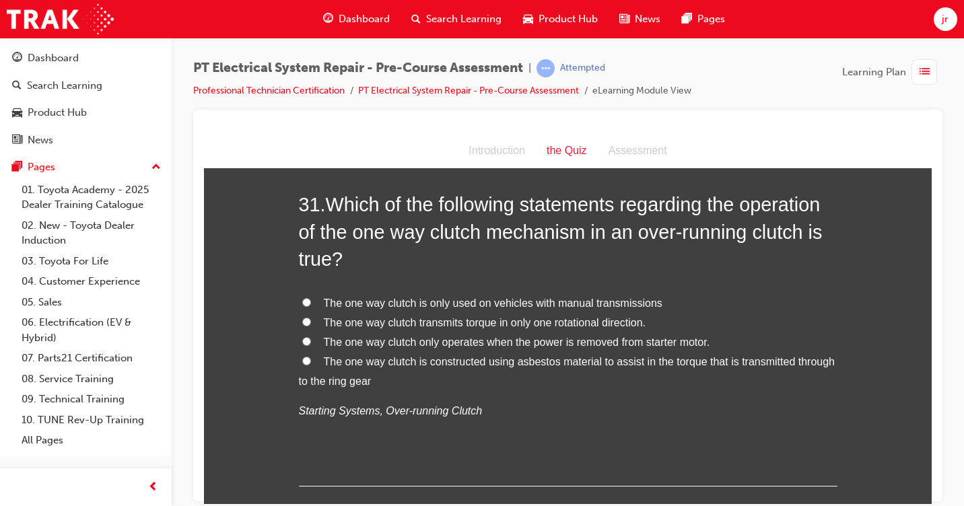
radio input "true"
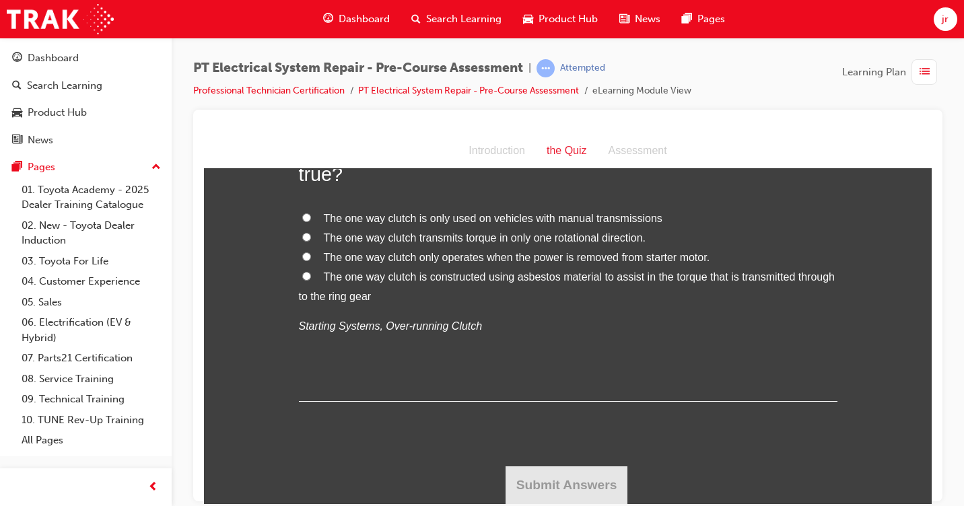
scroll to position [9220, 0]
radio input "true"
click at [302, 221] on input "The one way clutch is only used on vehicles with manual transmissions" at bounding box center [306, 217] width 9 height 9
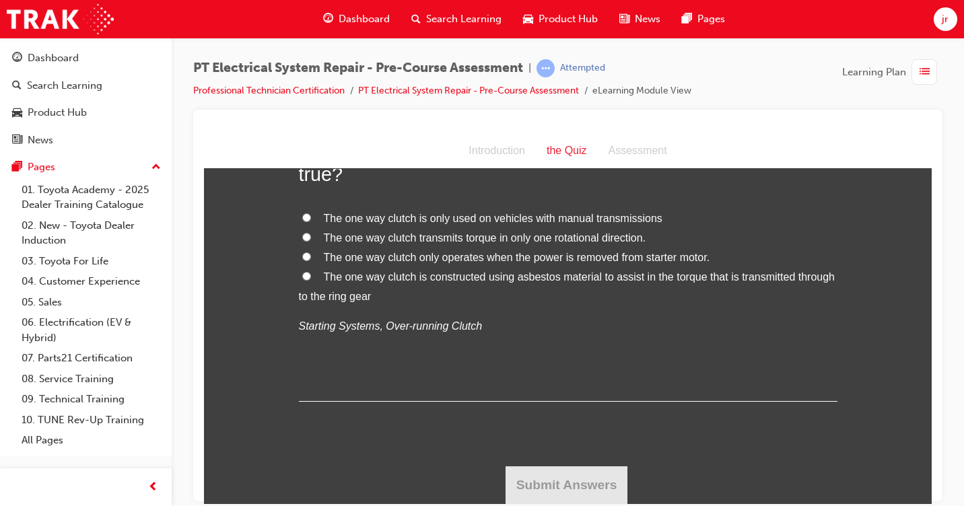
radio input "true"
click at [522, 474] on button "Submit Answers" at bounding box center [566, 485] width 122 height 38
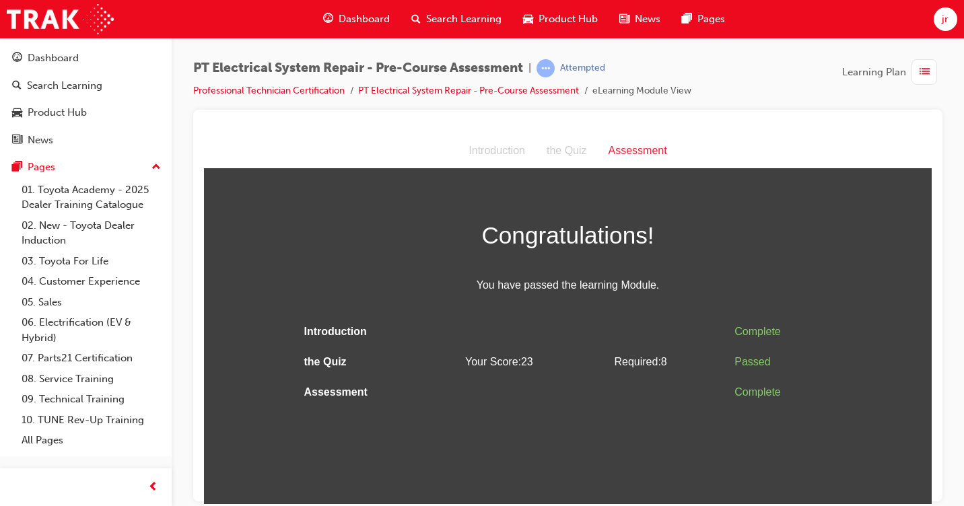
scroll to position [0, 0]
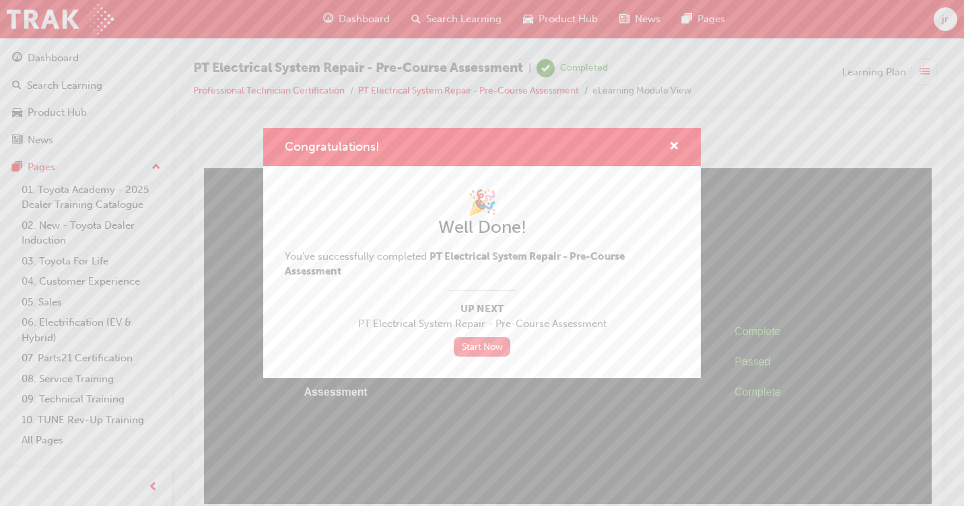
click at [491, 349] on link "Start Now" at bounding box center [482, 347] width 57 height 20
click at [487, 347] on link "Start Now" at bounding box center [482, 347] width 57 height 20
click at [678, 147] on span "cross-icon" at bounding box center [674, 147] width 10 height 12
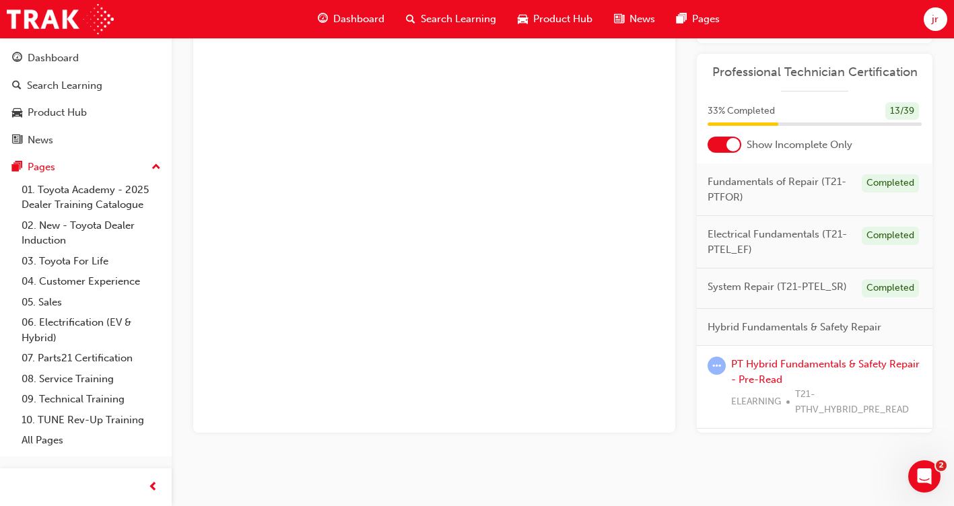
scroll to position [553, 0]
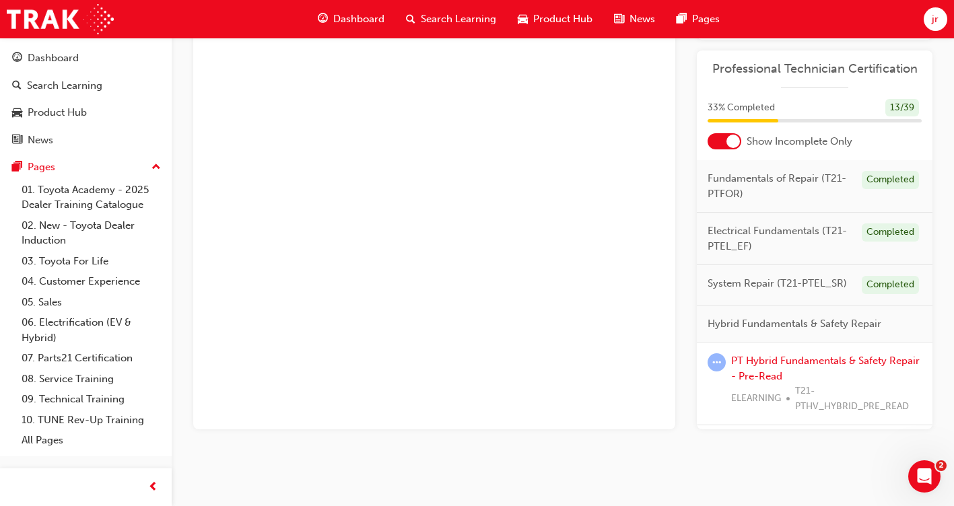
click at [363, 22] on span "Dashboard" at bounding box center [358, 18] width 51 height 15
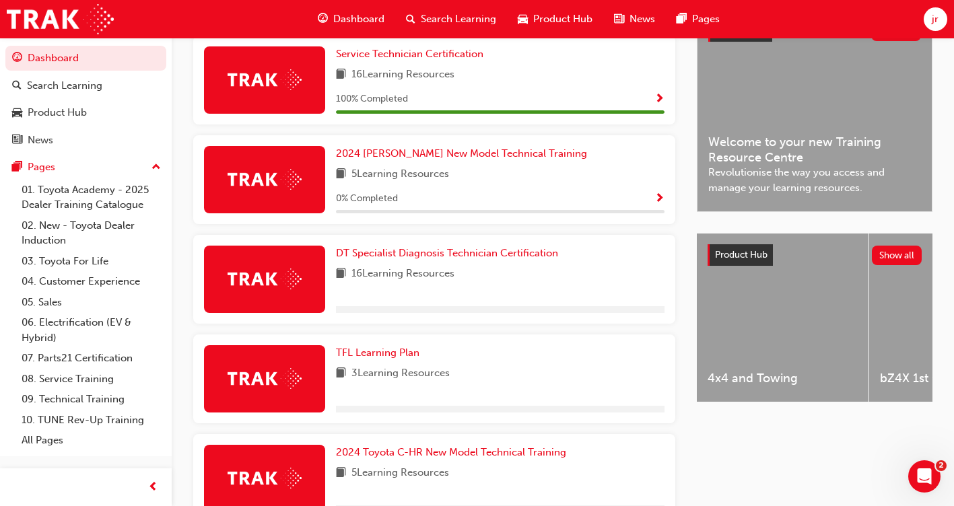
scroll to position [284, 0]
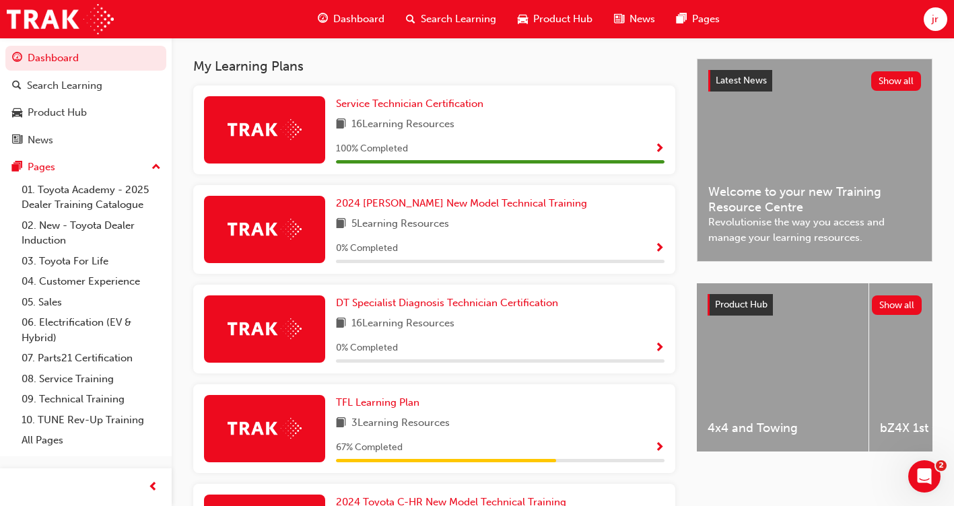
click at [660, 155] on span "Show Progress" at bounding box center [659, 149] width 10 height 12
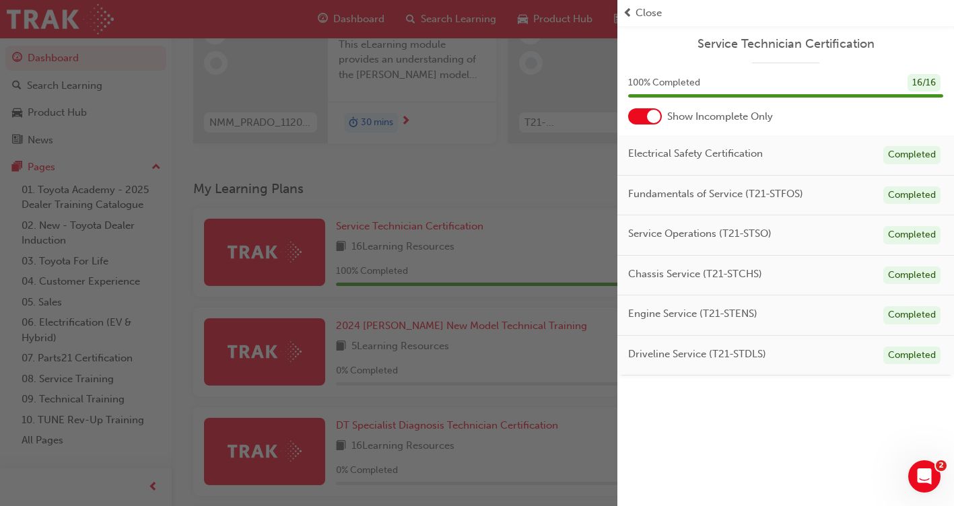
scroll to position [15, 0]
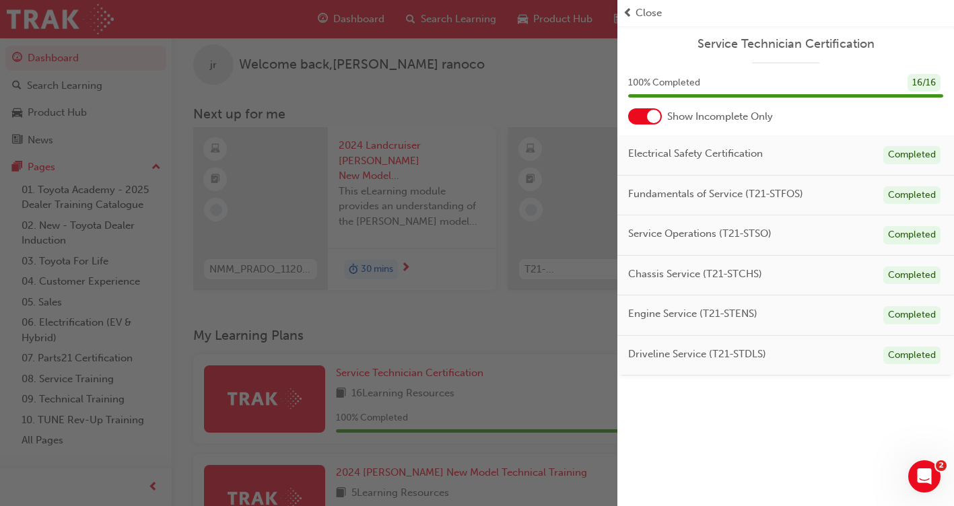
click at [629, 17] on span "prev-icon" at bounding box center [628, 12] width 10 height 15
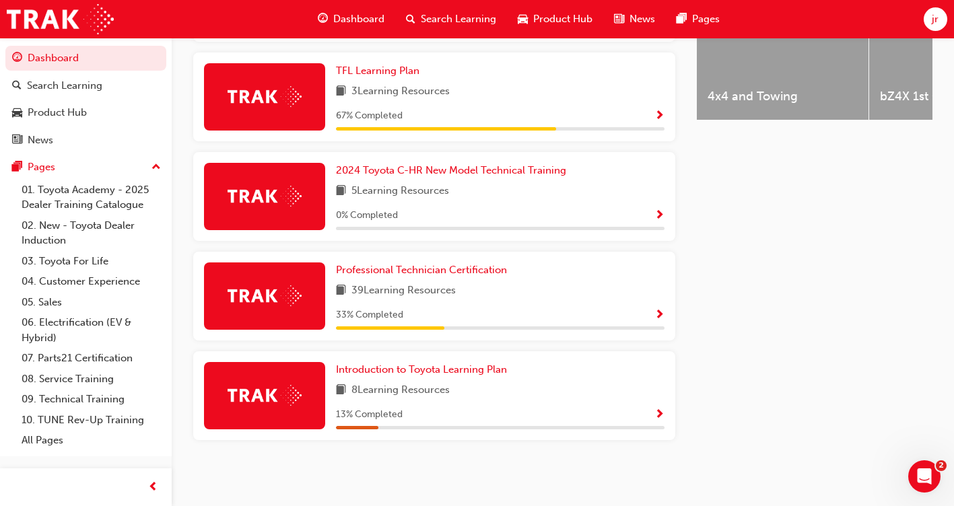
scroll to position [621, 0]
click at [378, 271] on span "Professional Technician Certification" at bounding box center [421, 270] width 171 height 12
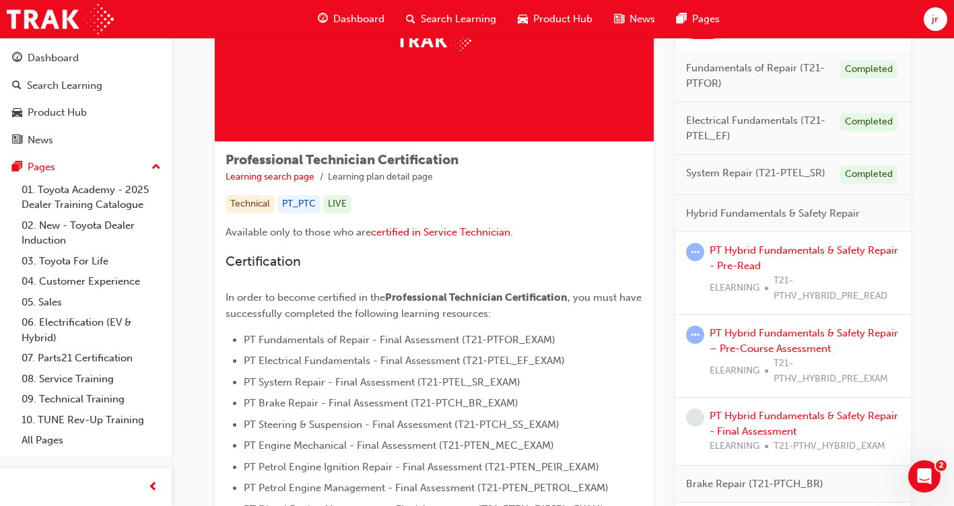
scroll to position [135, 0]
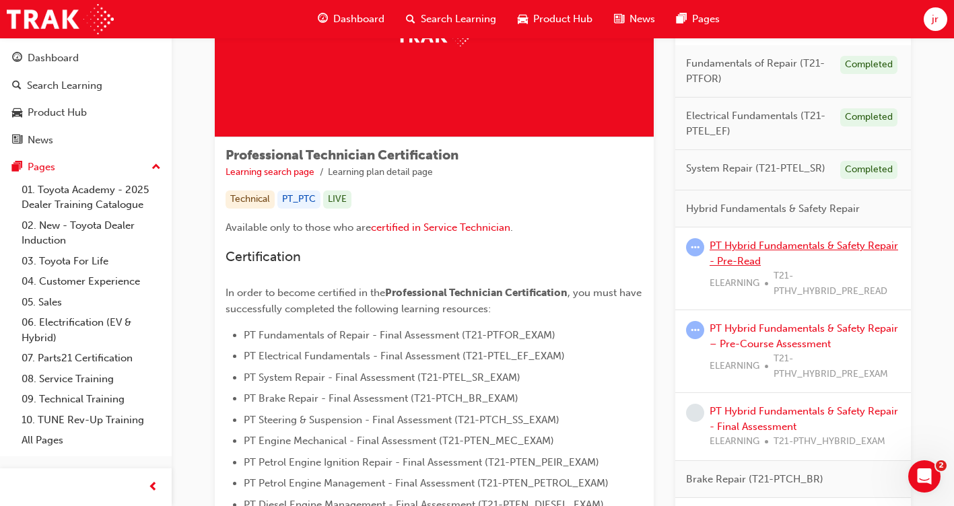
click at [735, 247] on link "PT Hybrid Fundamentals & Safety Repair - Pre-Read" at bounding box center [803, 254] width 188 height 28
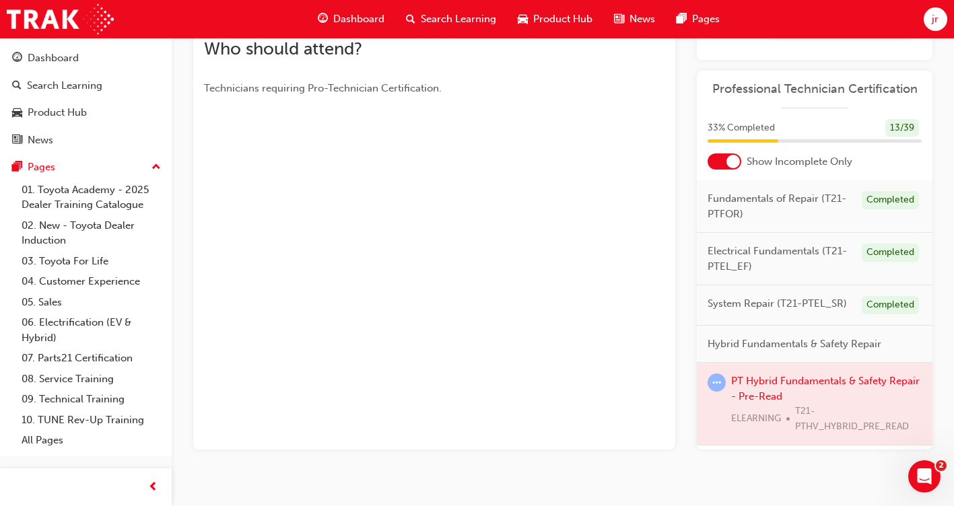
scroll to position [327, 0]
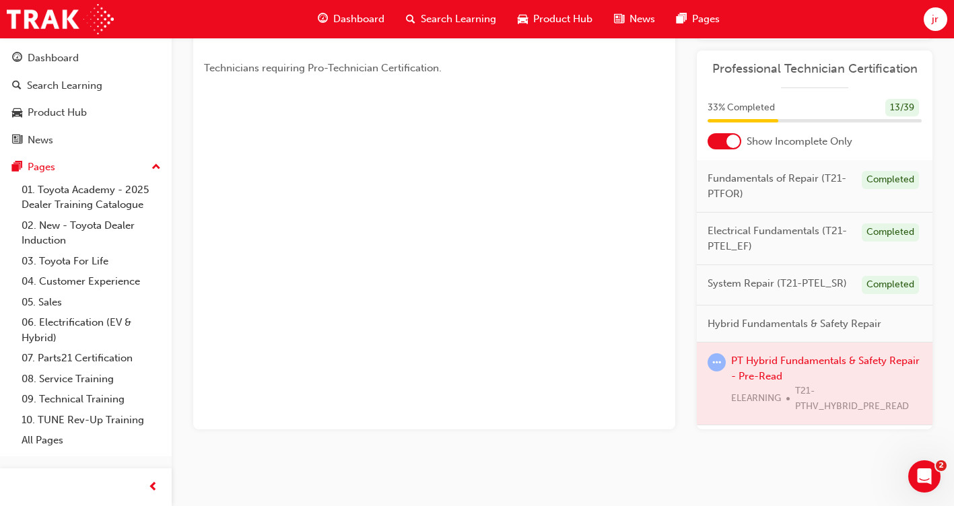
click at [789, 382] on div at bounding box center [815, 384] width 236 height 82
click at [789, 380] on div at bounding box center [815, 384] width 236 height 82
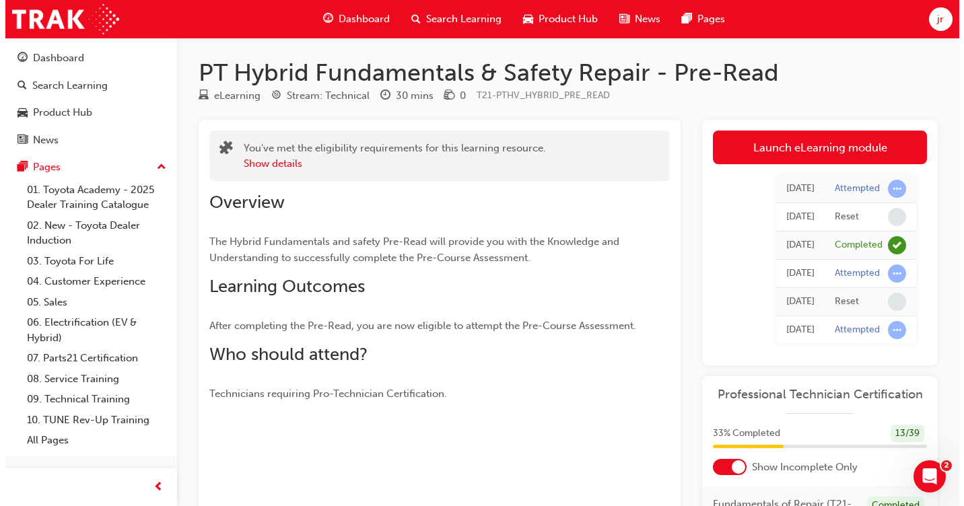
scroll to position [0, 0]
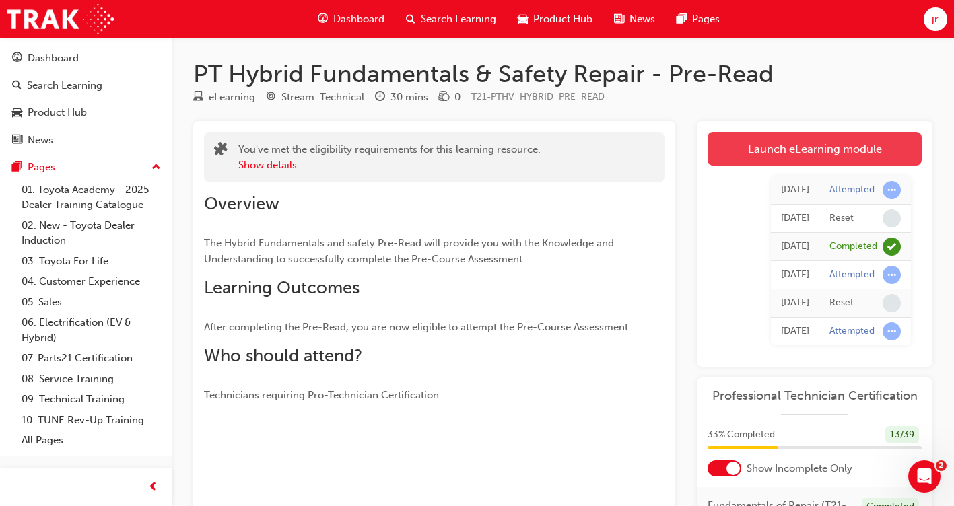
click at [808, 145] on link "Launch eLearning module" at bounding box center [814, 149] width 214 height 34
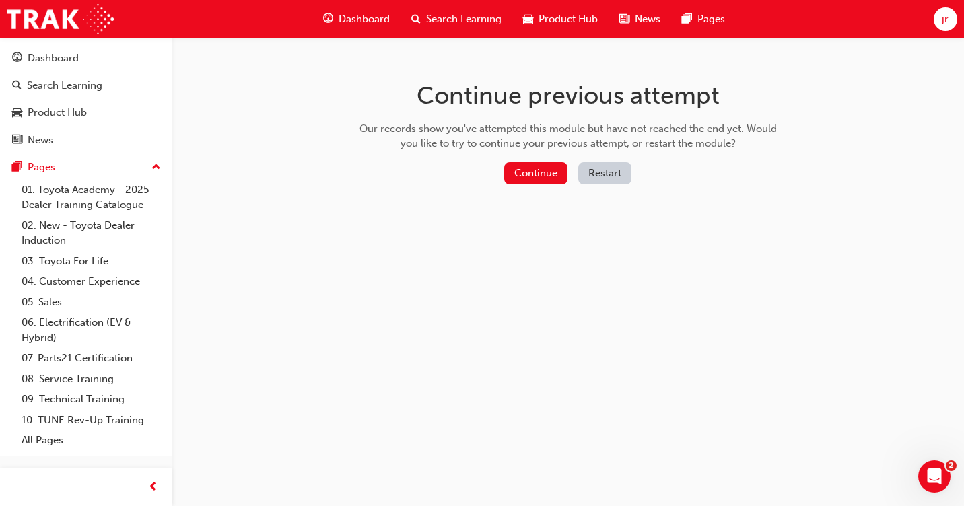
click at [596, 180] on button "Restart" at bounding box center [604, 173] width 53 height 22
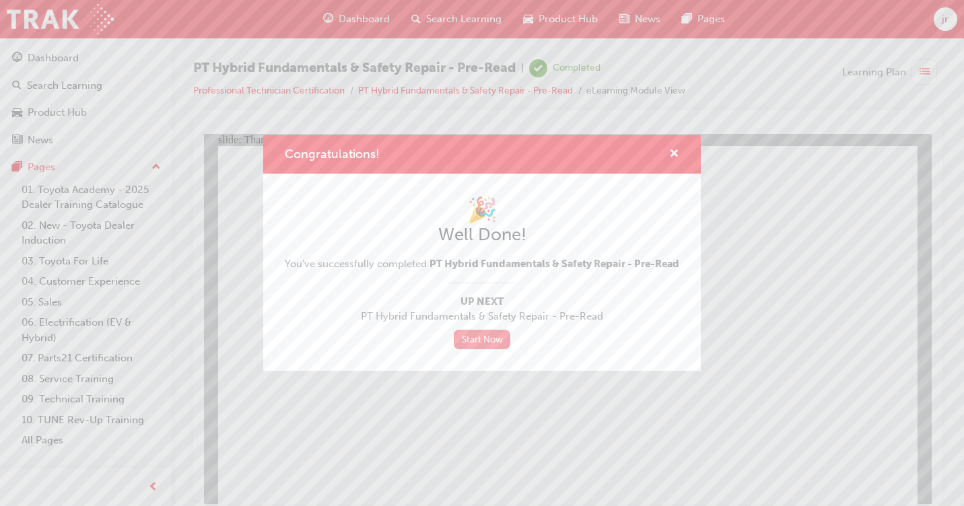
click at [477, 343] on link "Start Now" at bounding box center [482, 340] width 57 height 20
click at [679, 149] on div "Congratulations!" at bounding box center [481, 154] width 437 height 38
click at [676, 149] on span "cross-icon" at bounding box center [674, 155] width 10 height 12
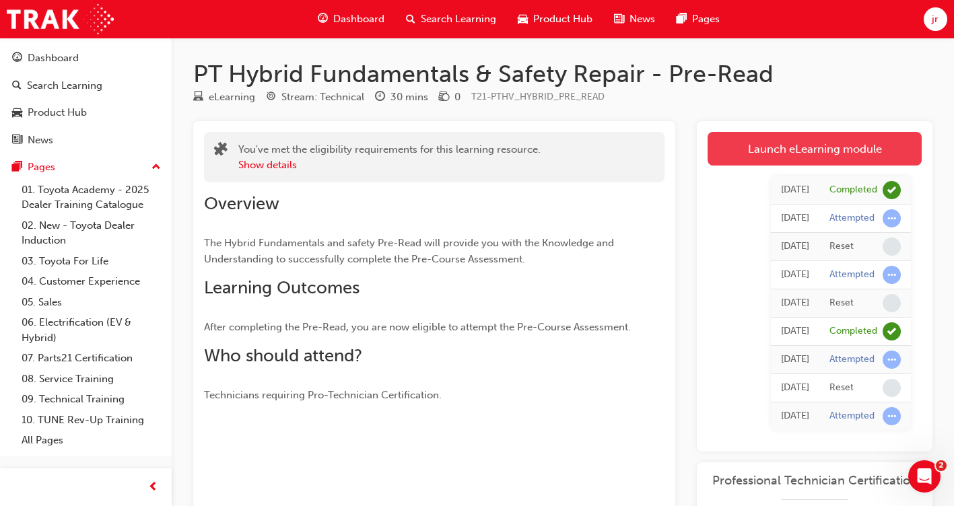
click at [773, 153] on link "Launch eLearning module" at bounding box center [814, 149] width 214 height 34
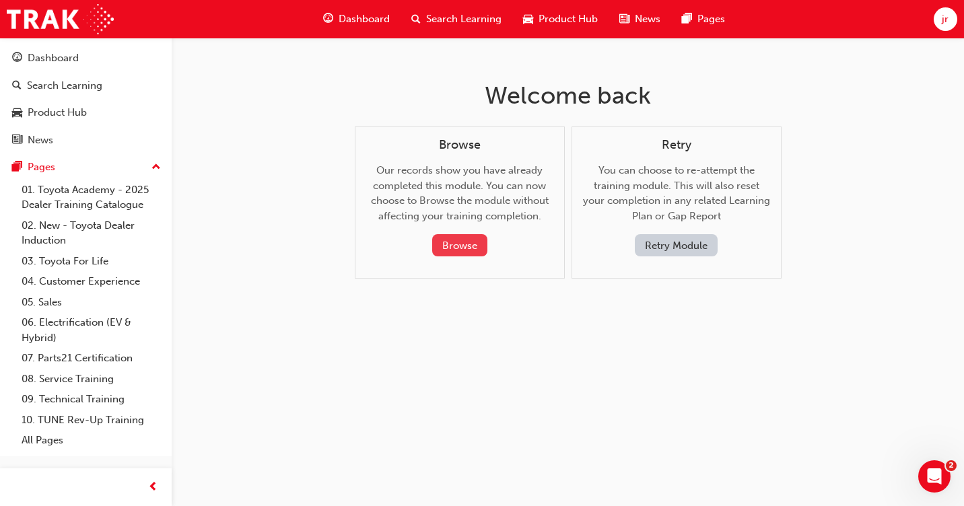
click at [468, 242] on button "Browse" at bounding box center [459, 245] width 55 height 22
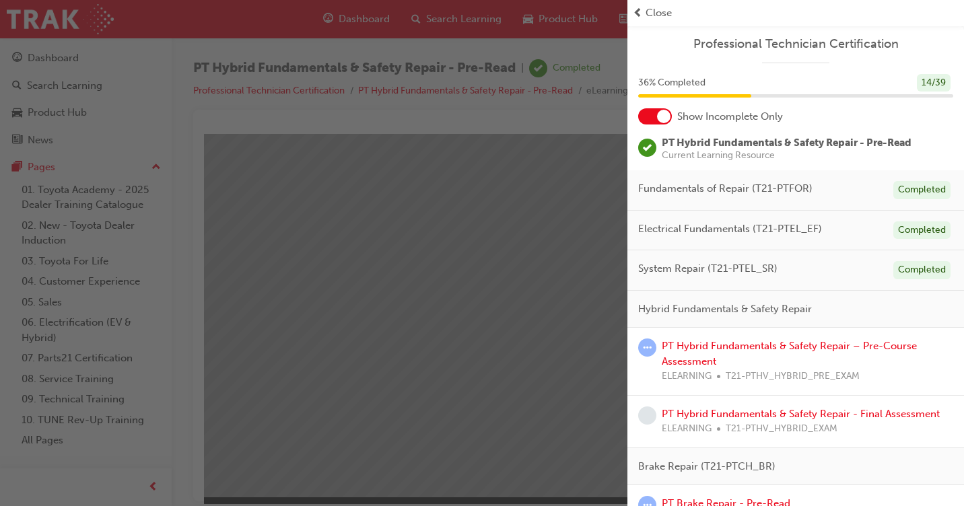
click at [653, 13] on span "Close" at bounding box center [658, 12] width 26 height 15
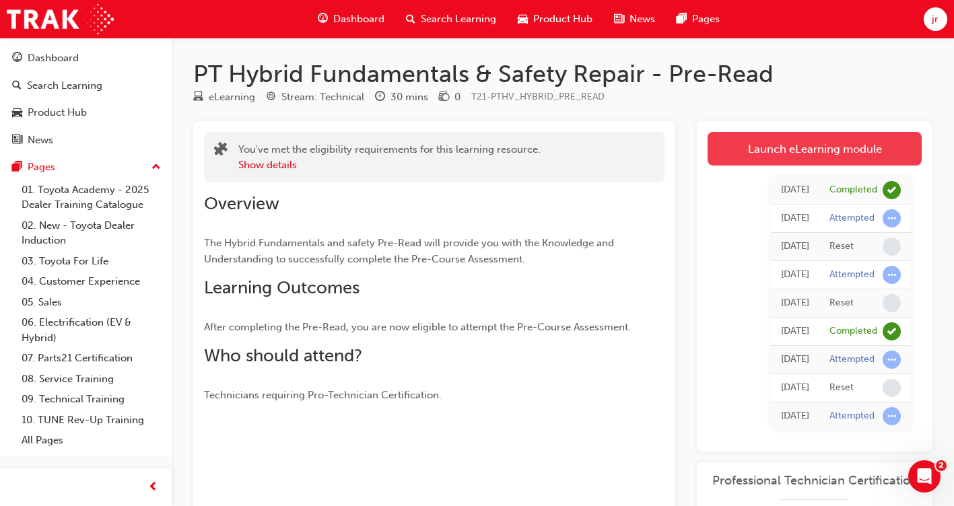
click at [771, 155] on link "Launch eLearning module" at bounding box center [814, 149] width 214 height 34
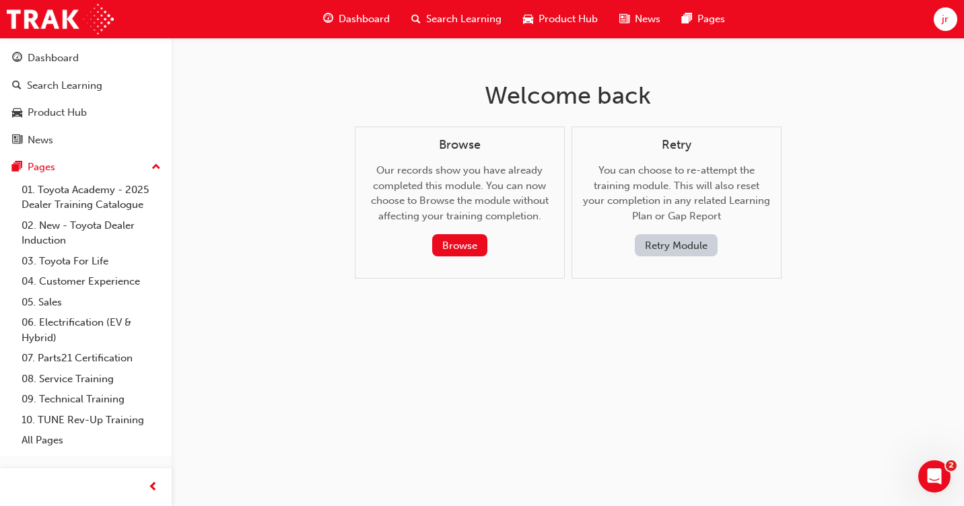
click at [693, 250] on button "Retry Module" at bounding box center [676, 245] width 83 height 22
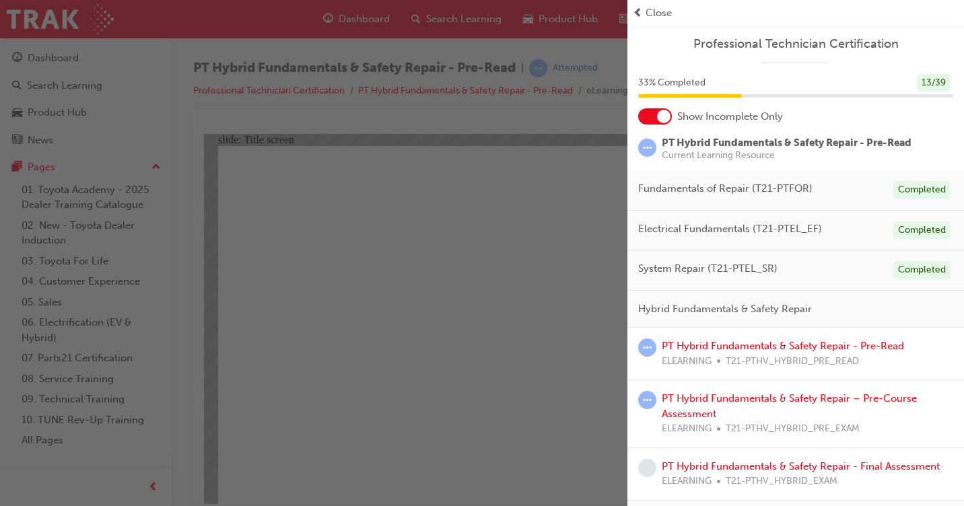
click at [647, 17] on span "Close" at bounding box center [658, 12] width 26 height 15
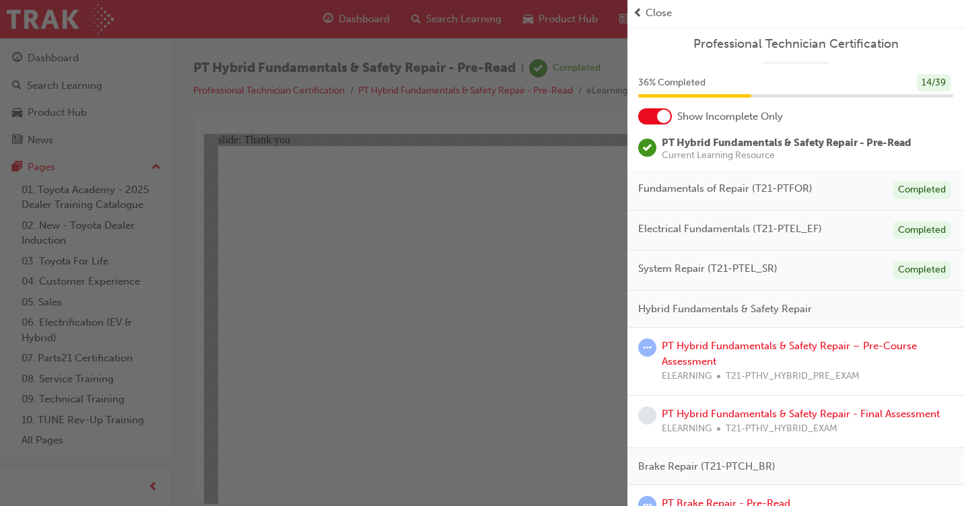
click at [648, 7] on span "Close" at bounding box center [658, 12] width 26 height 15
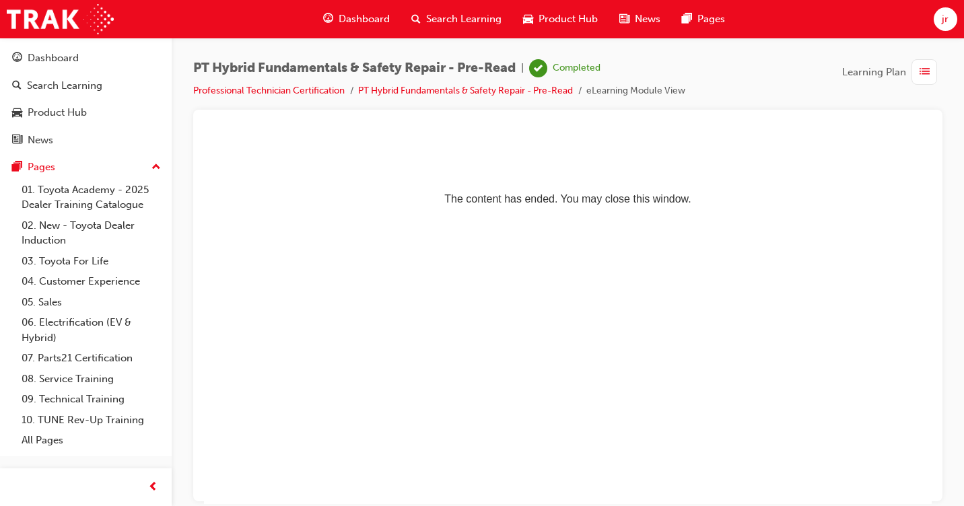
click at [921, 71] on span "list-icon" at bounding box center [924, 72] width 10 height 17
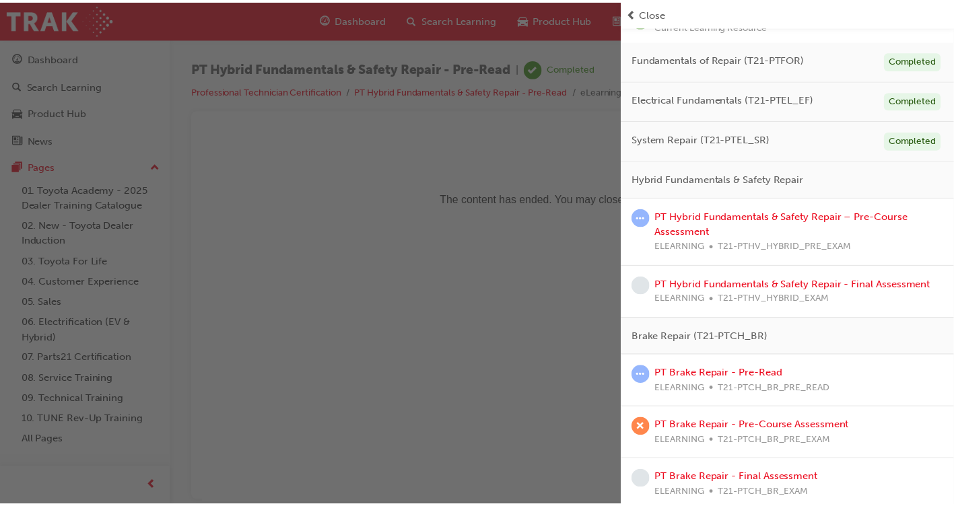
scroll to position [135, 0]
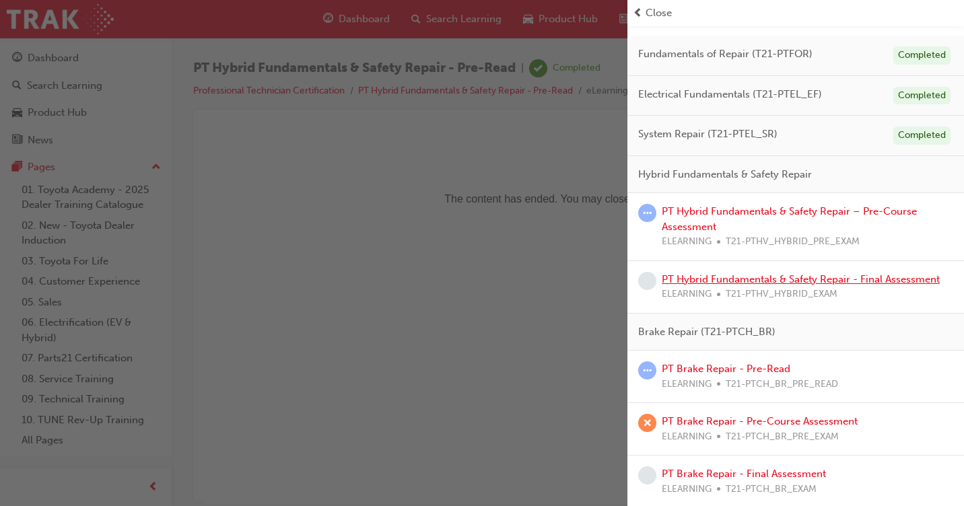
click at [752, 281] on link "PT Hybrid Fundamentals & Safety Repair - Final Assessment" at bounding box center [801, 279] width 278 height 12
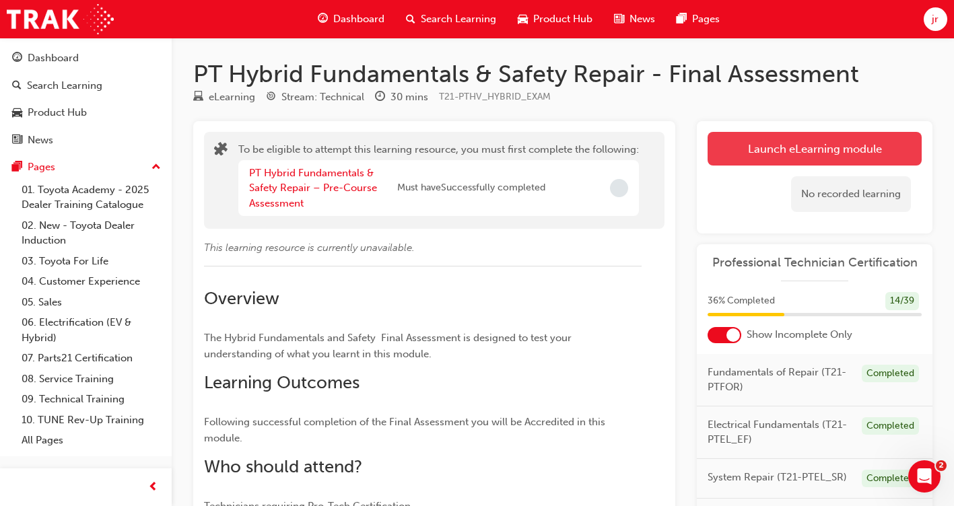
click at [756, 145] on button "Launch eLearning module" at bounding box center [814, 149] width 214 height 34
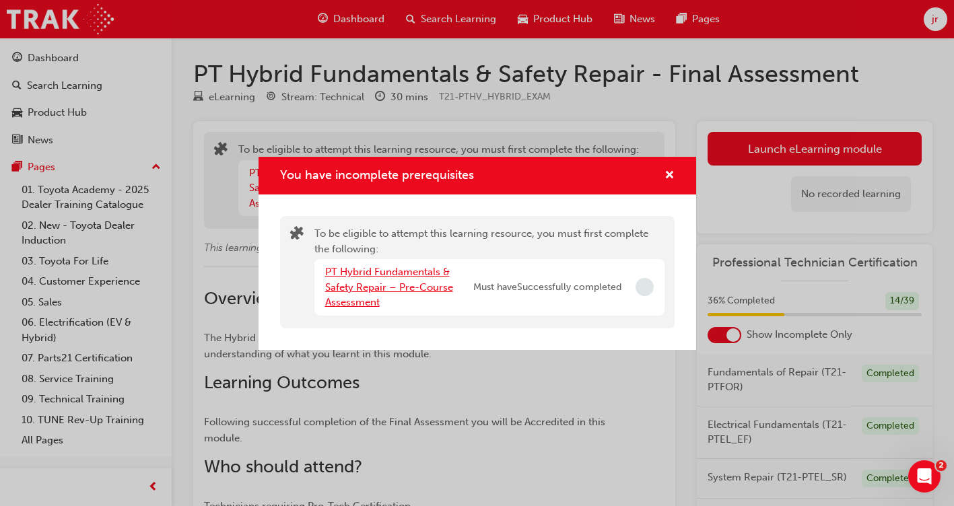
click at [380, 290] on link "PT Hybrid Fundamentals & Safety Repair – Pre-Course Assessment" at bounding box center [389, 287] width 128 height 42
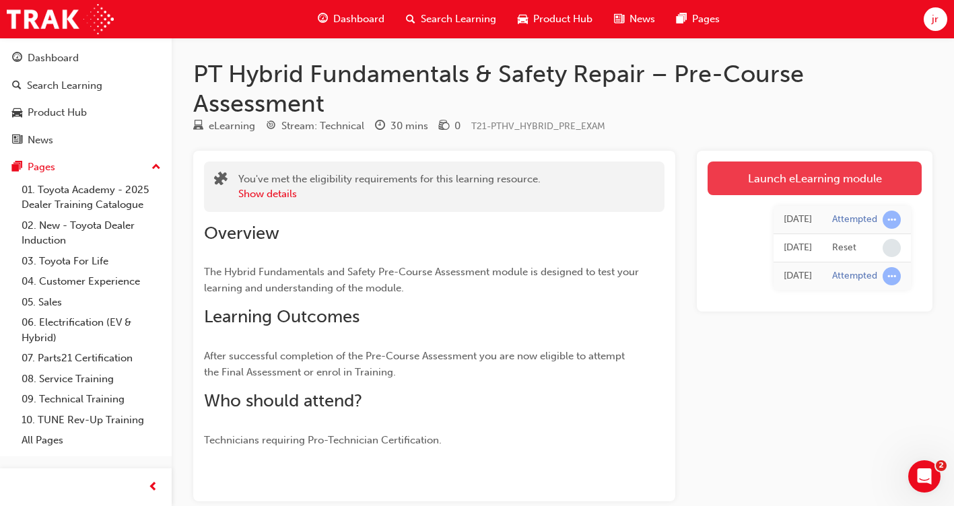
click at [767, 183] on link "Launch eLearning module" at bounding box center [814, 179] width 214 height 34
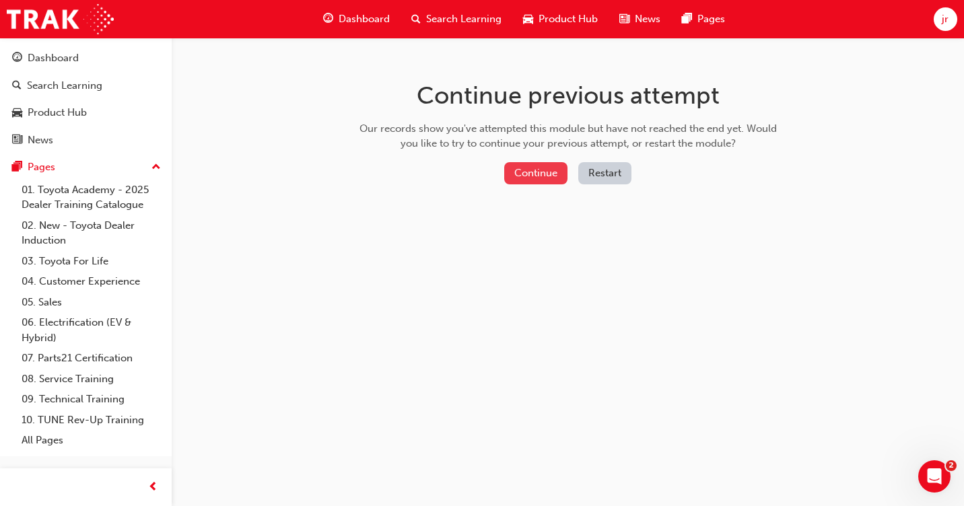
click at [552, 176] on button "Continue" at bounding box center [535, 173] width 63 height 22
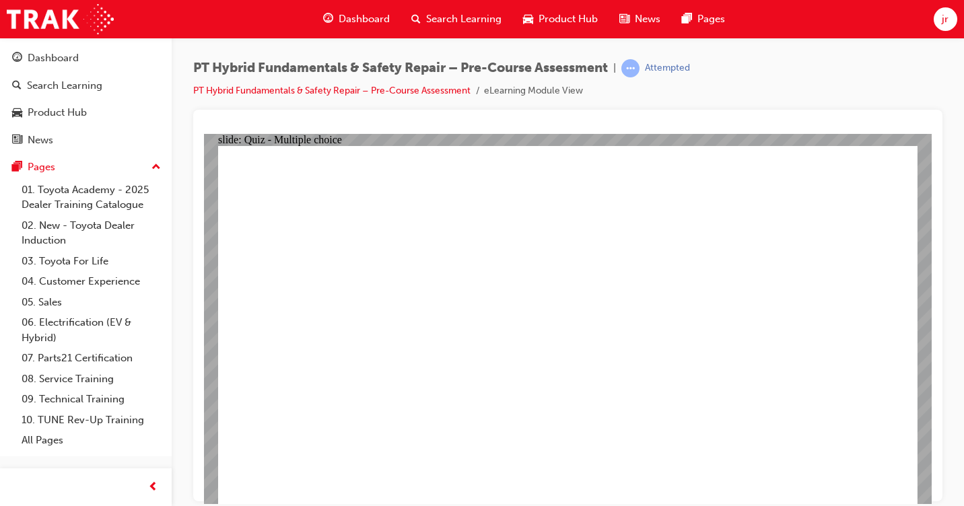
drag, startPoint x: 388, startPoint y: 361, endPoint x: 421, endPoint y: 348, distance: 34.7
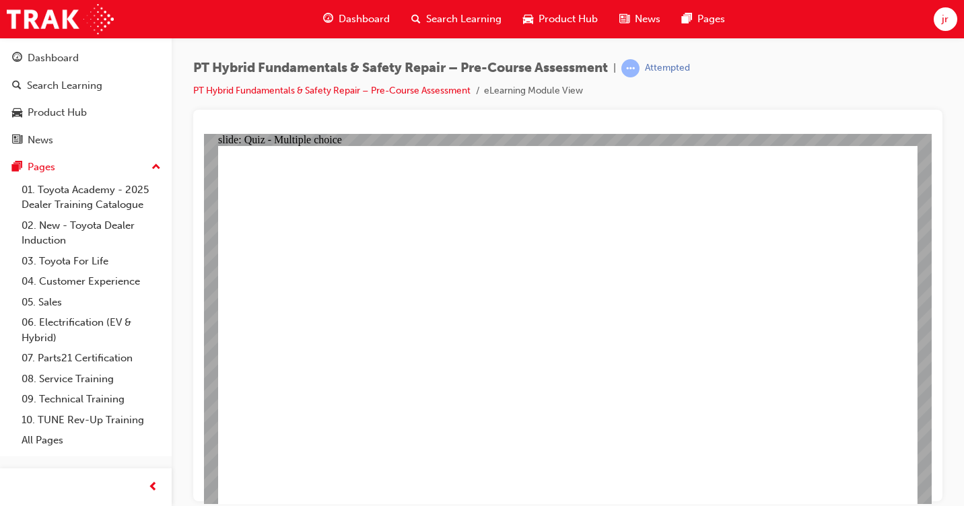
drag, startPoint x: 584, startPoint y: 301, endPoint x: 662, endPoint y: 354, distance: 94.5
drag, startPoint x: 941, startPoint y: 20, endPoint x: 878, endPoint y: 7, distance: 63.9
click at [878, 7] on div "Dashboard Search Learning Product Hub News Pages jr" at bounding box center [482, 19] width 964 height 38
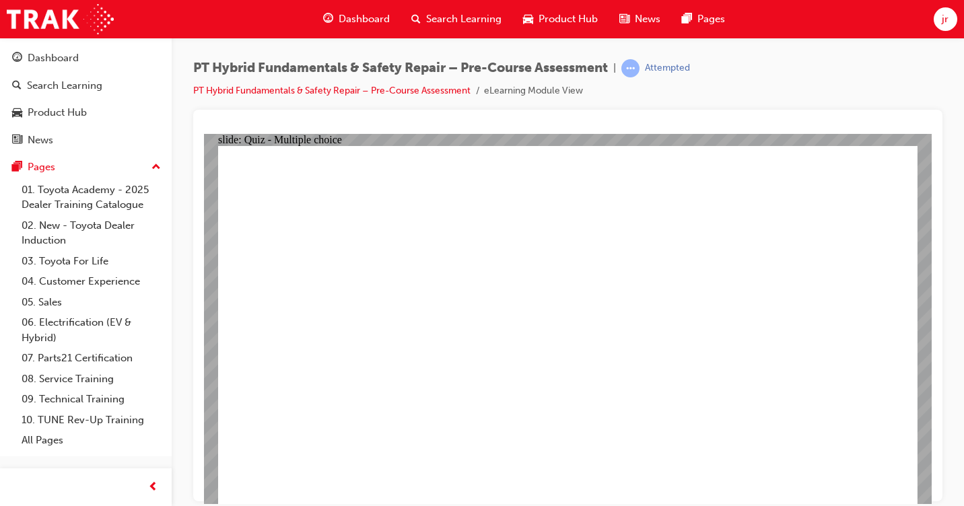
click at [941, 19] on div "jr" at bounding box center [945, 19] width 24 height 24
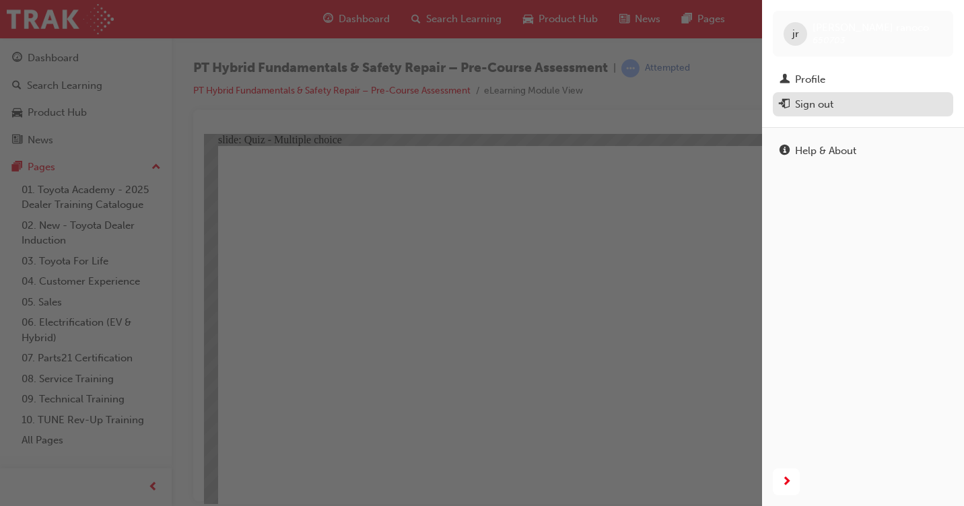
click at [818, 110] on div "Sign out" at bounding box center [814, 104] width 38 height 15
